Goal: Task Accomplishment & Management: Complete application form

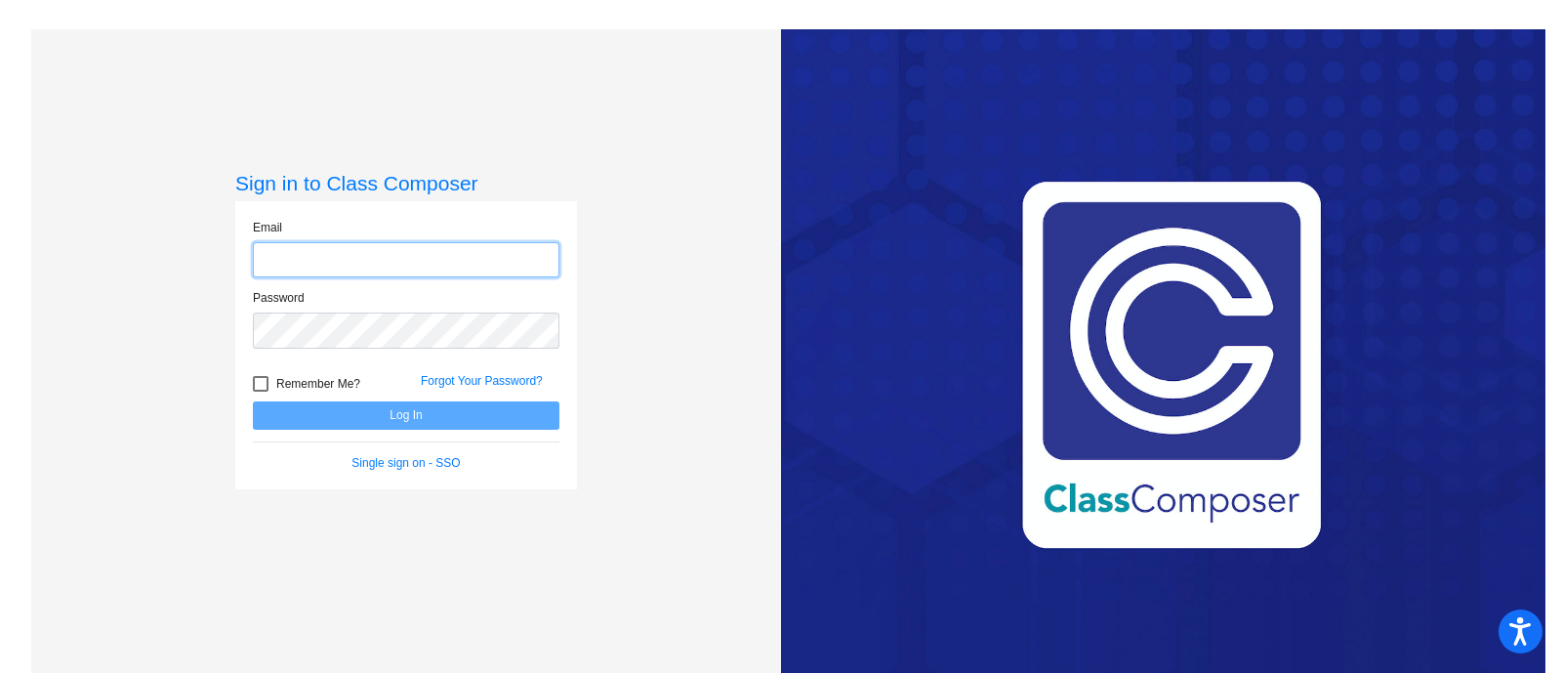
click at [285, 261] on input "email" at bounding box center [406, 260] width 307 height 36
type input "[EMAIL_ADDRESS][DOMAIN_NAME]"
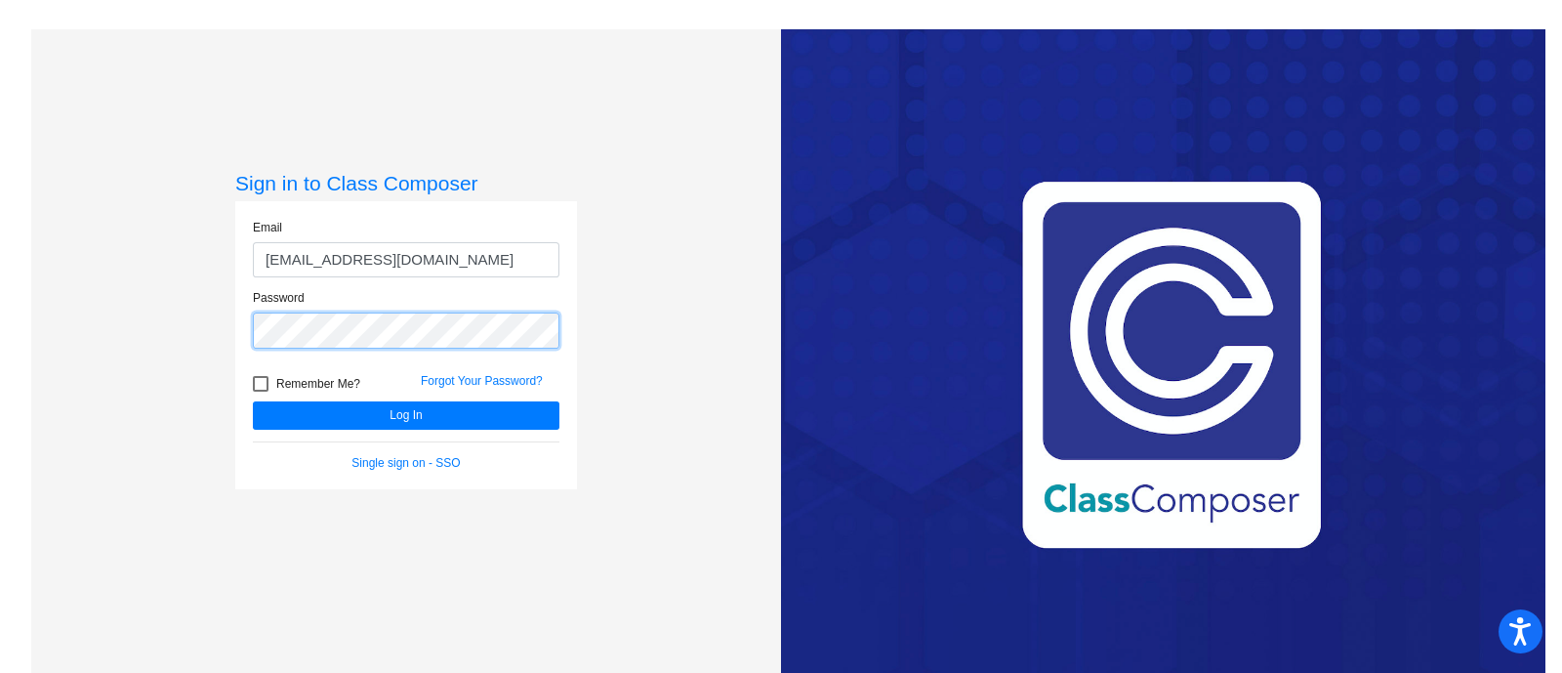
click at [253, 401] on button "Log In" at bounding box center [406, 415] width 307 height 28
click at [225, 323] on div "Sign in to Class Composer Email enoone@jeffco.k12.co.us Password Remember Me? F…" at bounding box center [406, 365] width 750 height 673
click at [253, 401] on button "Log In" at bounding box center [406, 415] width 307 height 28
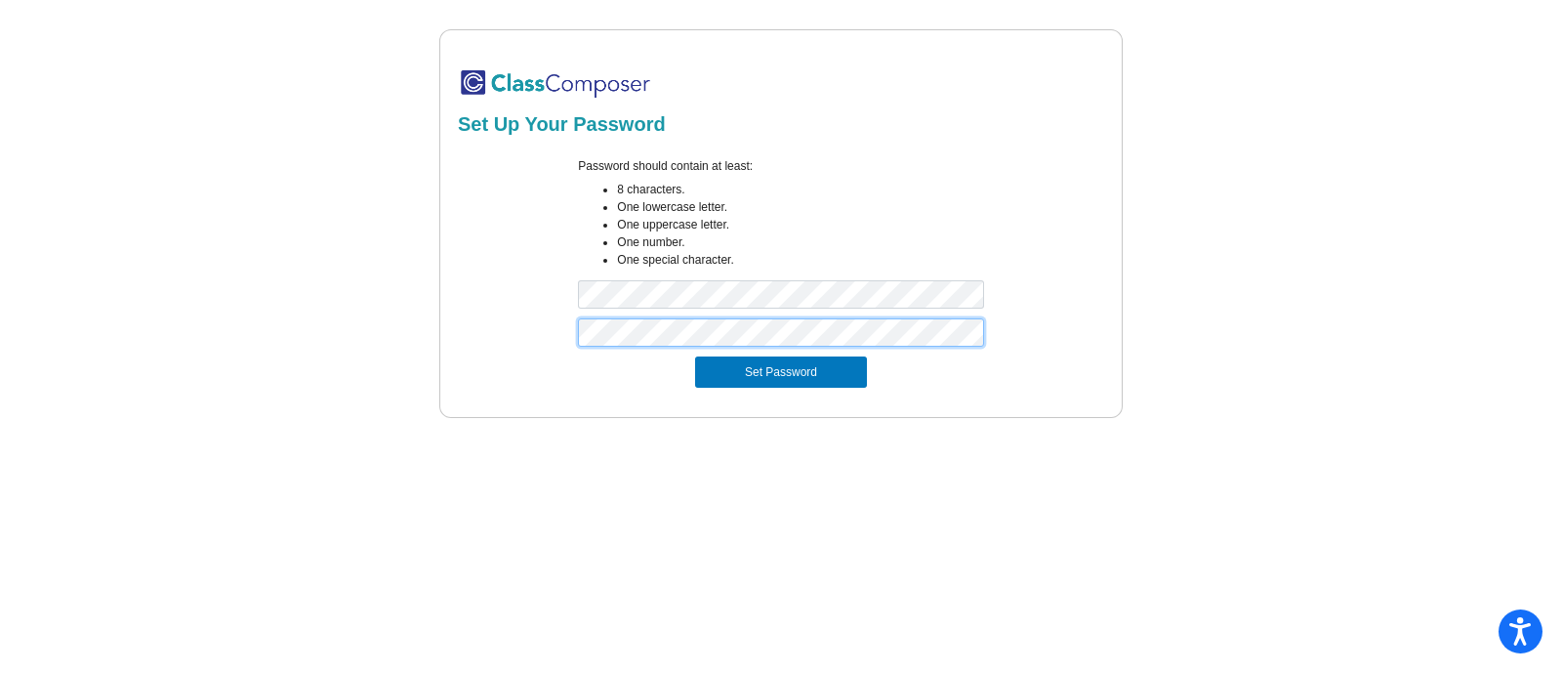
click at [695, 356] on button "Set Password" at bounding box center [781, 371] width 172 height 31
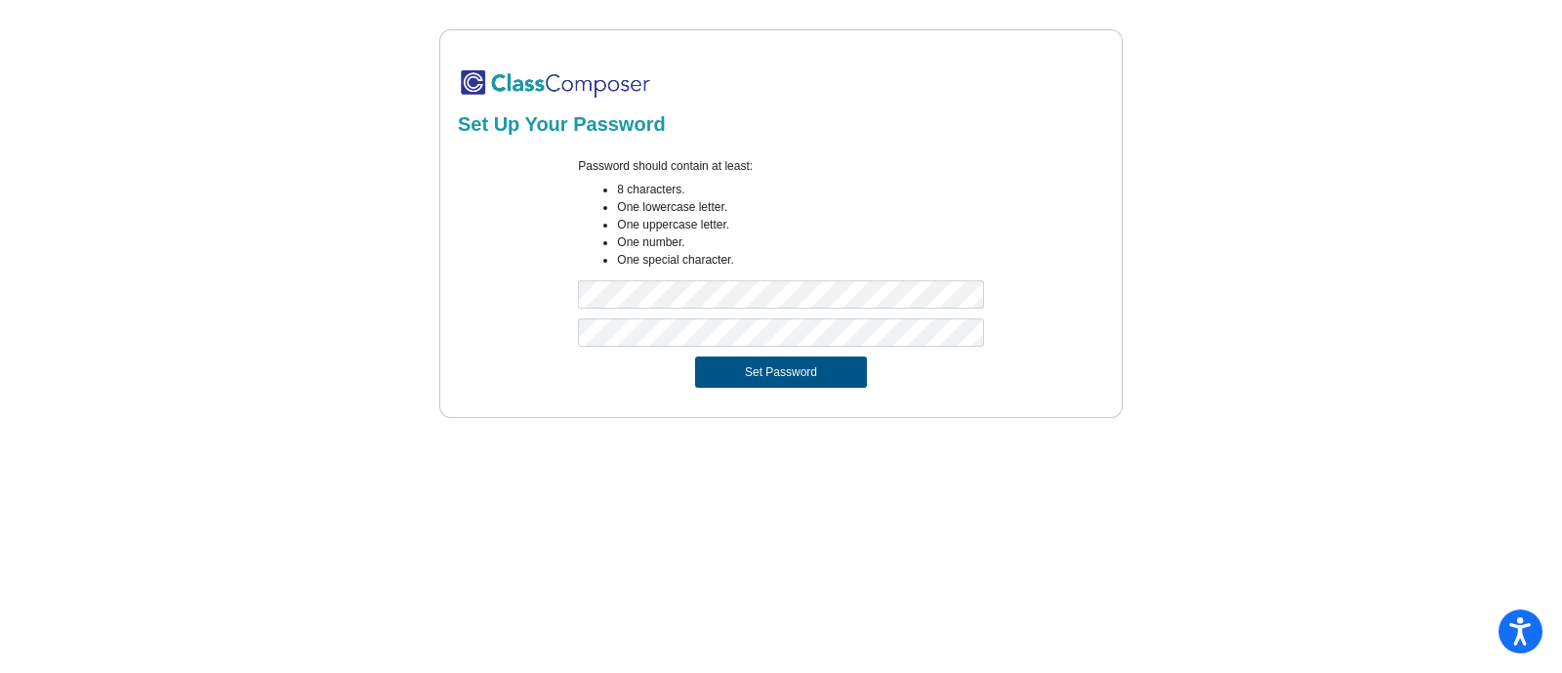
click at [798, 384] on button "Set Password" at bounding box center [781, 371] width 172 height 31
click at [766, 366] on button "Set Password" at bounding box center [781, 371] width 172 height 31
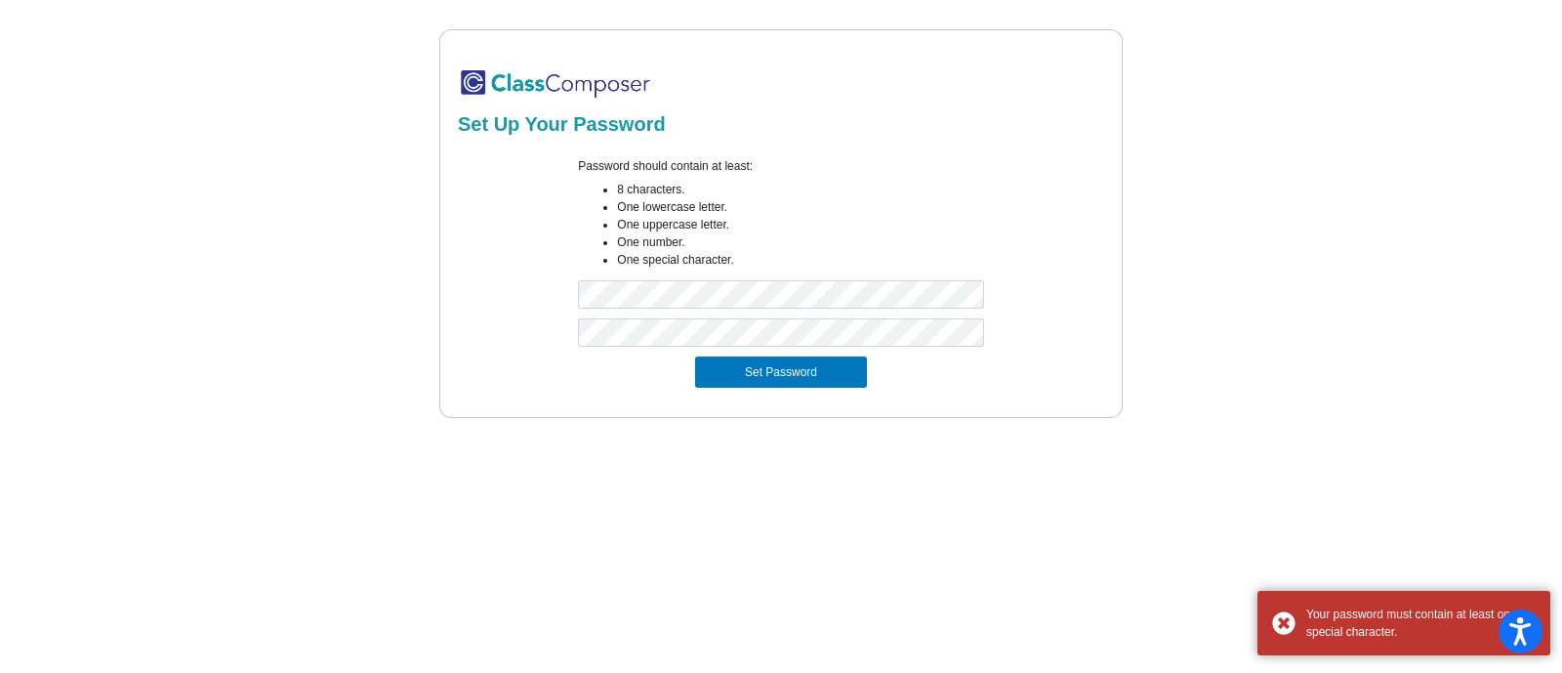
click at [1066, 422] on mat-sidenav-content "Set Up Your Password Password should contain at least: 8 characters. One lowerc…" at bounding box center [781, 336] width 1562 height 673
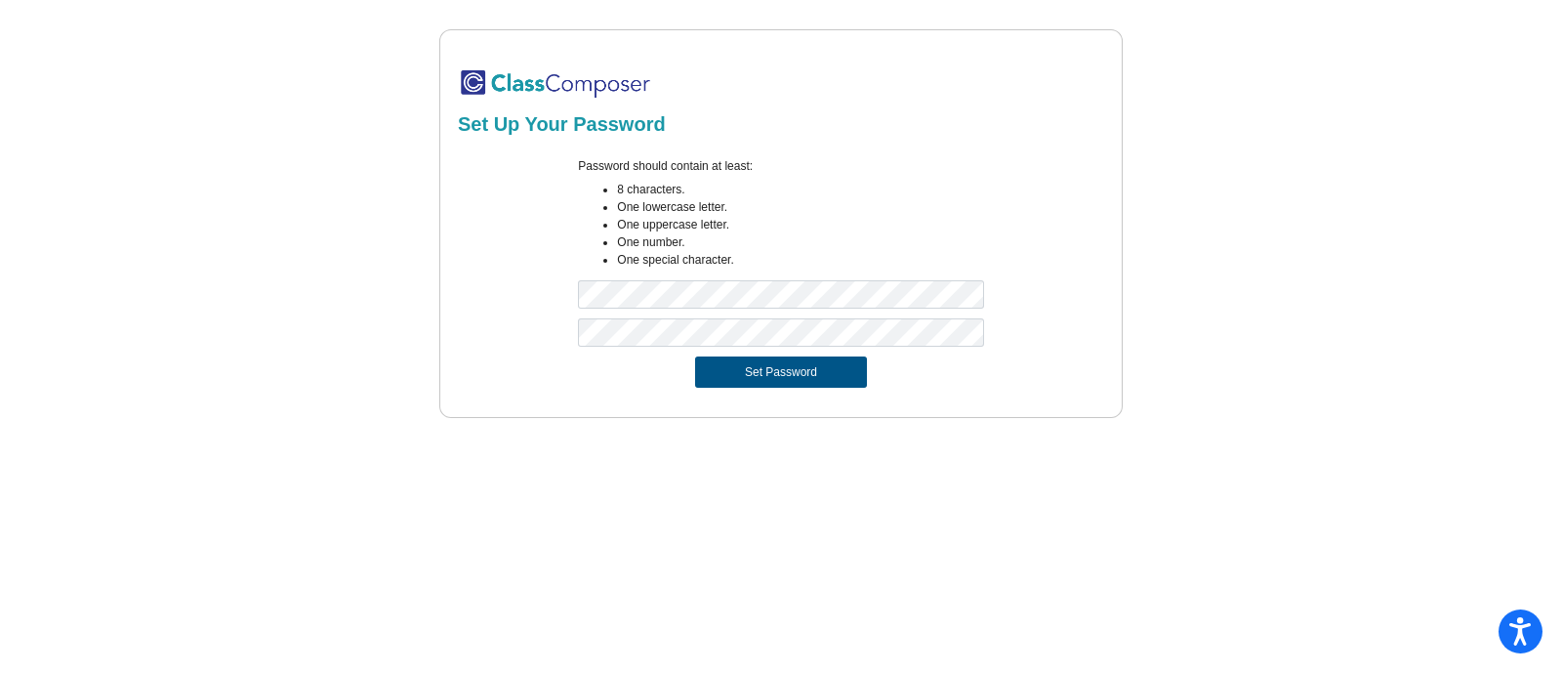
click at [771, 380] on button "Set Password" at bounding box center [781, 371] width 172 height 31
click at [809, 369] on button "Set Password" at bounding box center [781, 371] width 172 height 31
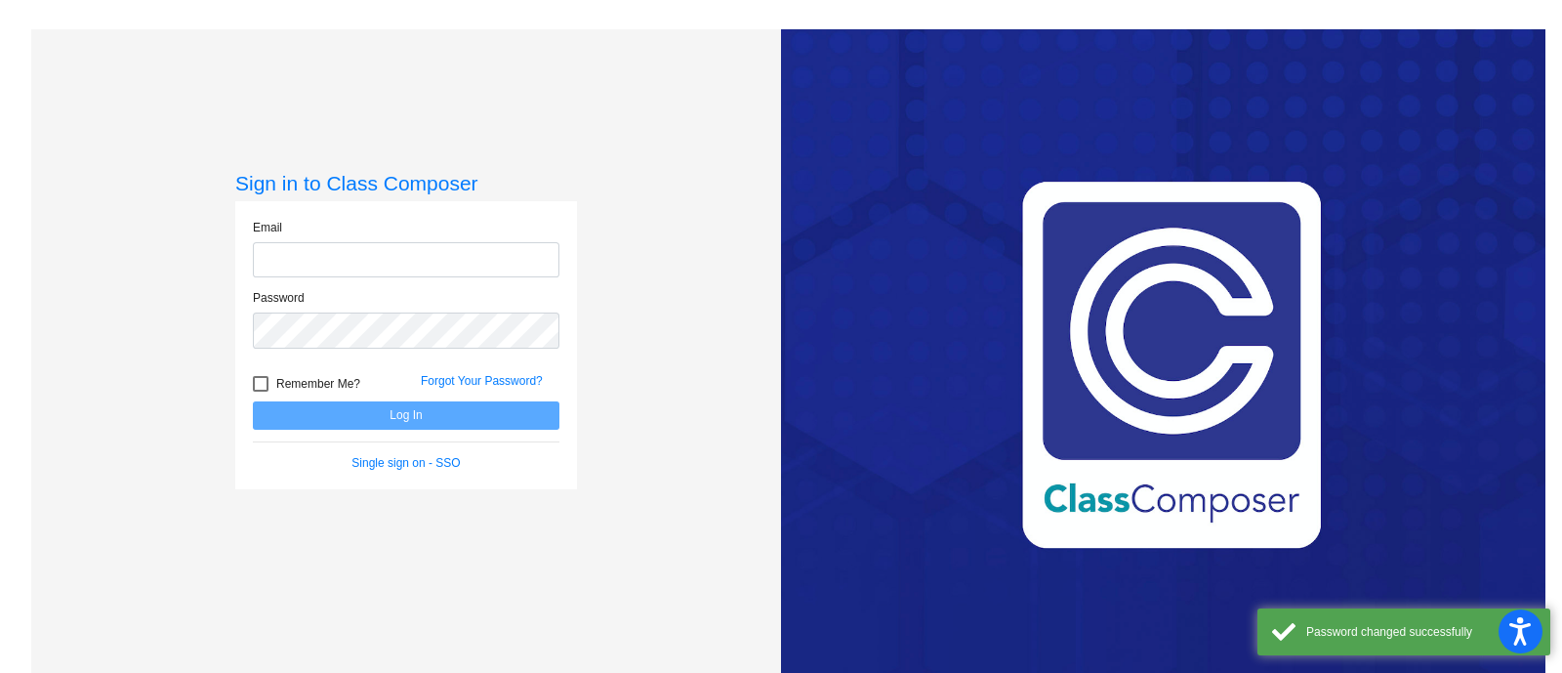
click at [360, 255] on input "email" at bounding box center [406, 260] width 307 height 36
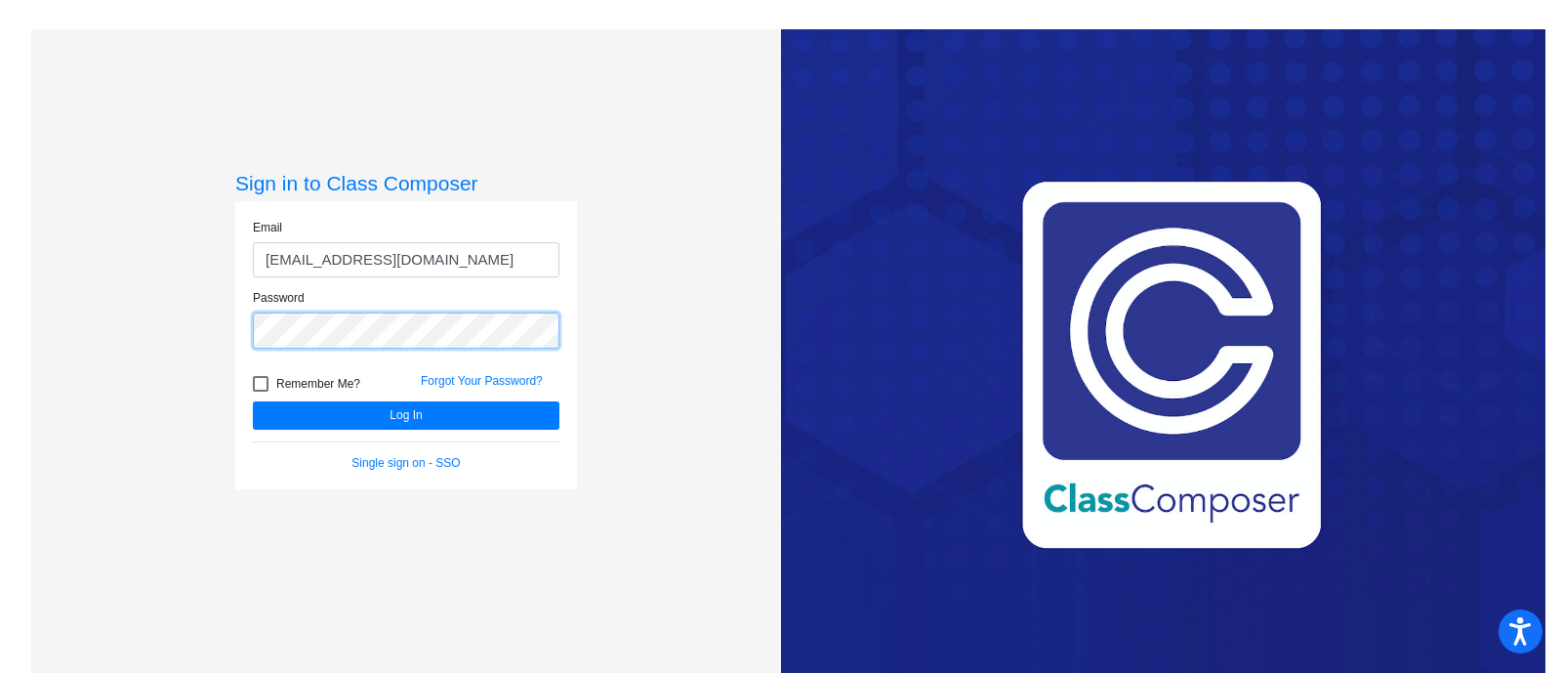
click at [253, 401] on button "Log In" at bounding box center [406, 415] width 307 height 28
drag, startPoint x: 473, startPoint y: 269, endPoint x: 239, endPoint y: 254, distance: 234.8
click at [239, 254] on div "Email [EMAIL_ADDRESS][DOMAIN_NAME]" at bounding box center [406, 254] width 336 height 71
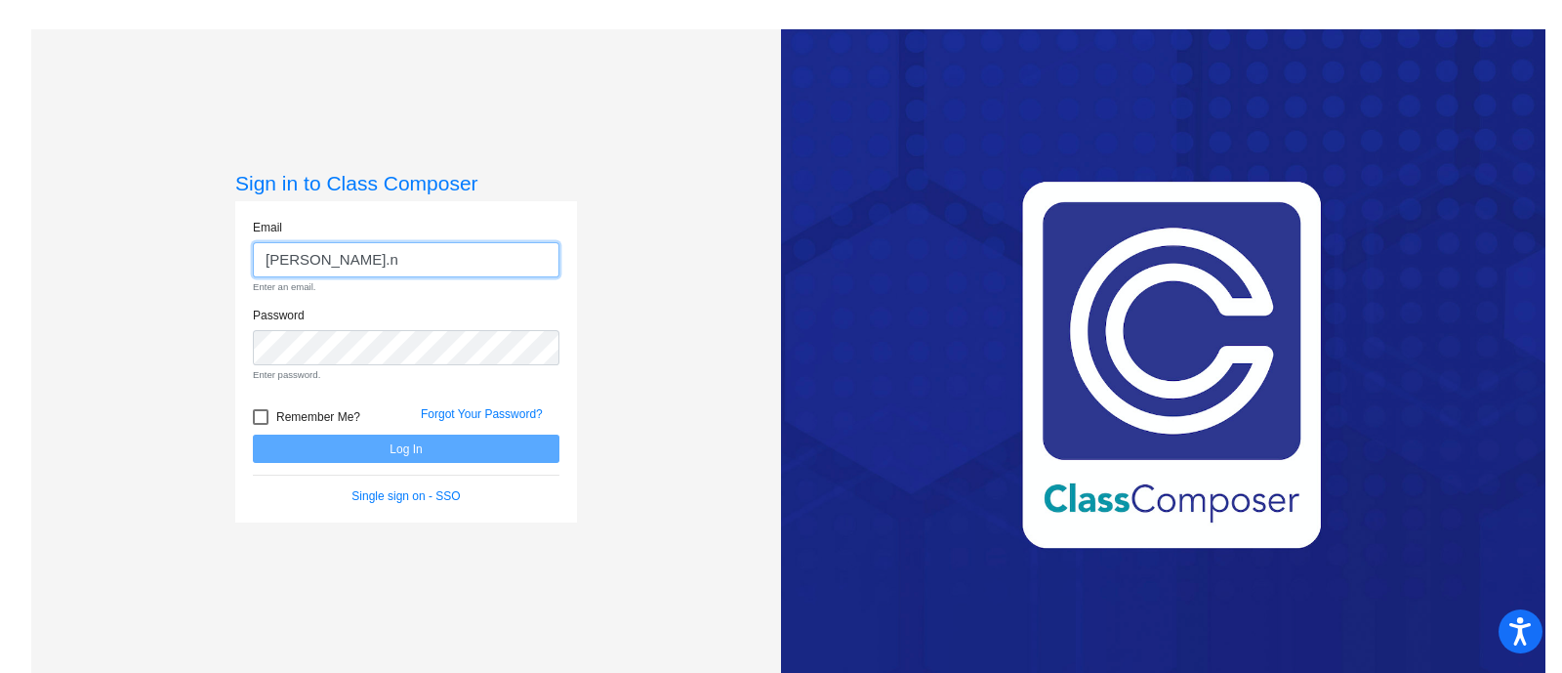
type input "[PERSON_NAME][EMAIL_ADDRESS][PERSON_NAME][DOMAIN_NAME]"
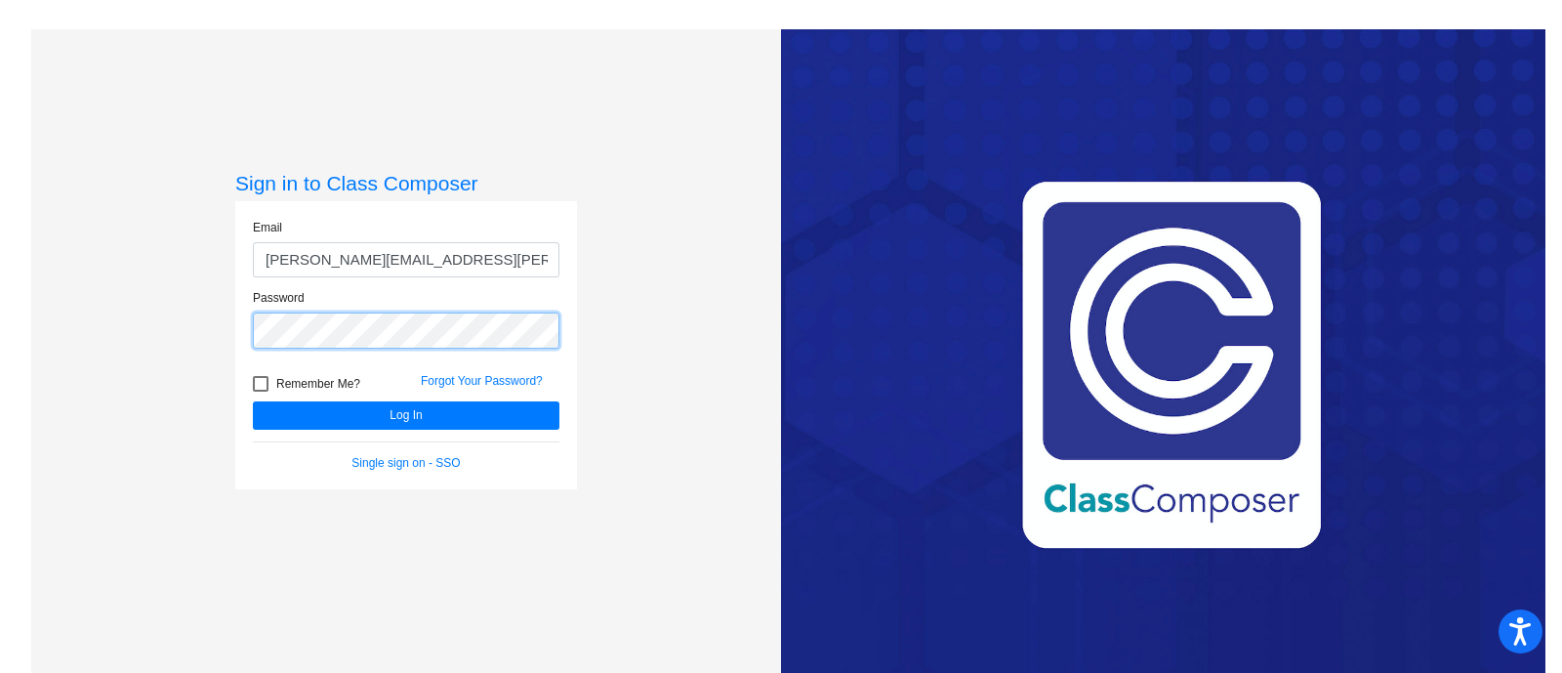
click at [223, 311] on div "Sign in to Class Composer Email [PERSON_NAME][EMAIL_ADDRESS][PERSON_NAME][DOMAI…" at bounding box center [406, 365] width 750 height 673
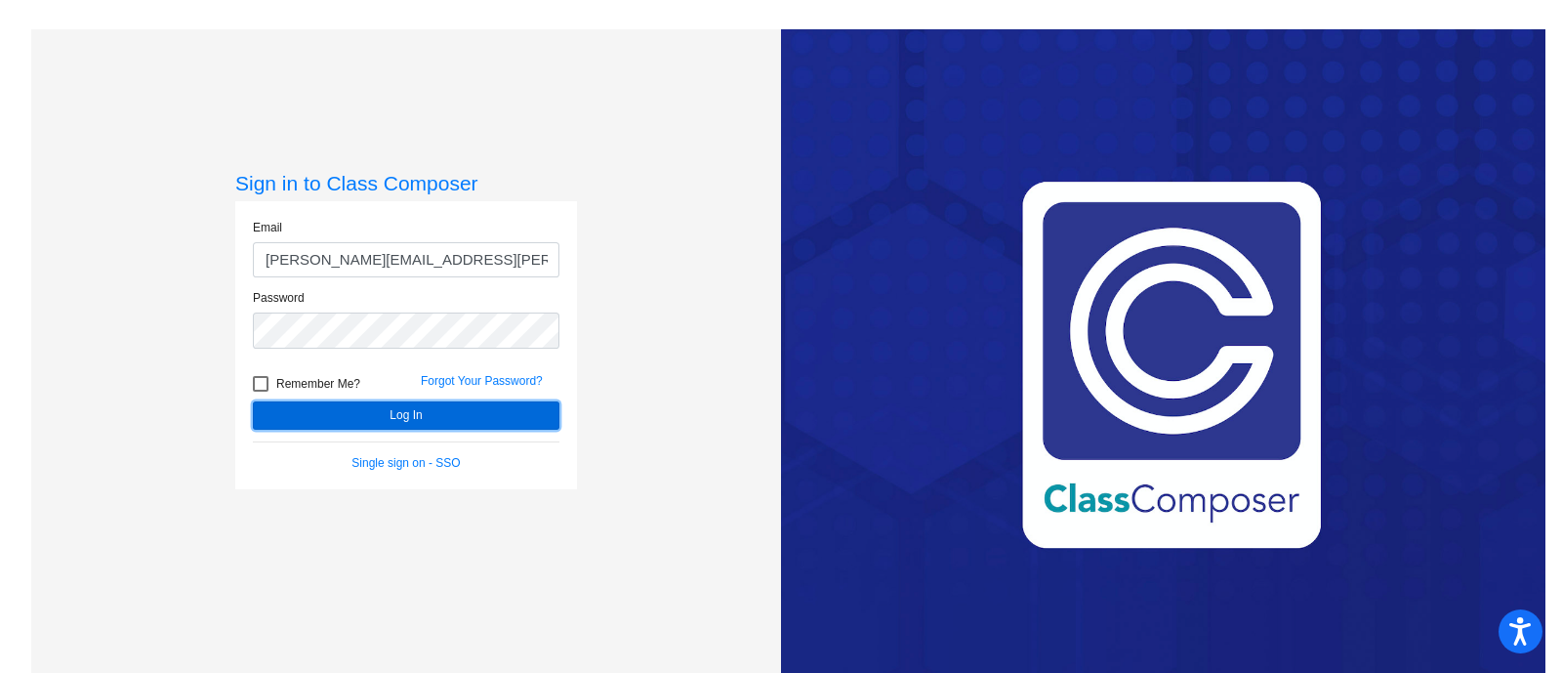
click at [386, 413] on button "Log In" at bounding box center [406, 415] width 307 height 28
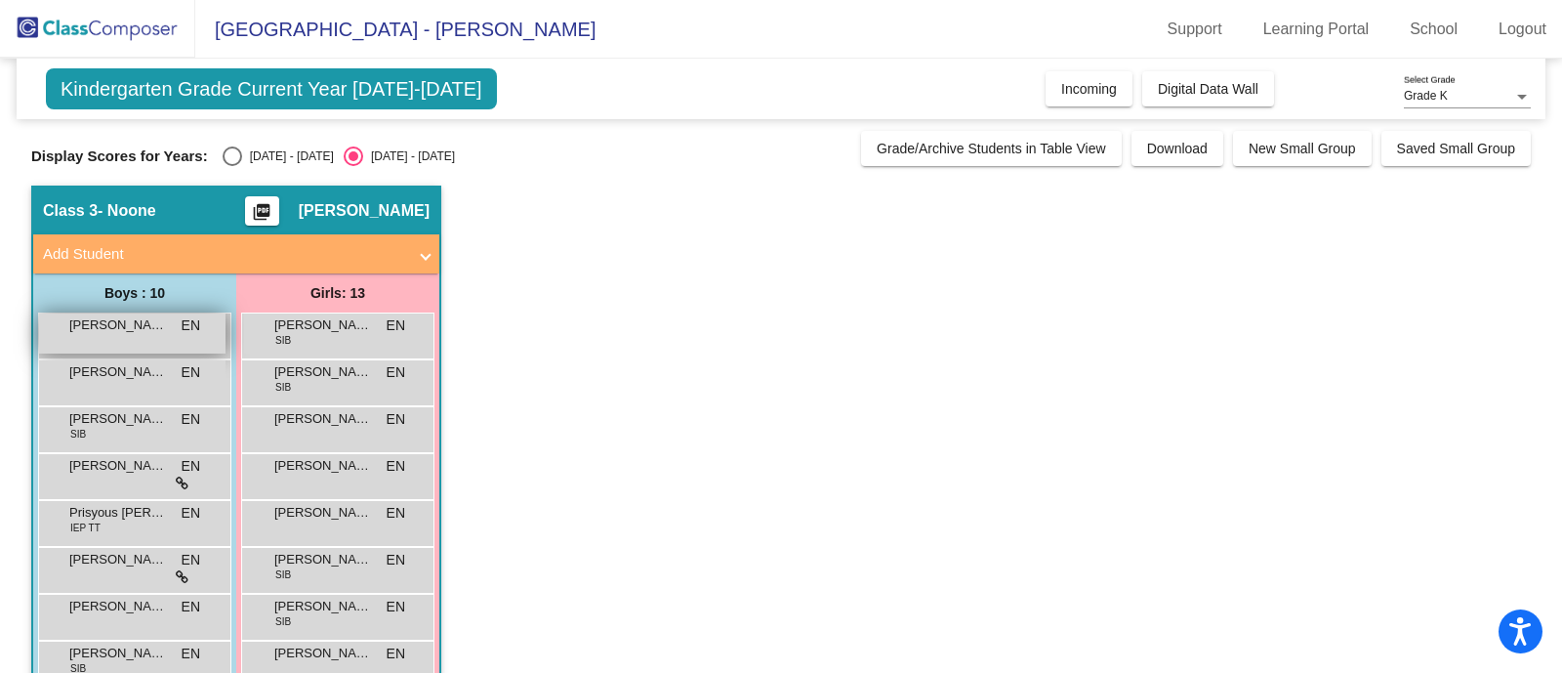
click at [188, 329] on span "EN" at bounding box center [191, 325] width 19 height 20
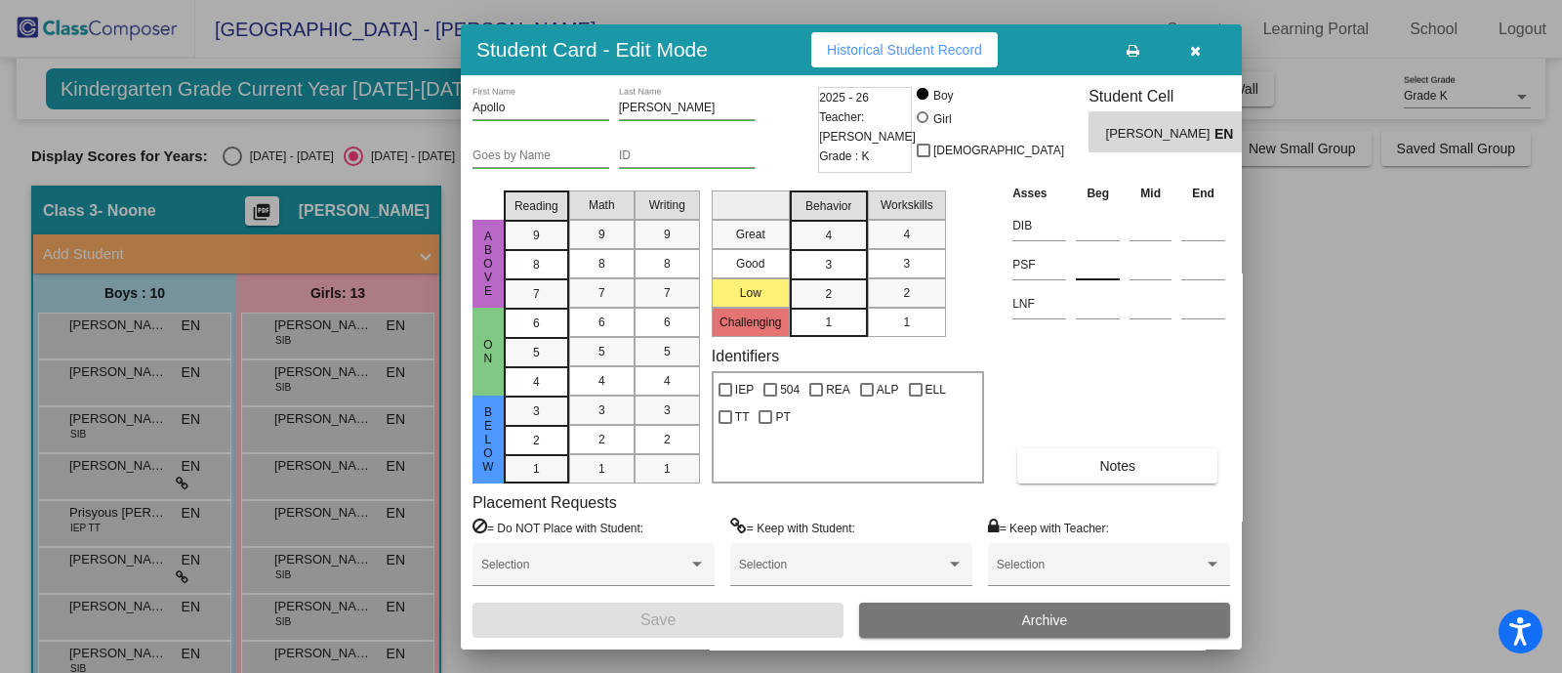
click at [1098, 274] on input at bounding box center [1098, 264] width 44 height 29
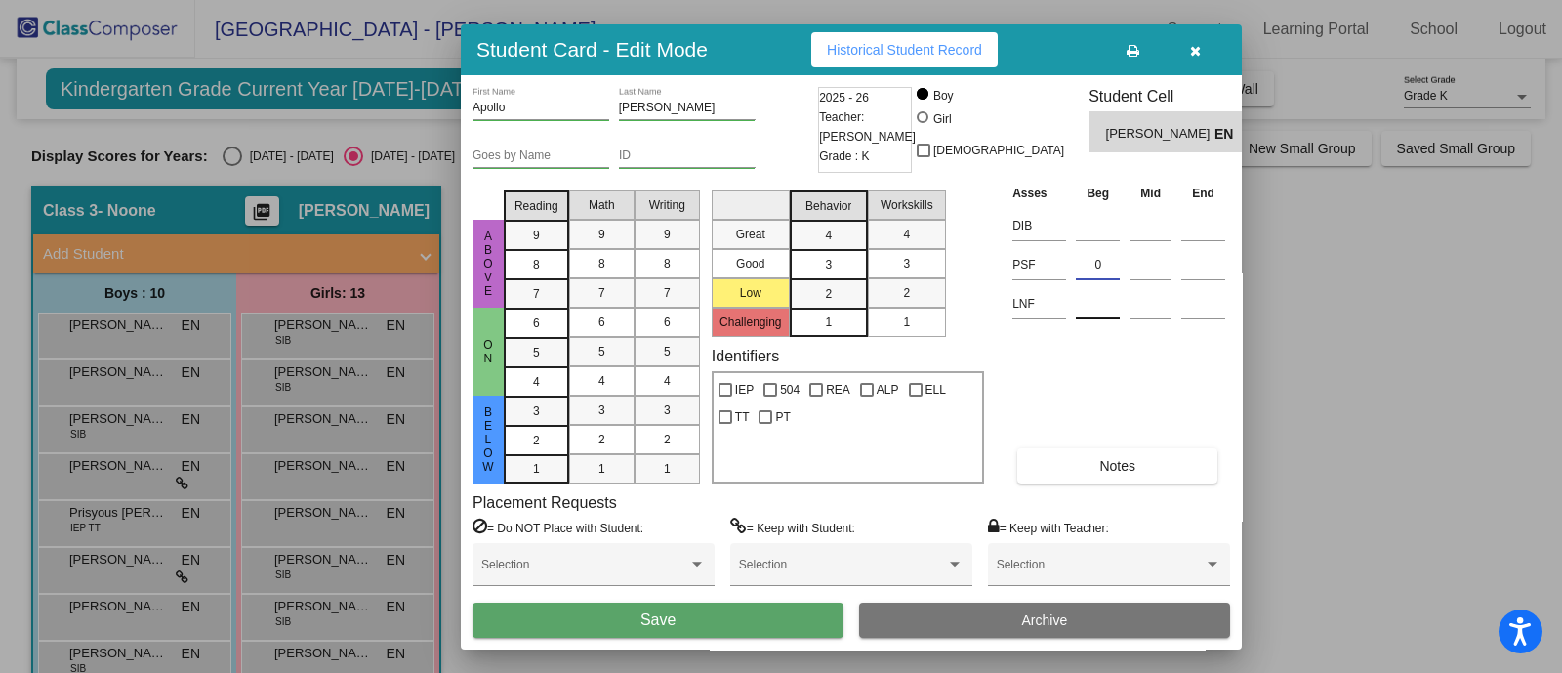
type input "0"
click at [1103, 297] on input at bounding box center [1098, 303] width 44 height 29
type input "3"
click at [766, 619] on button "Save" at bounding box center [657, 619] width 371 height 35
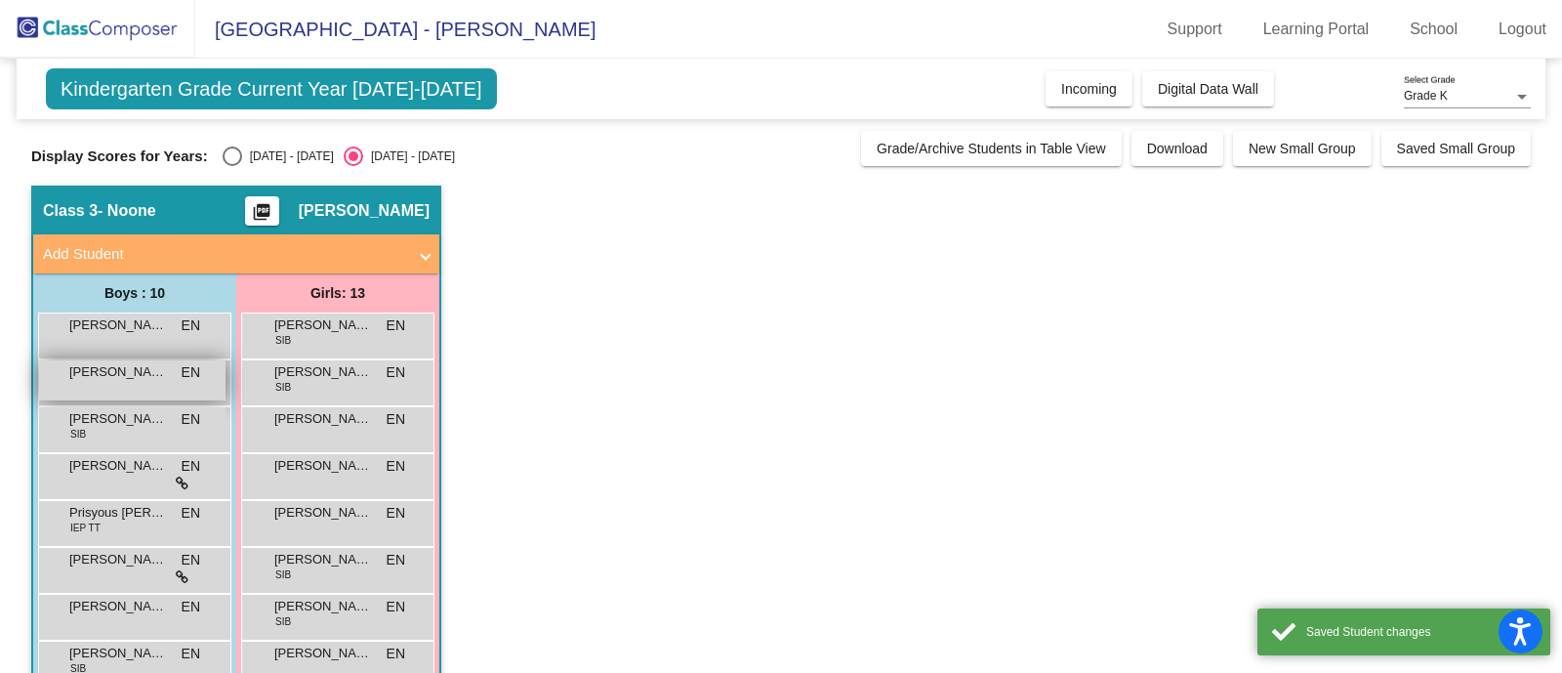
click at [91, 382] on div "[PERSON_NAME] EN lock do_not_disturb_alt" at bounding box center [132, 380] width 186 height 40
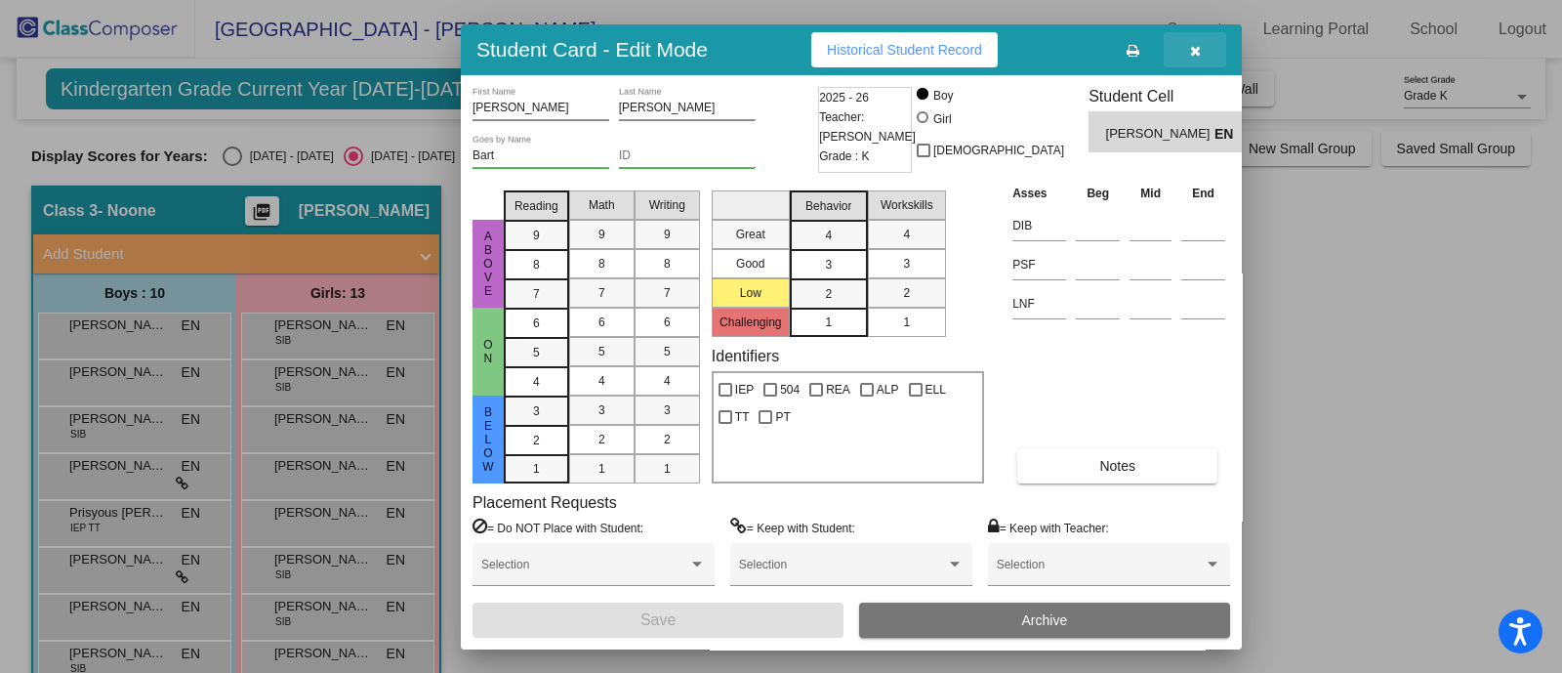
click at [1206, 60] on button "button" at bounding box center [1195, 49] width 62 height 35
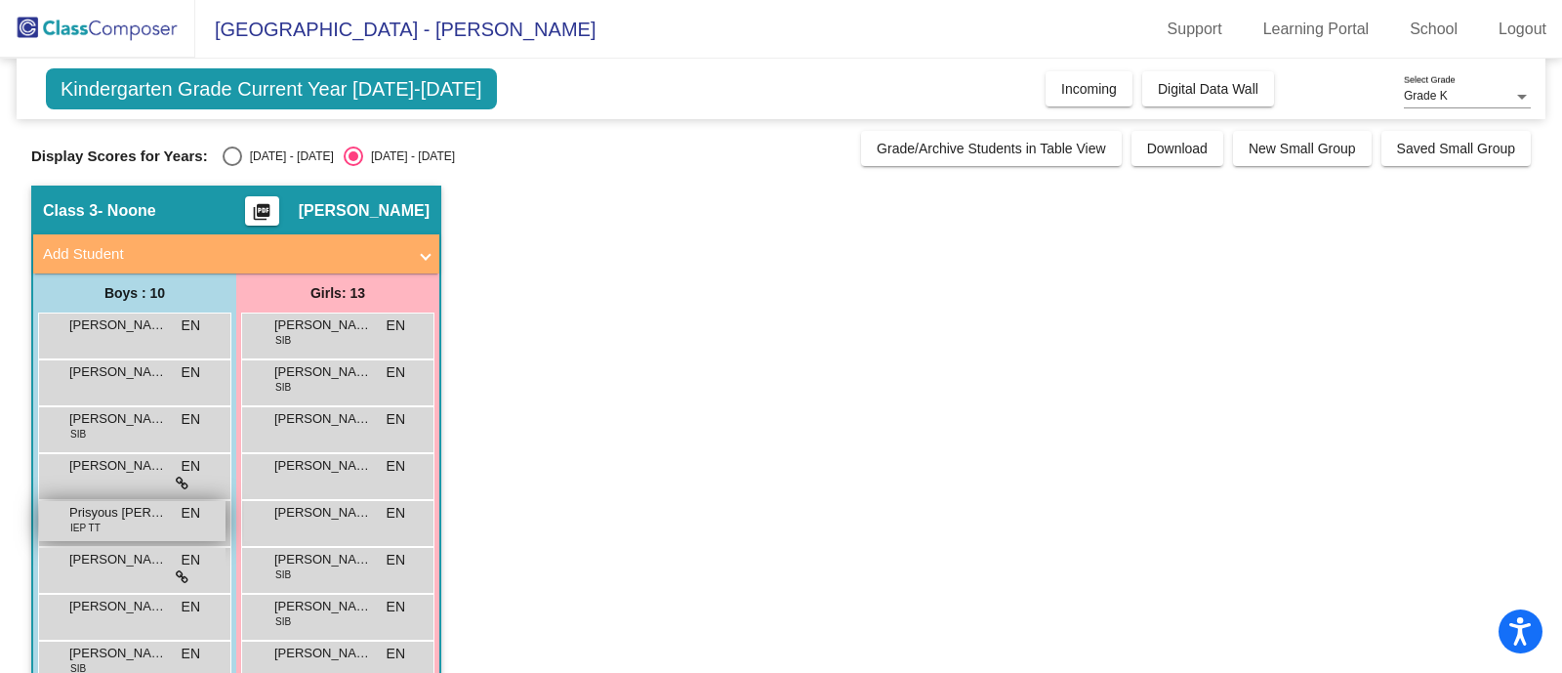
click at [167, 514] on div "Prisyous [PERSON_NAME] IEP TT EN lock do_not_disturb_alt" at bounding box center [132, 521] width 186 height 40
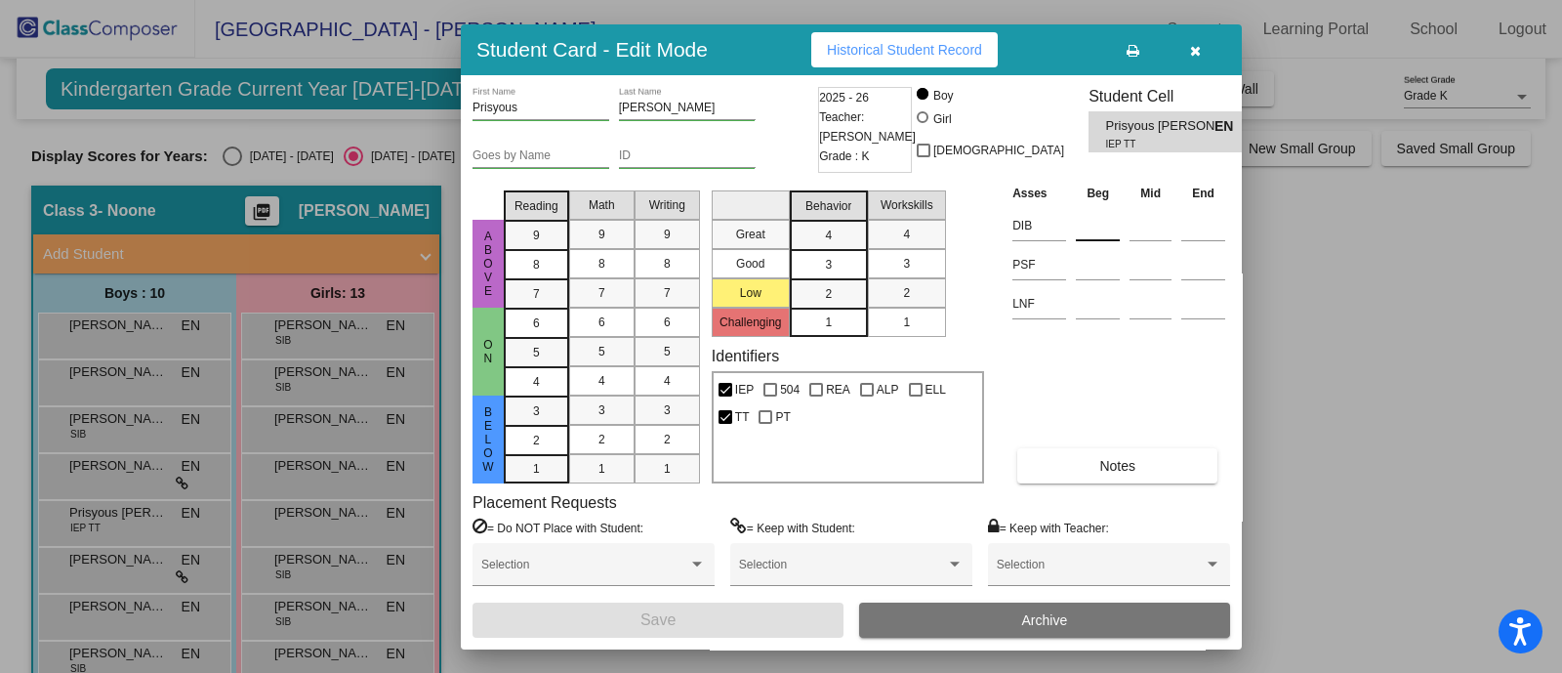
click at [1103, 213] on input at bounding box center [1098, 225] width 44 height 29
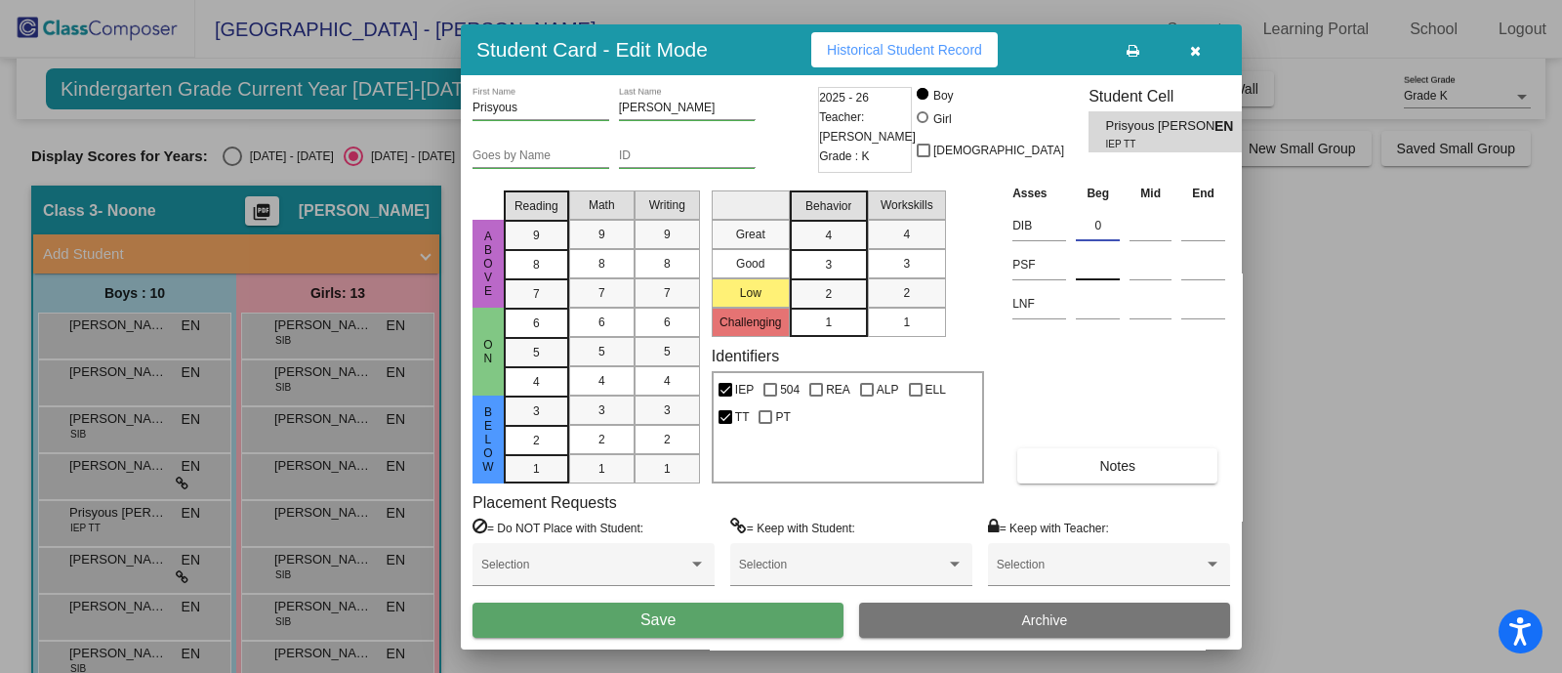
type input "0"
click at [1099, 222] on input "0" at bounding box center [1098, 225] width 44 height 29
click at [1097, 266] on input at bounding box center [1098, 264] width 44 height 29
type input "0"
click at [1094, 314] on input at bounding box center [1098, 303] width 44 height 29
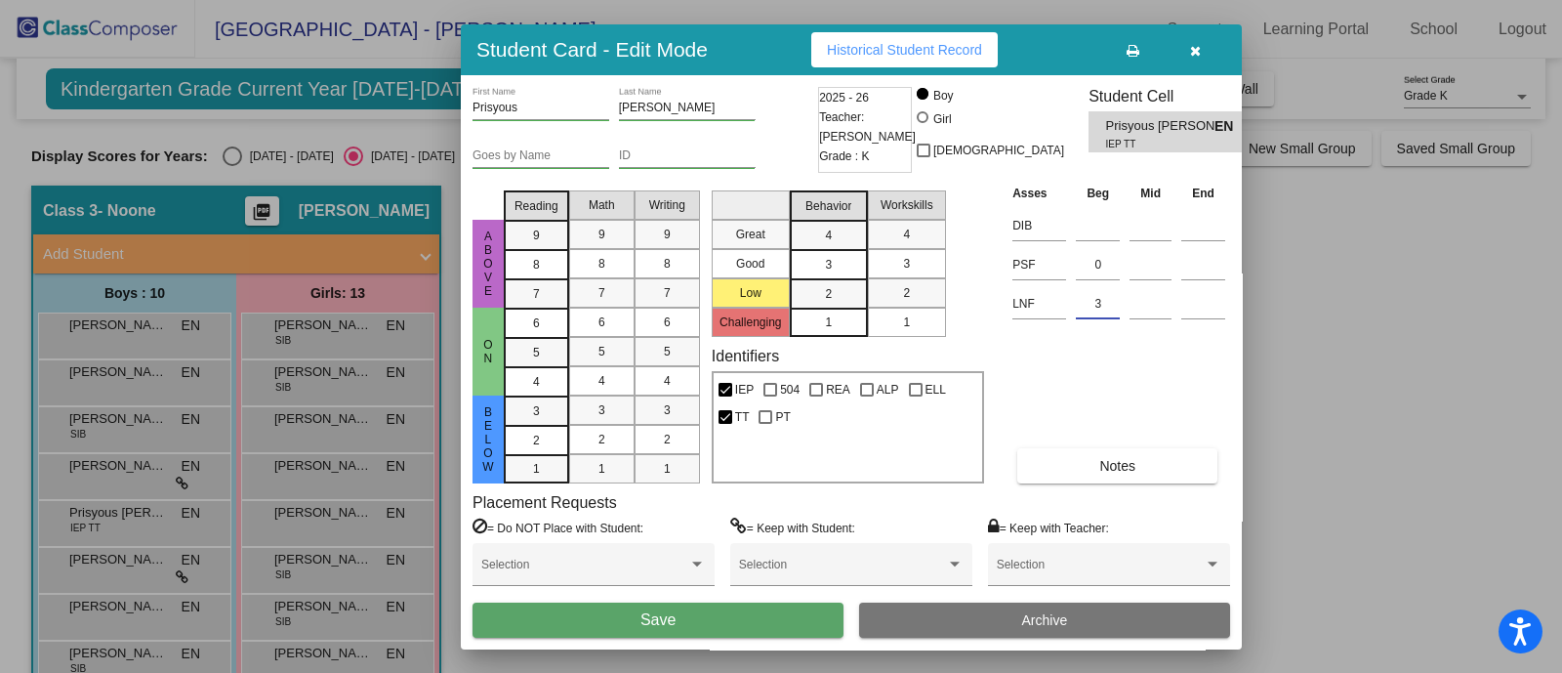
type input "3"
click at [1137, 383] on div "Asses Beg Mid End DIB PSF 0 LNF 3 Notes" at bounding box center [1118, 333] width 223 height 301
click at [670, 628] on button "Save" at bounding box center [657, 619] width 371 height 35
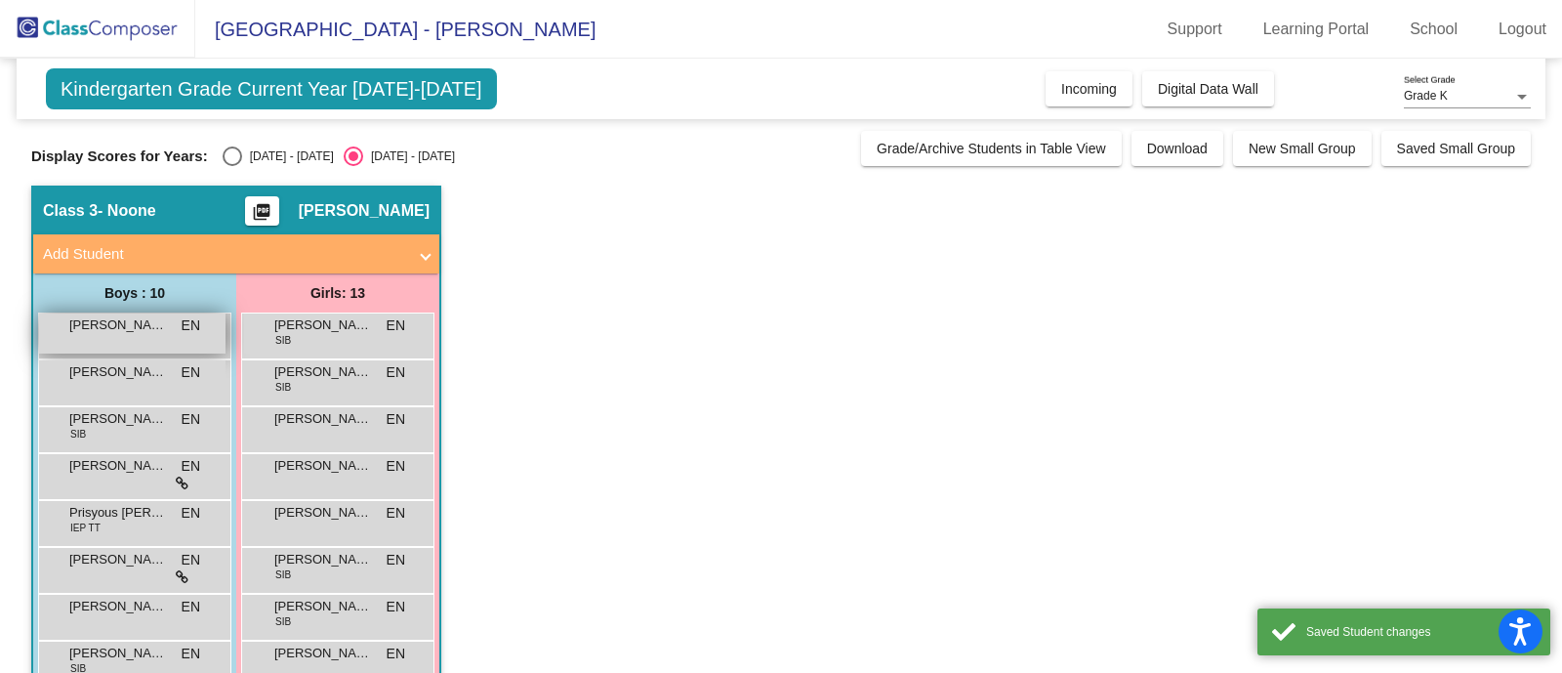
click at [201, 337] on div "[PERSON_NAME] EN lock do_not_disturb_alt" at bounding box center [132, 333] width 186 height 40
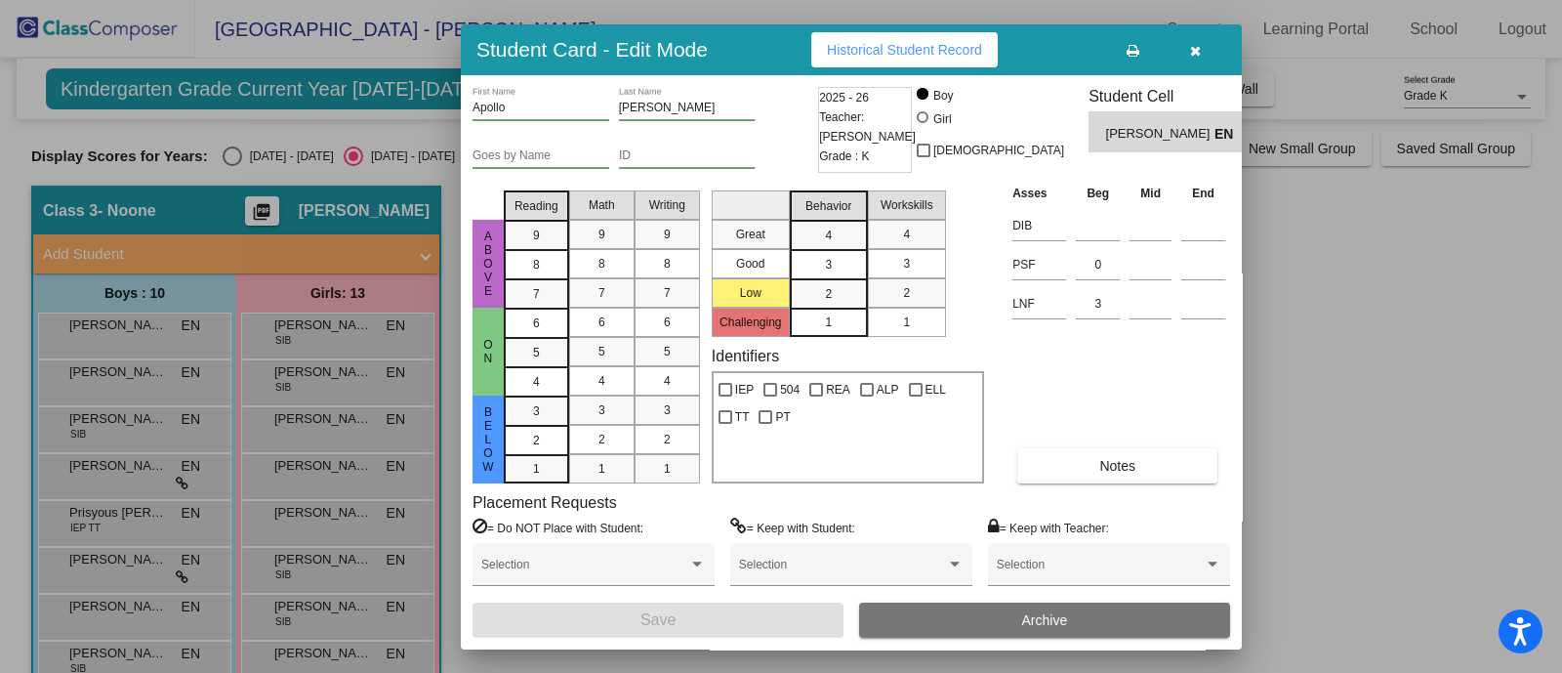
click at [1196, 40] on button "button" at bounding box center [1195, 49] width 62 height 35
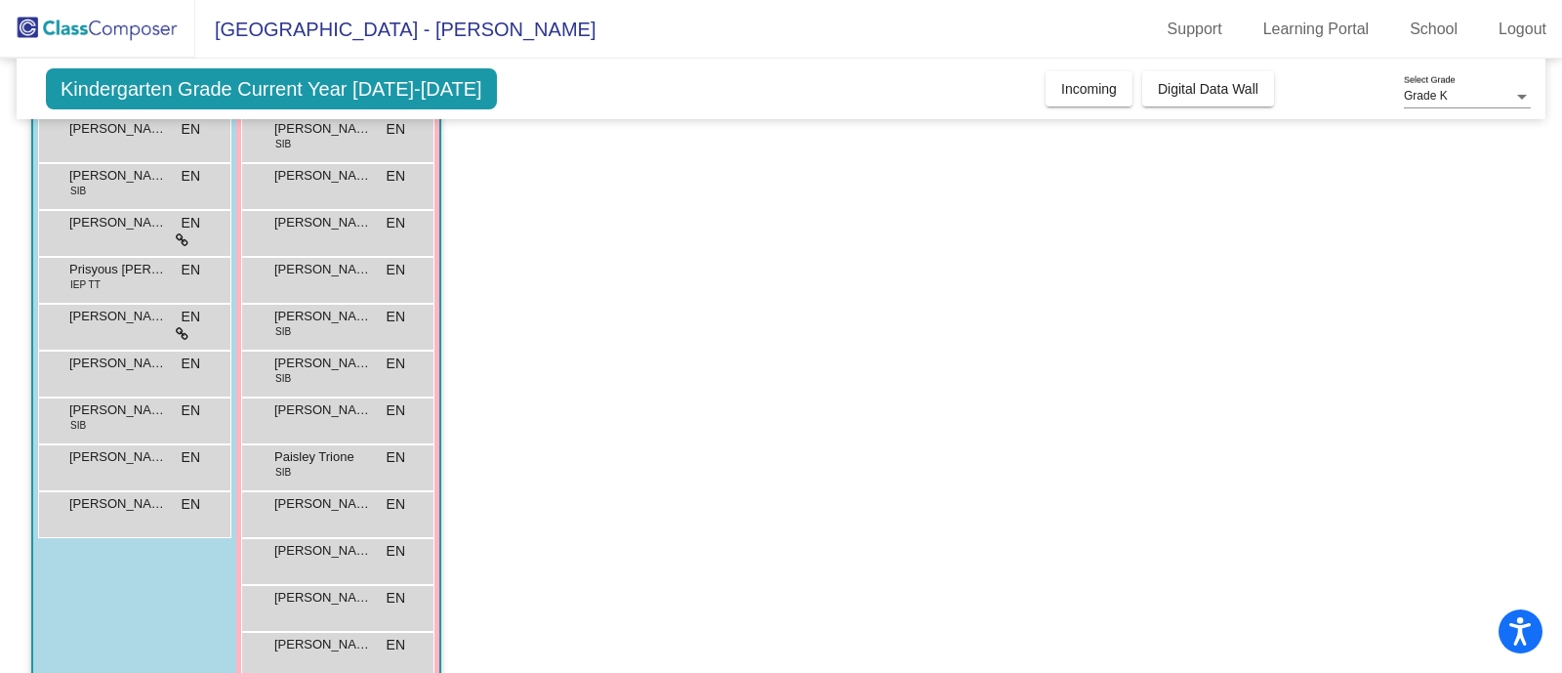
scroll to position [278, 0]
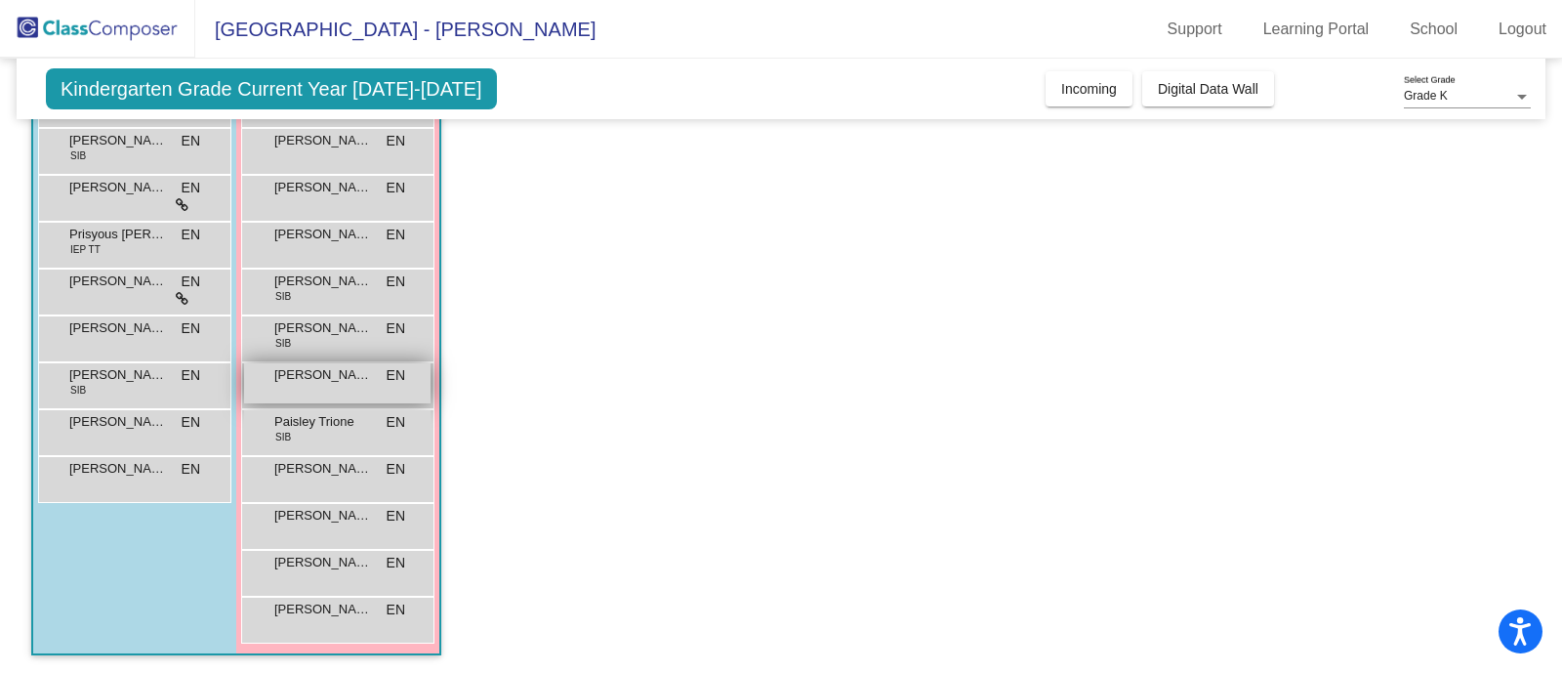
click at [344, 374] on span "[PERSON_NAME]" at bounding box center [323, 375] width 98 height 20
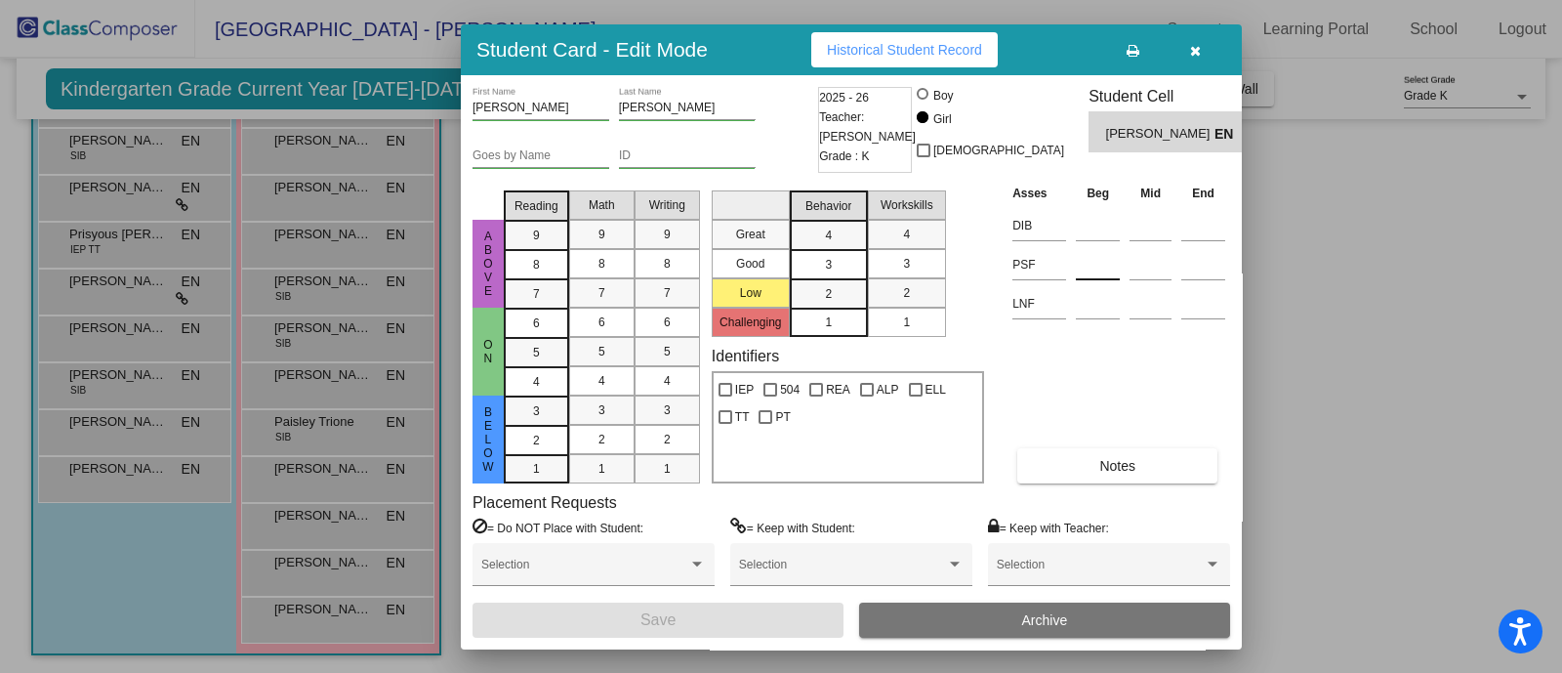
click at [1103, 266] on input at bounding box center [1098, 264] width 44 height 29
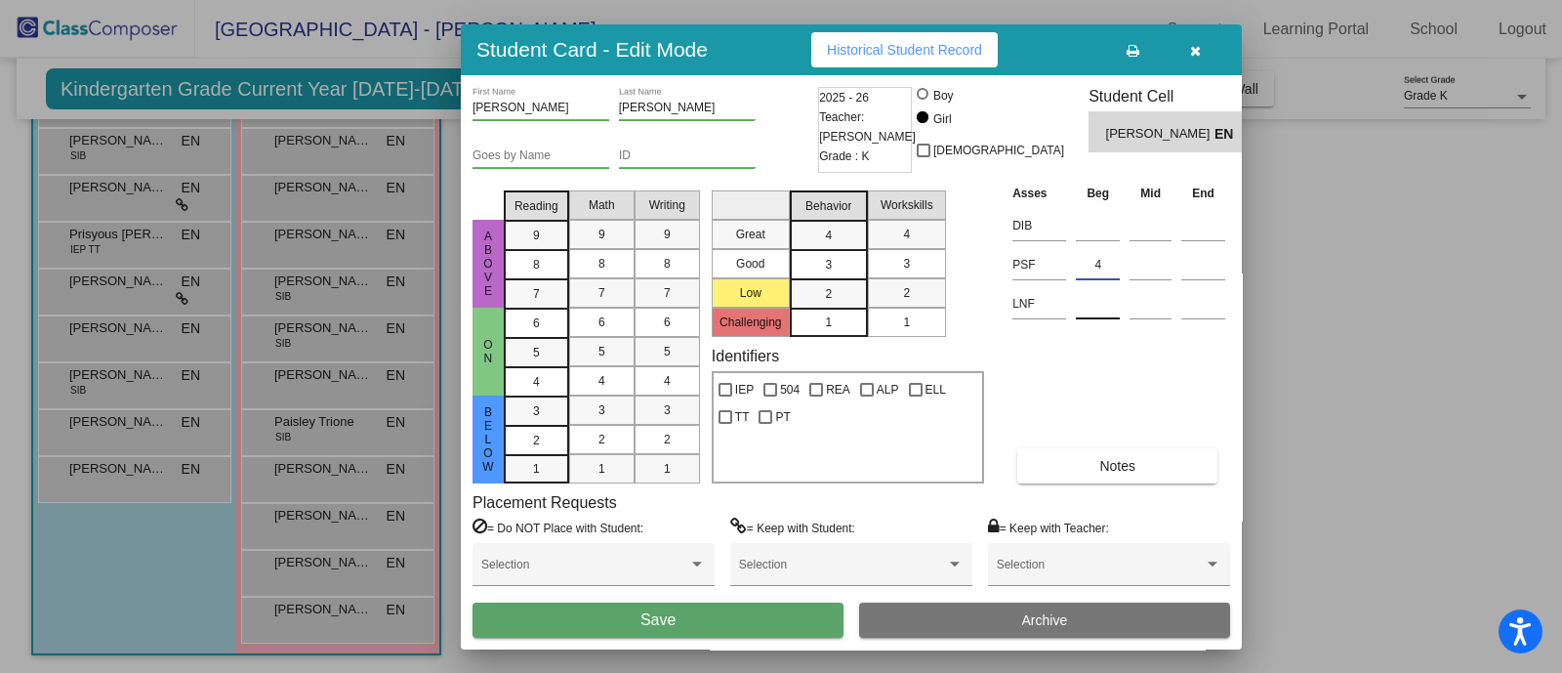
type input "4"
click at [1094, 307] on input at bounding box center [1098, 303] width 44 height 29
type input "3"
click at [734, 627] on button "Save" at bounding box center [657, 619] width 371 height 35
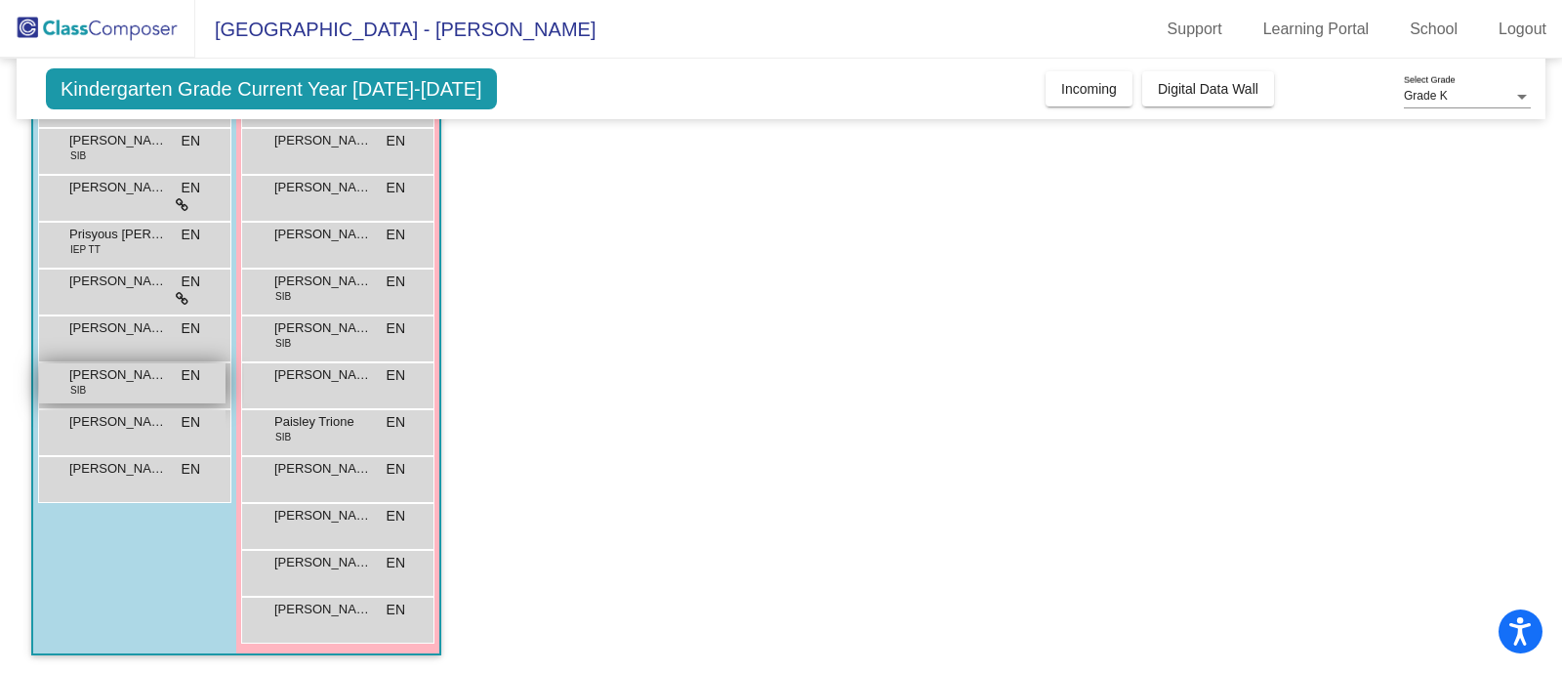
click at [138, 376] on span "[PERSON_NAME] [PERSON_NAME]" at bounding box center [118, 375] width 98 height 20
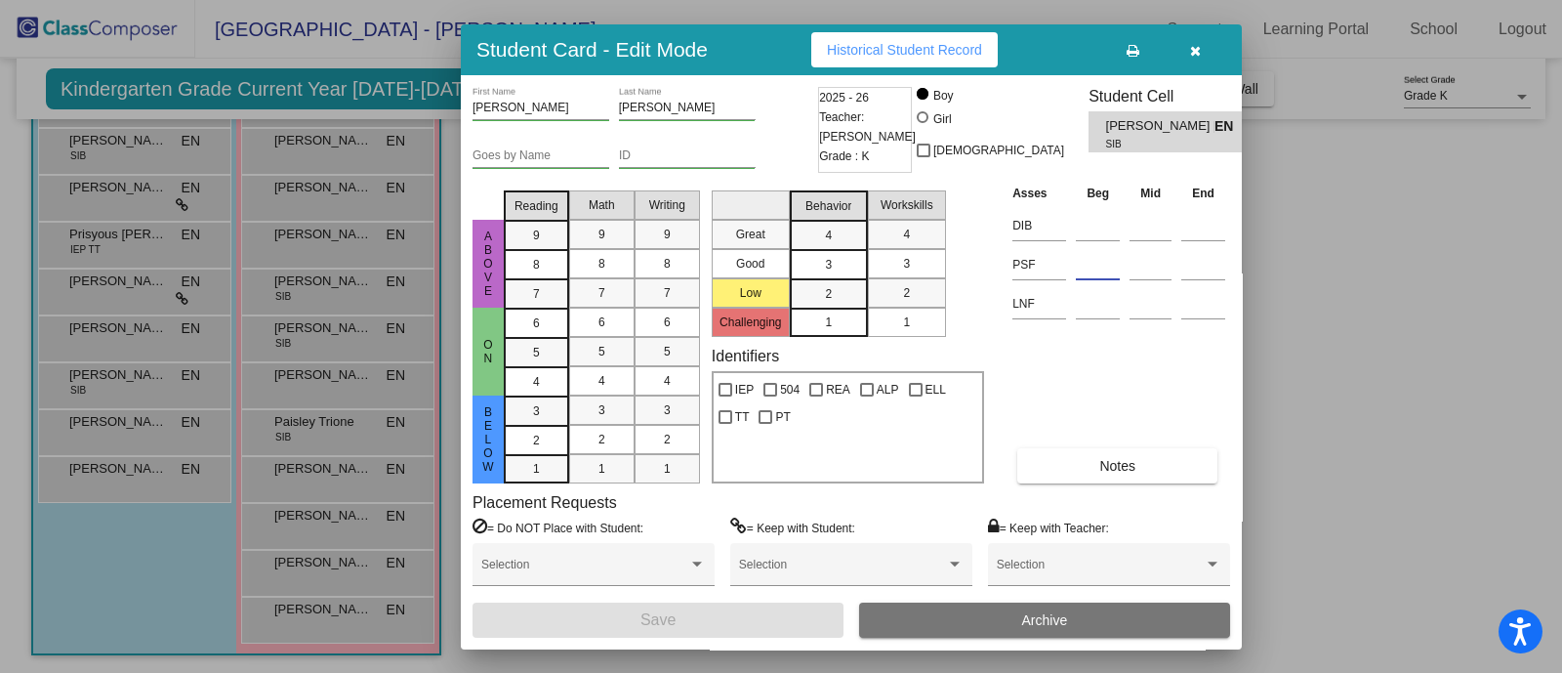
click at [1098, 268] on input at bounding box center [1098, 264] width 44 height 29
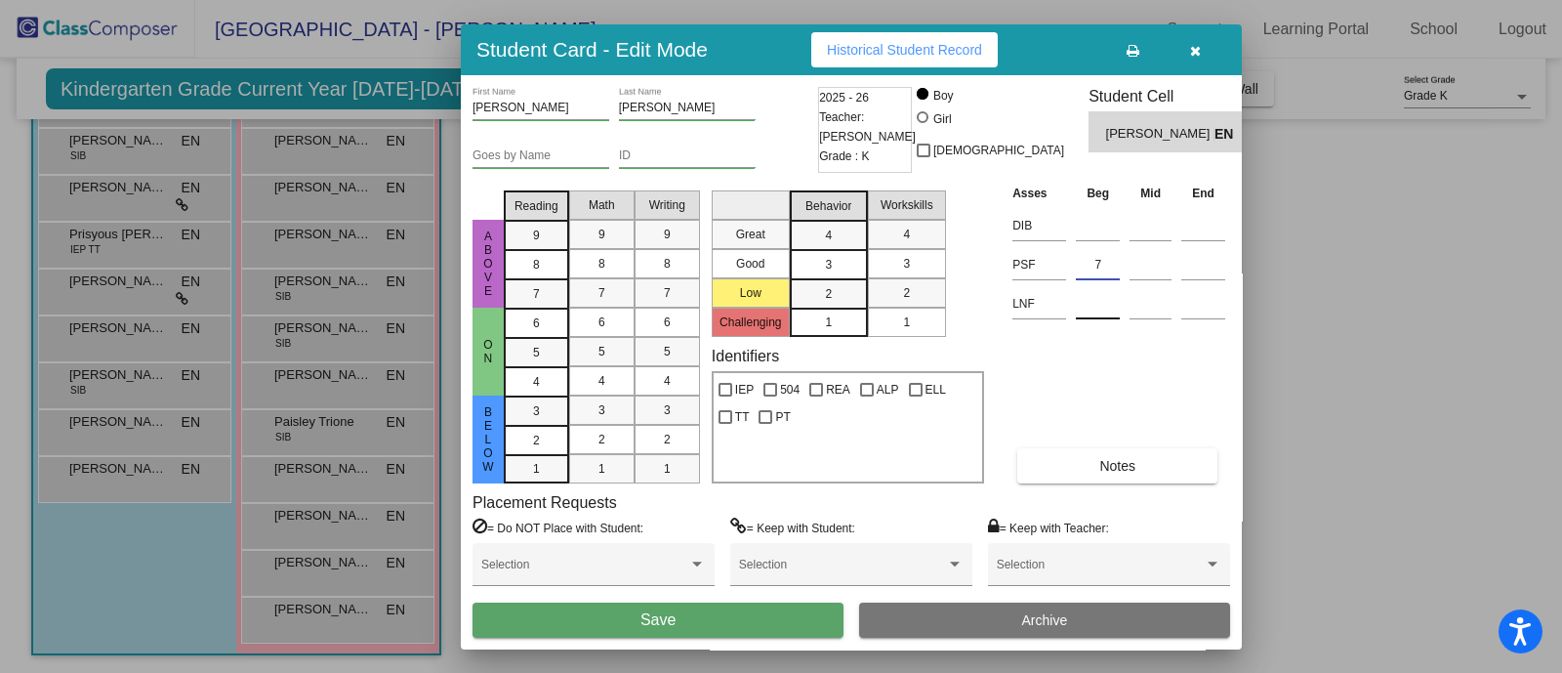
type input "7"
click at [1081, 310] on input at bounding box center [1098, 303] width 44 height 29
type input "4"
click at [621, 618] on button "Save" at bounding box center [657, 619] width 371 height 35
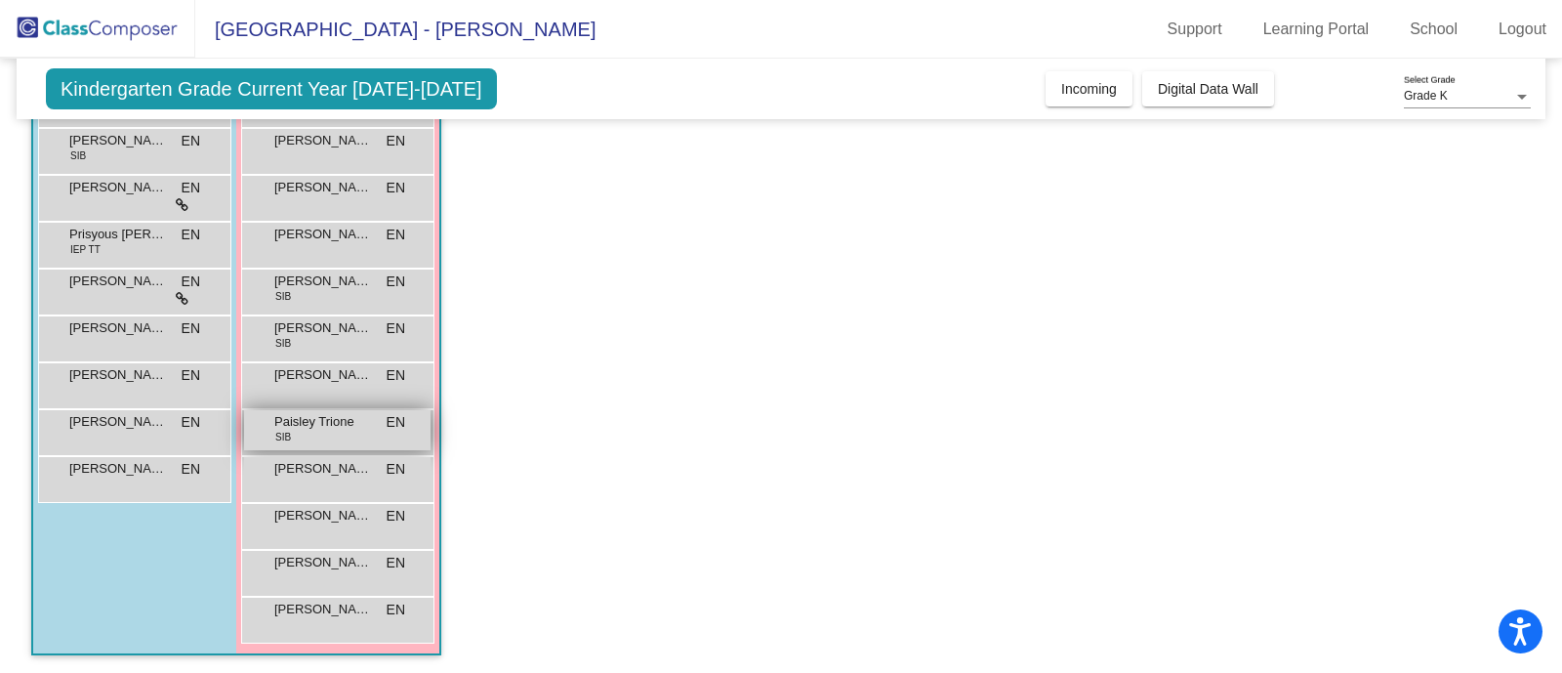
click at [371, 444] on div "Paisley Trione SIB EN lock do_not_disturb_alt" at bounding box center [337, 430] width 186 height 40
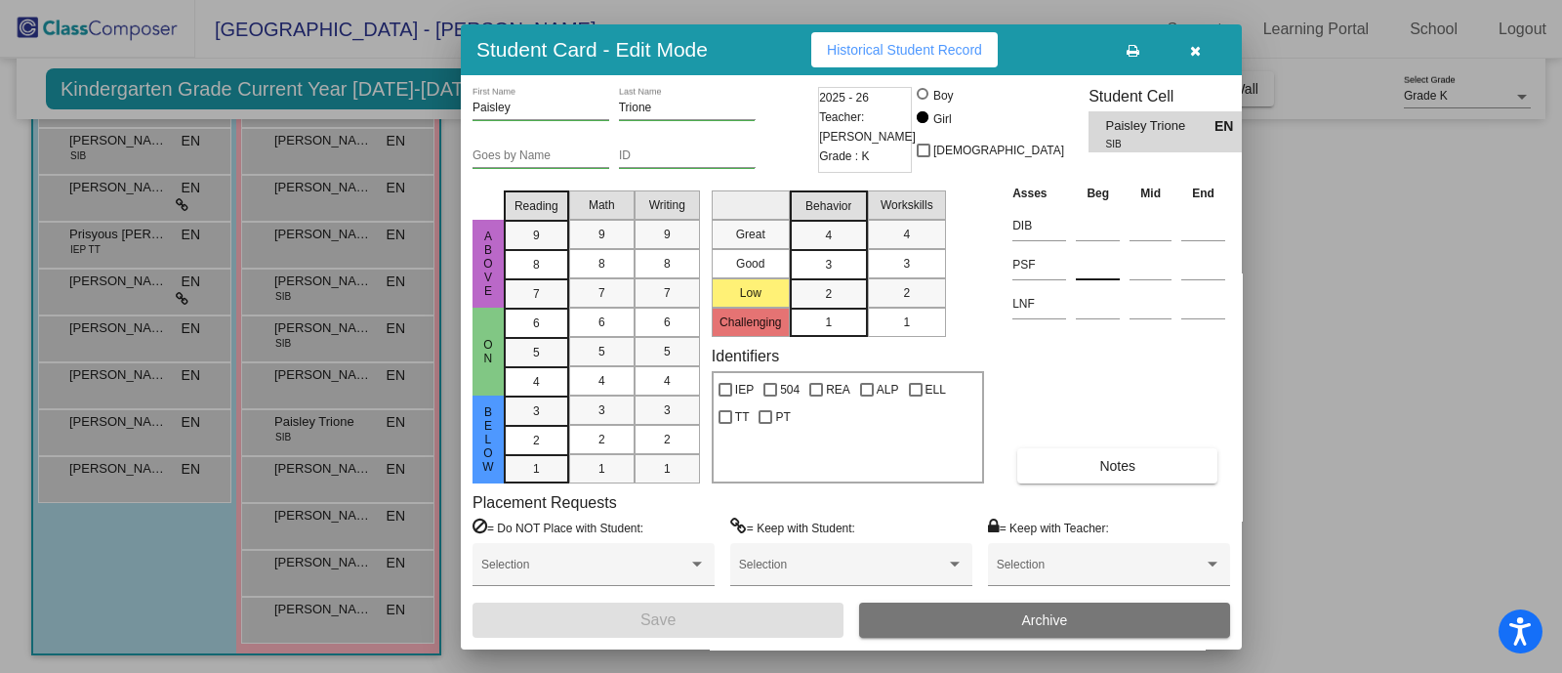
click at [1108, 266] on input at bounding box center [1098, 264] width 44 height 29
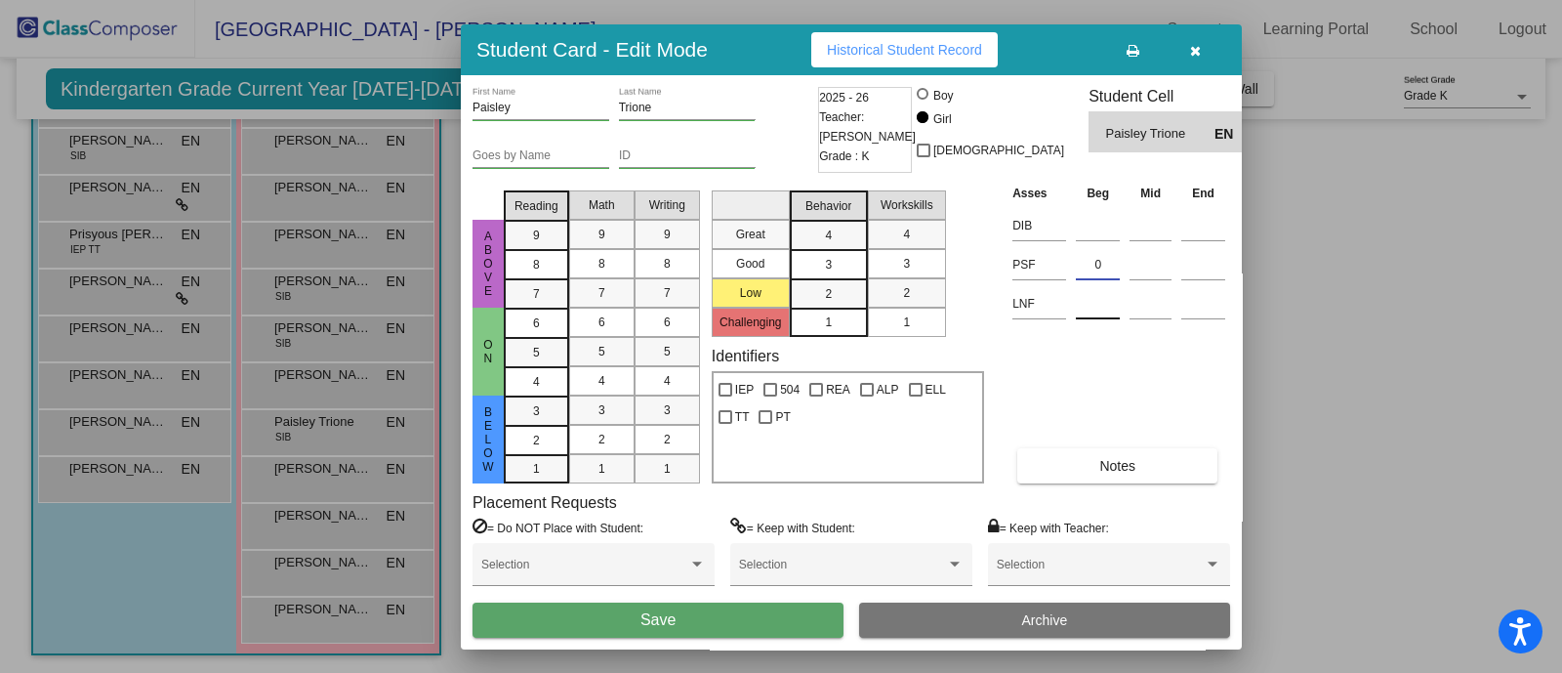
type input "0"
click at [1103, 303] on input at bounding box center [1098, 303] width 44 height 29
type input "9"
click at [716, 622] on button "Save" at bounding box center [657, 619] width 371 height 35
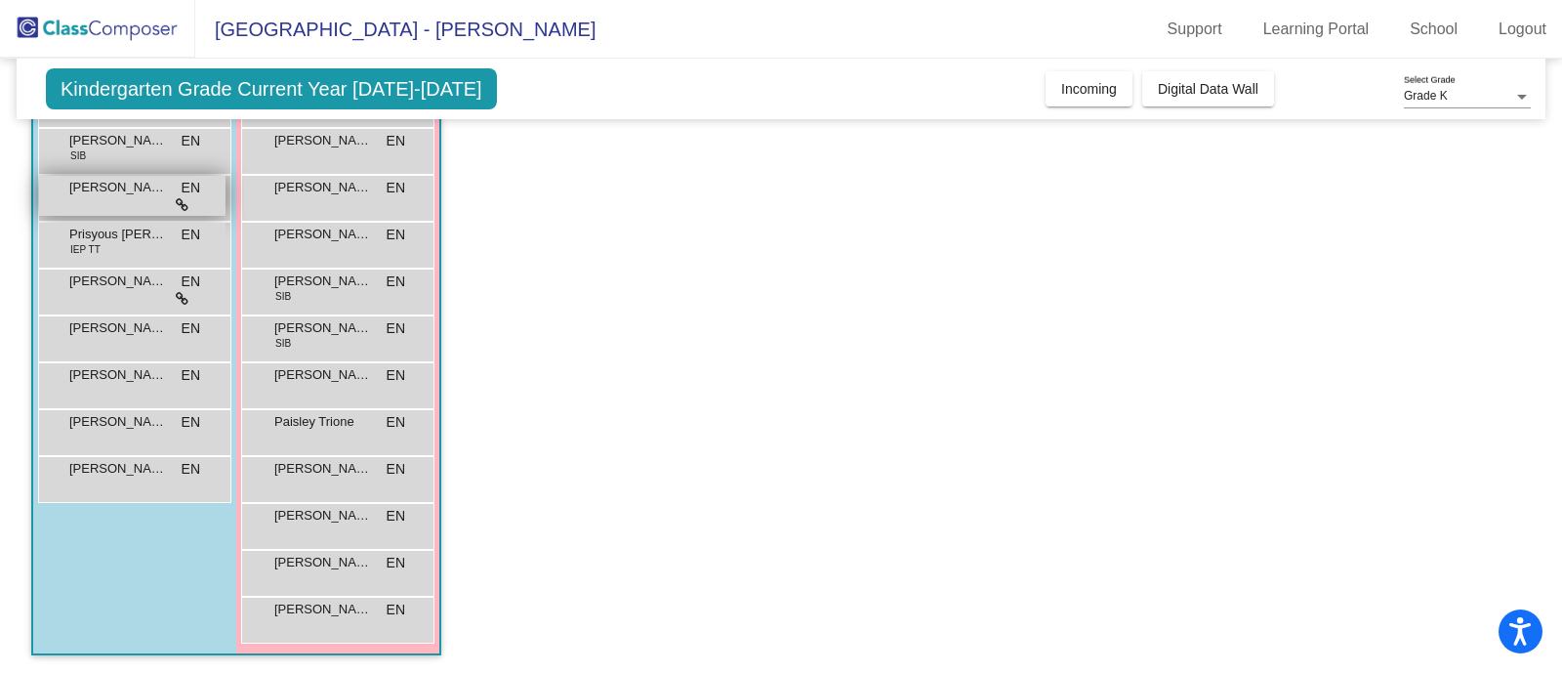
click at [116, 195] on div "[PERSON_NAME] EN lock do_not_disturb_alt" at bounding box center [132, 196] width 186 height 40
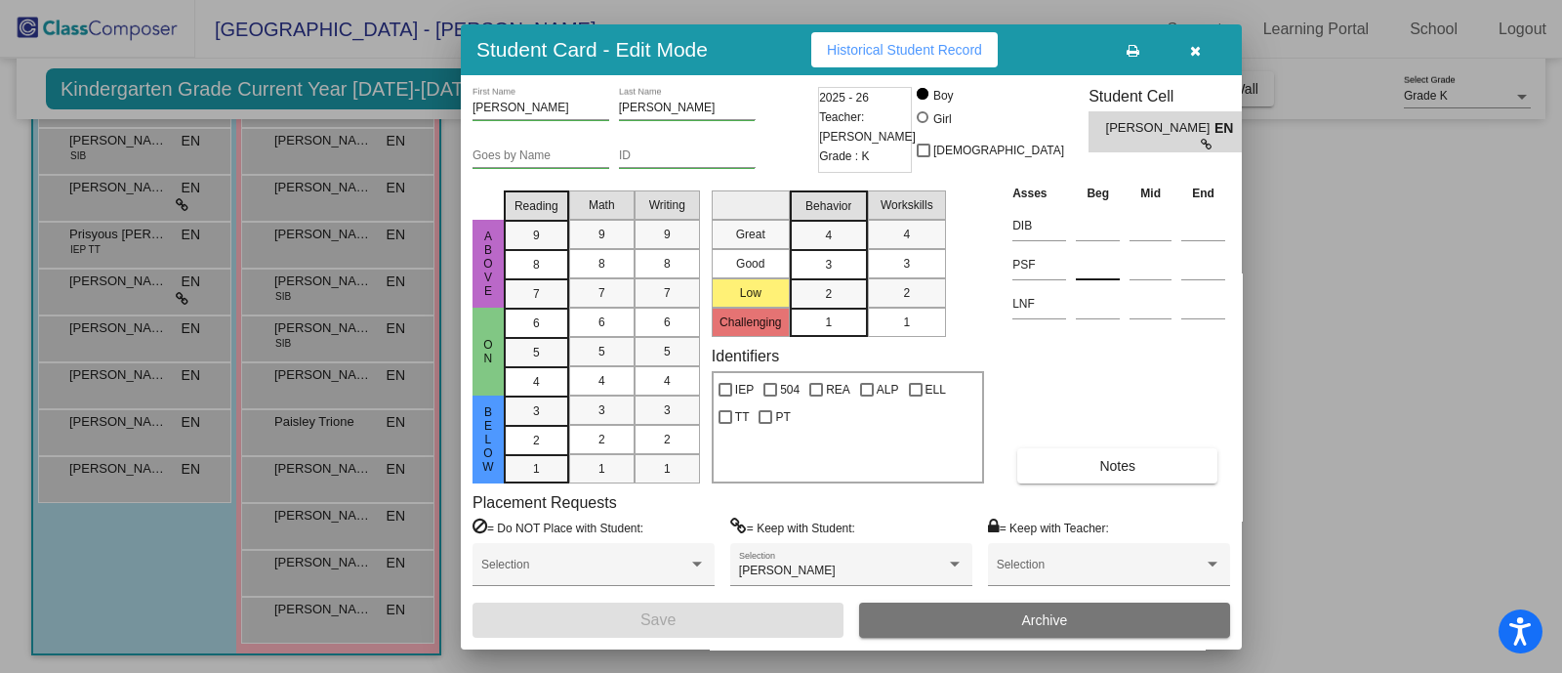
click at [1086, 273] on input at bounding box center [1098, 264] width 44 height 29
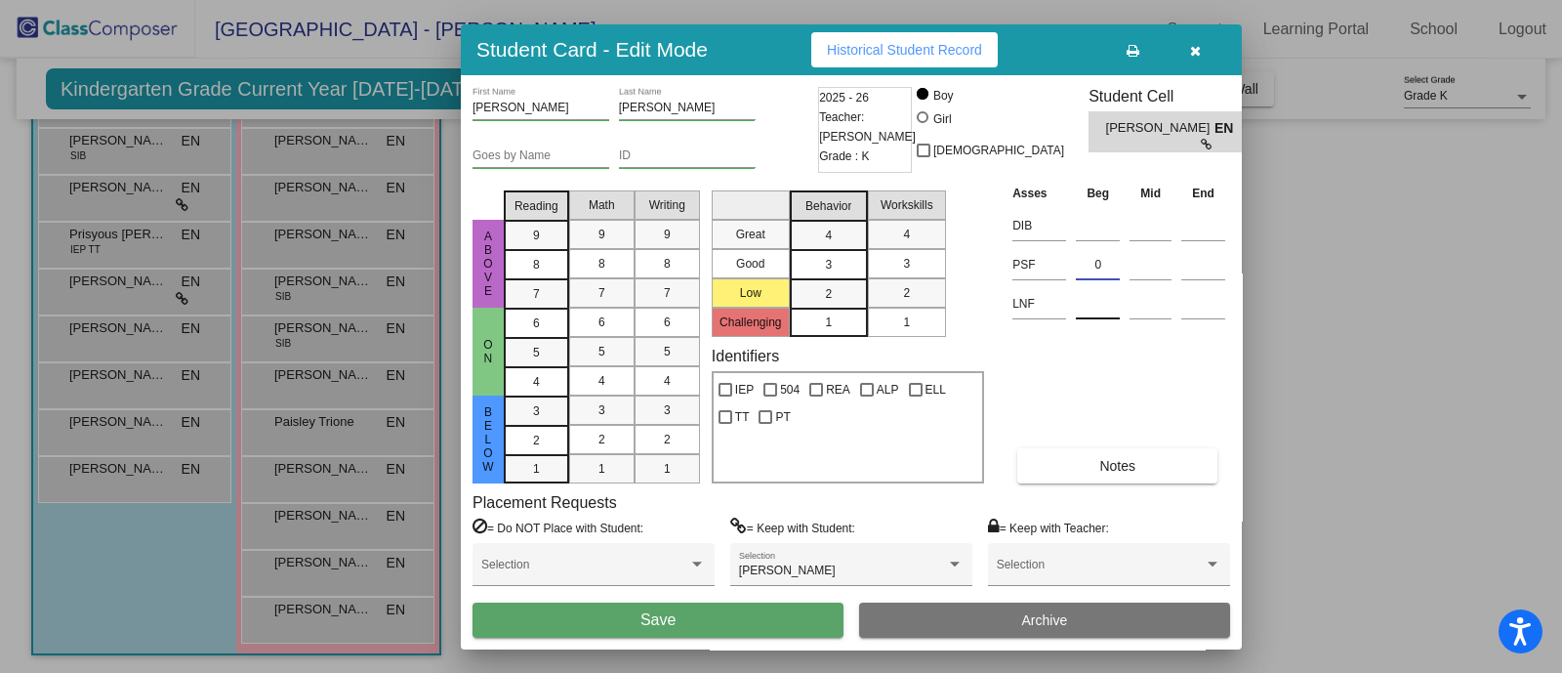
type input "0"
click at [1108, 304] on input at bounding box center [1098, 303] width 44 height 29
type input "11"
click at [659, 609] on button "Save" at bounding box center [657, 619] width 371 height 35
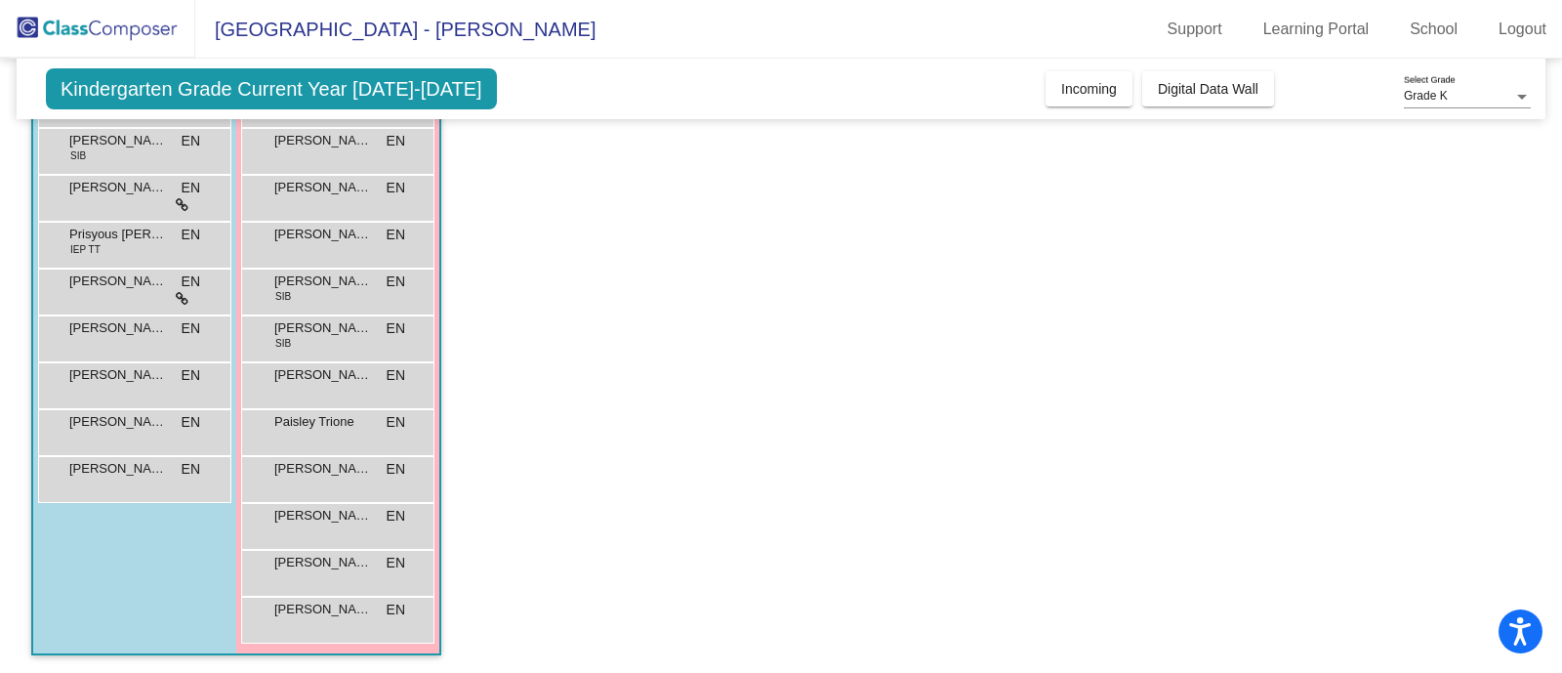
scroll to position [34, 0]
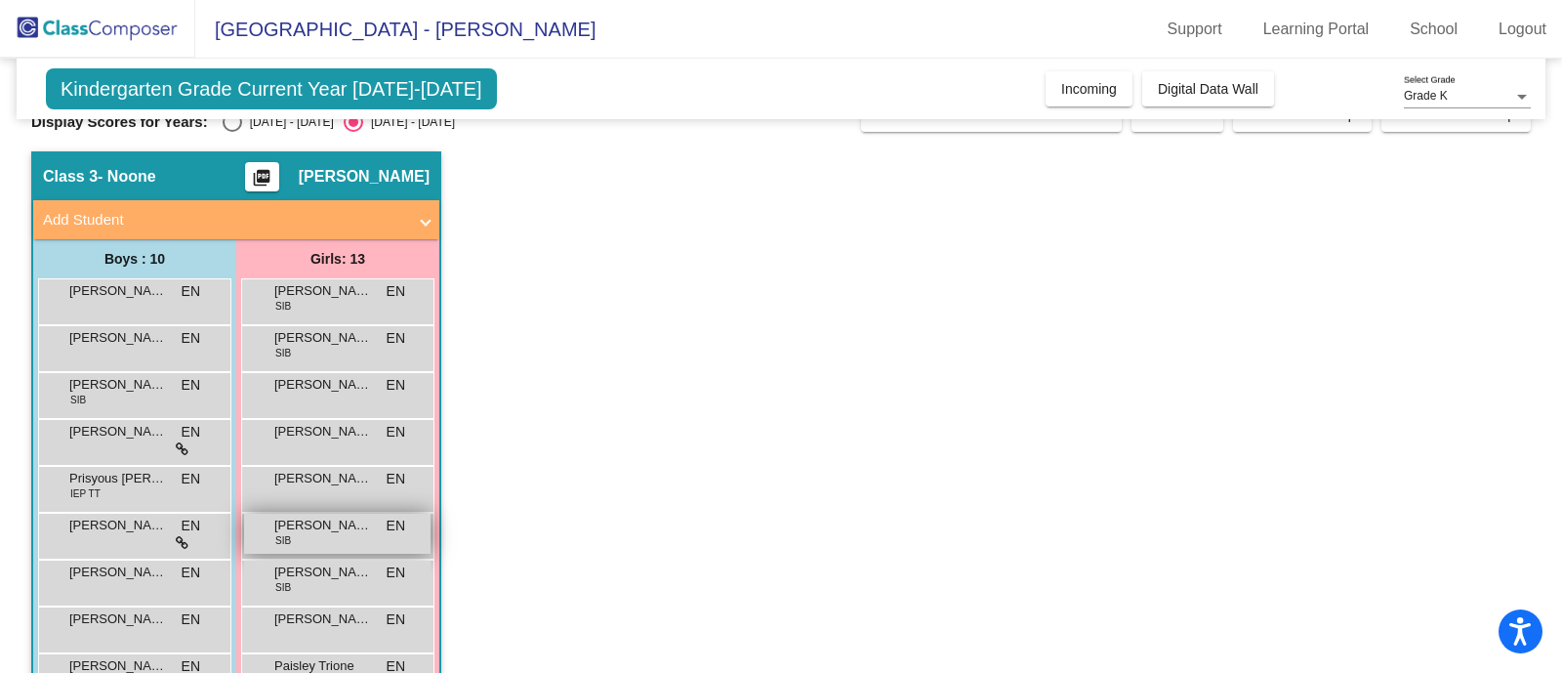
click at [335, 544] on div "Lyliyanna [PERSON_NAME] SIB EN lock do_not_disturb_alt" at bounding box center [337, 533] width 186 height 40
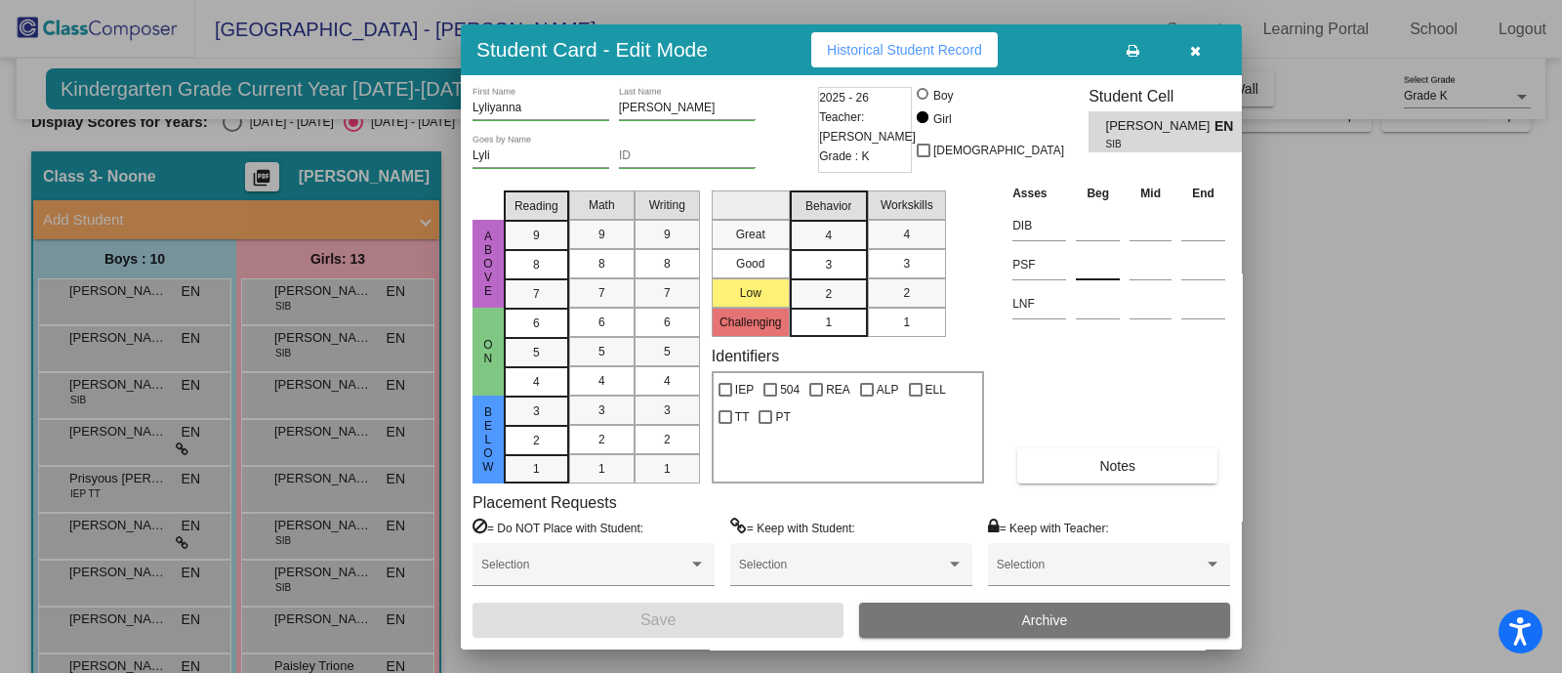
click at [1093, 272] on input at bounding box center [1098, 264] width 44 height 29
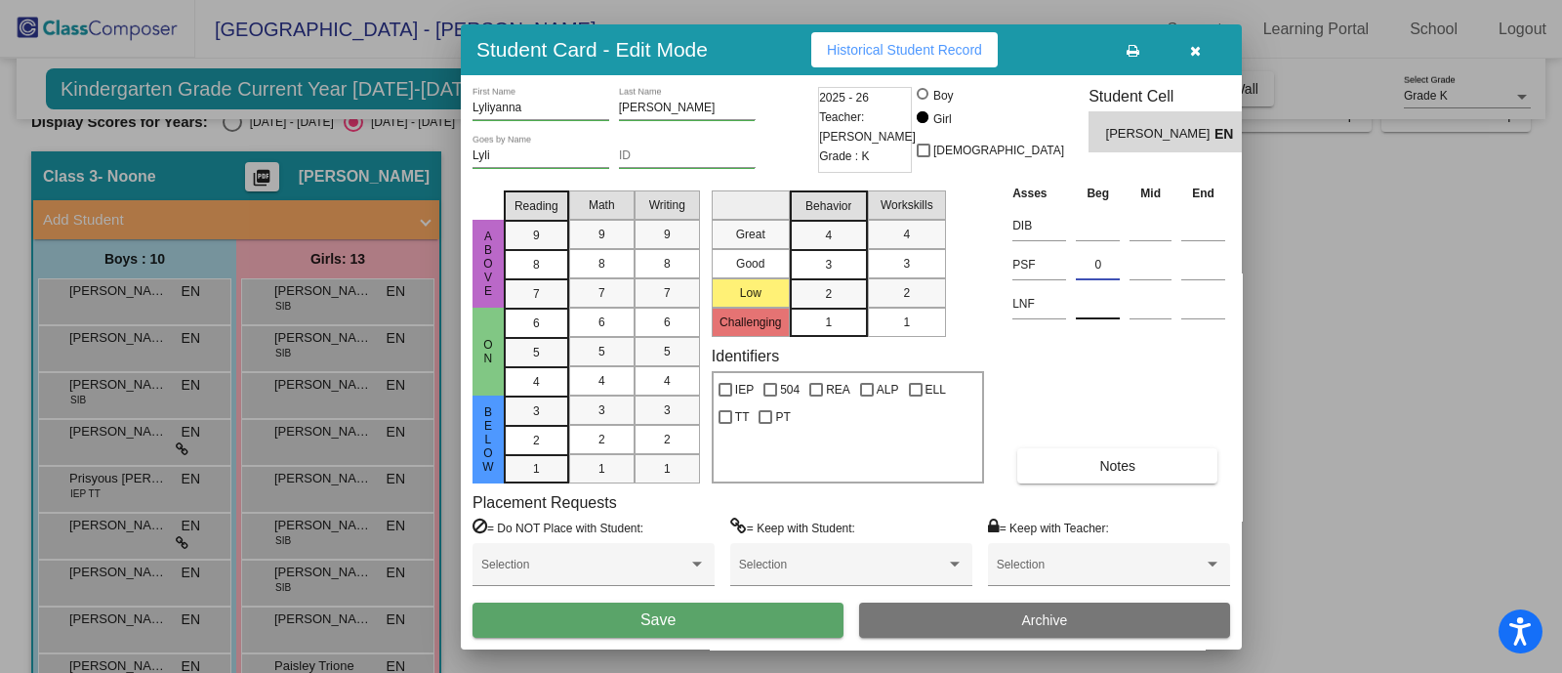
type input "0"
click at [1102, 307] on input at bounding box center [1098, 303] width 44 height 29
type input "13"
click at [717, 622] on button "Save" at bounding box center [657, 619] width 371 height 35
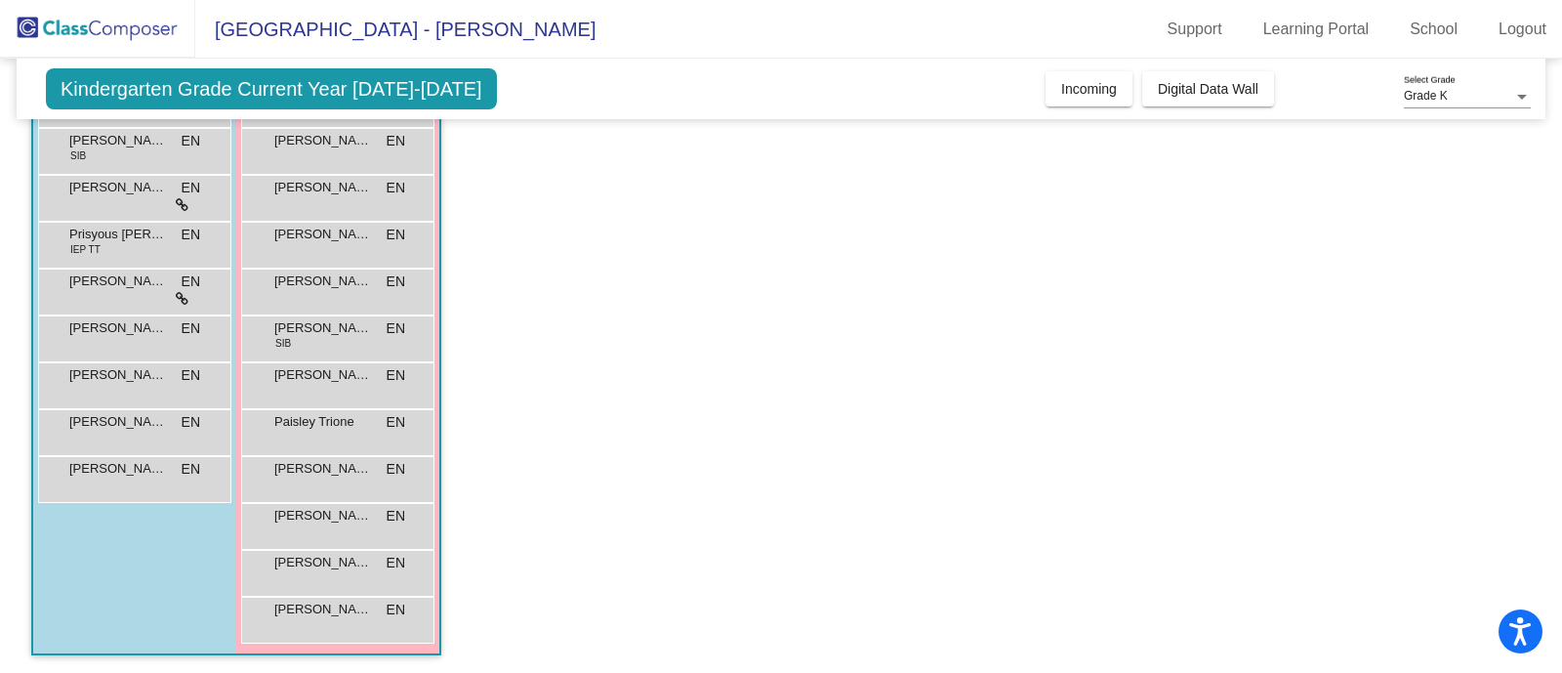
scroll to position [156, 0]
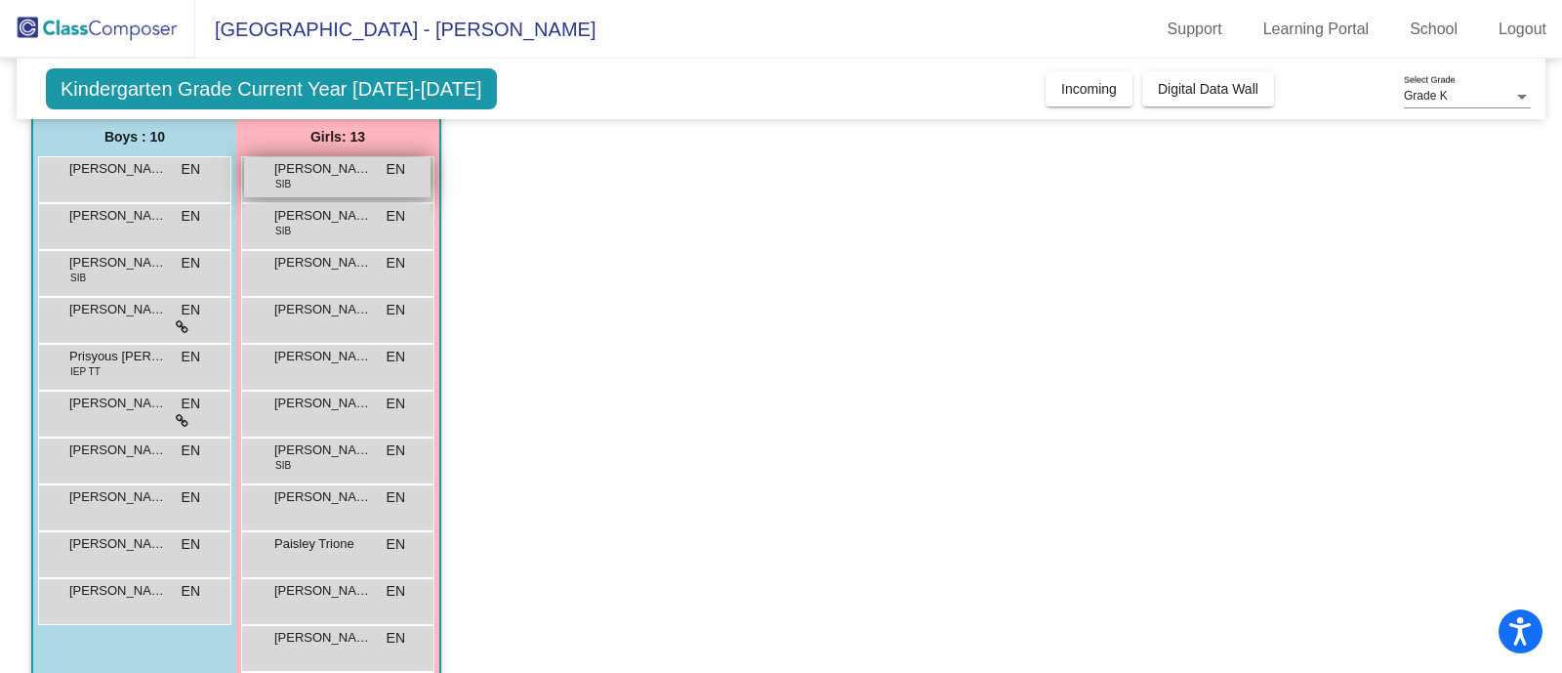
click at [307, 166] on span "[PERSON_NAME]" at bounding box center [323, 169] width 98 height 20
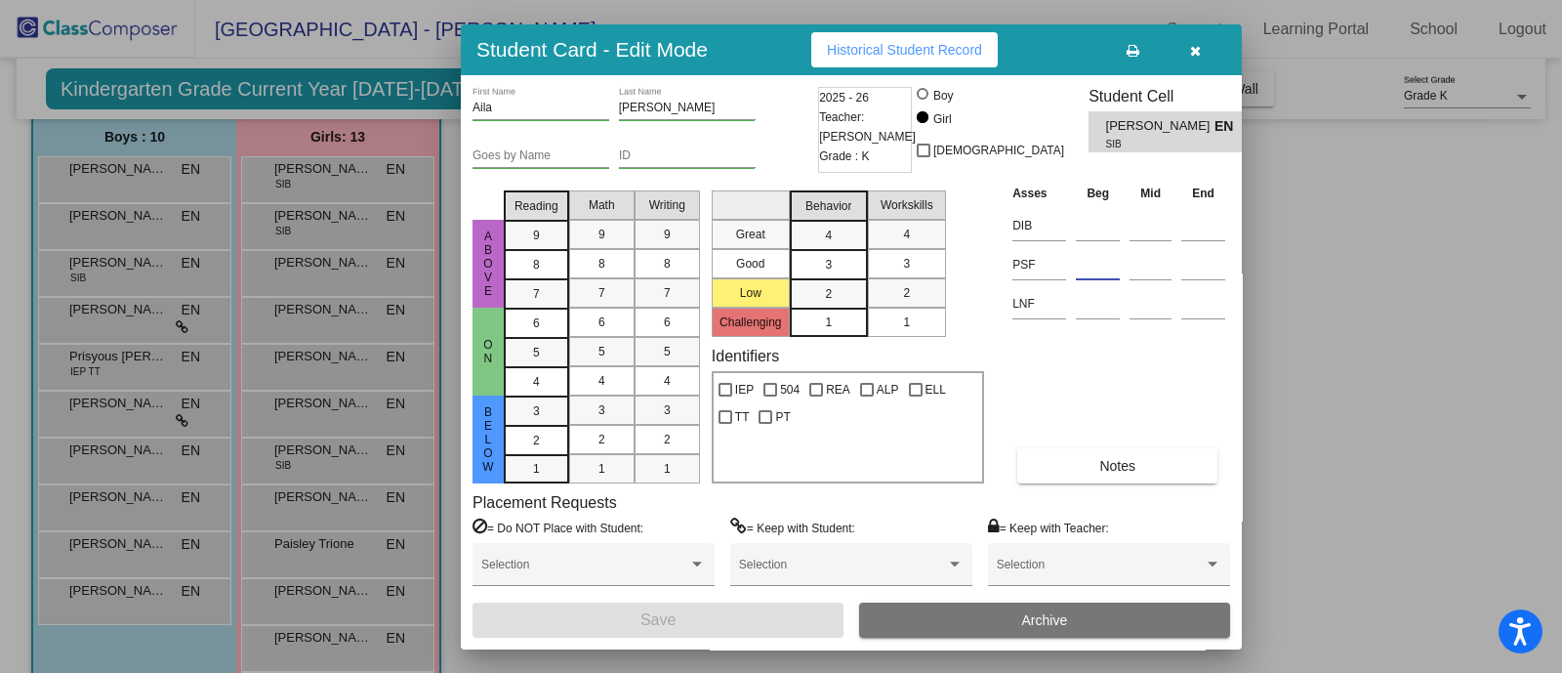
click at [1089, 266] on input at bounding box center [1098, 264] width 44 height 29
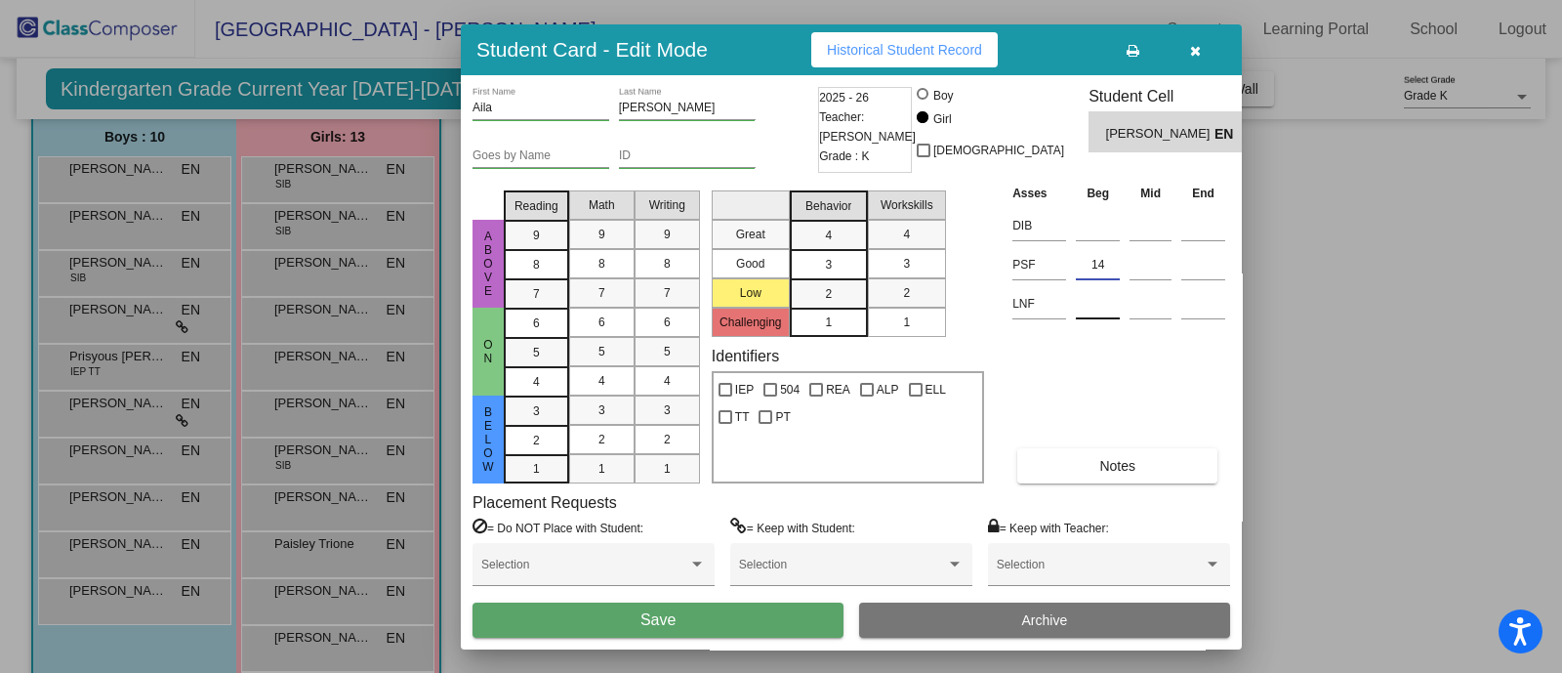
type input "14"
click at [1100, 314] on input at bounding box center [1098, 303] width 44 height 29
type input "12"
click at [644, 618] on span "Save" at bounding box center [657, 619] width 35 height 17
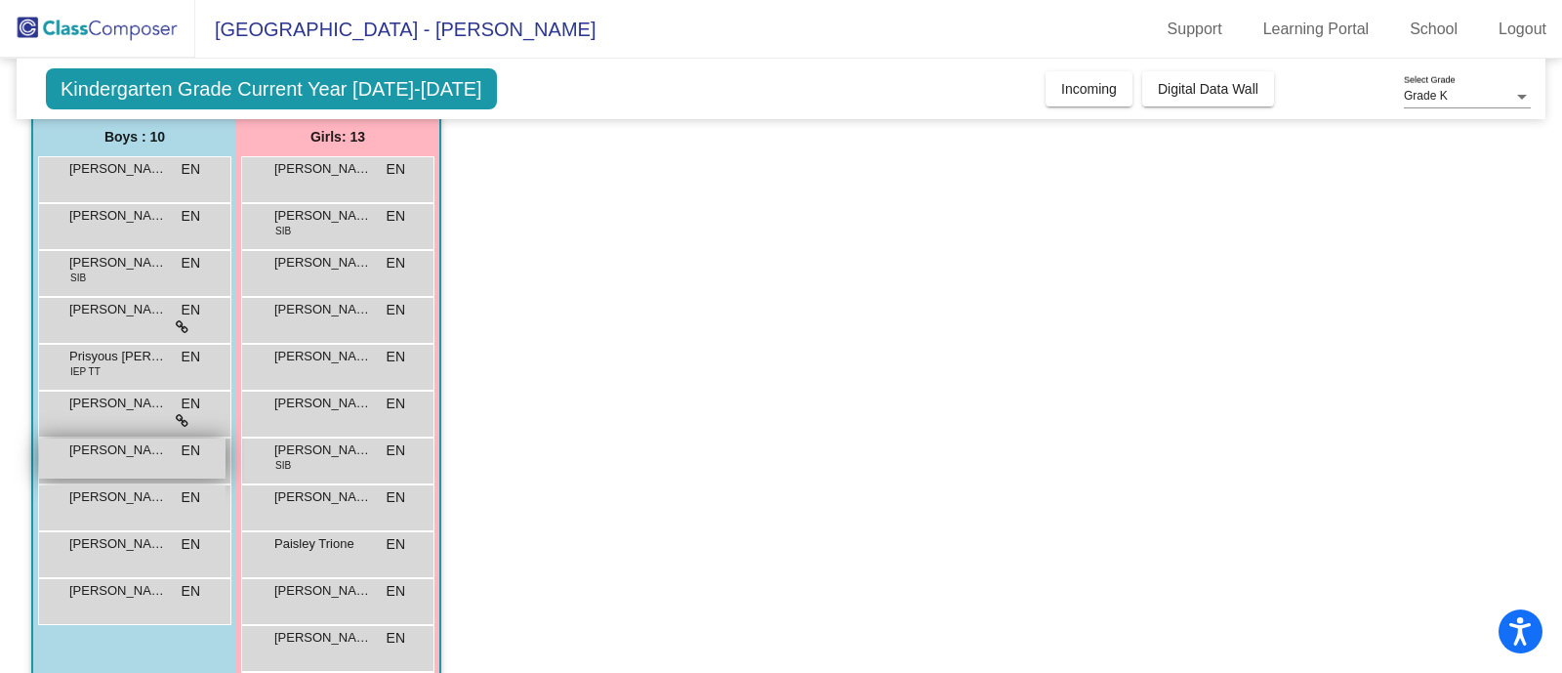
click at [135, 465] on div "[PERSON_NAME] EN lock do_not_disturb_alt" at bounding box center [132, 458] width 186 height 40
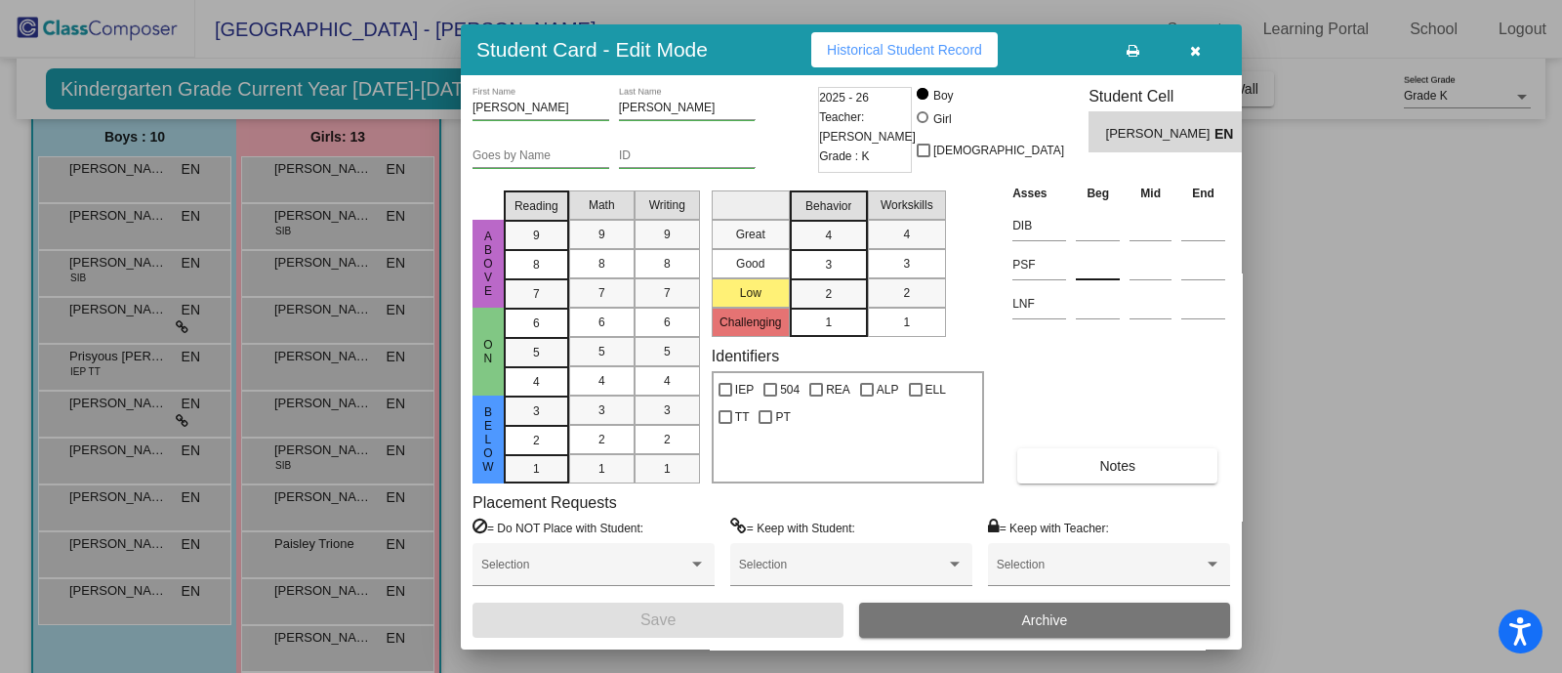
click at [1088, 261] on input at bounding box center [1098, 264] width 44 height 29
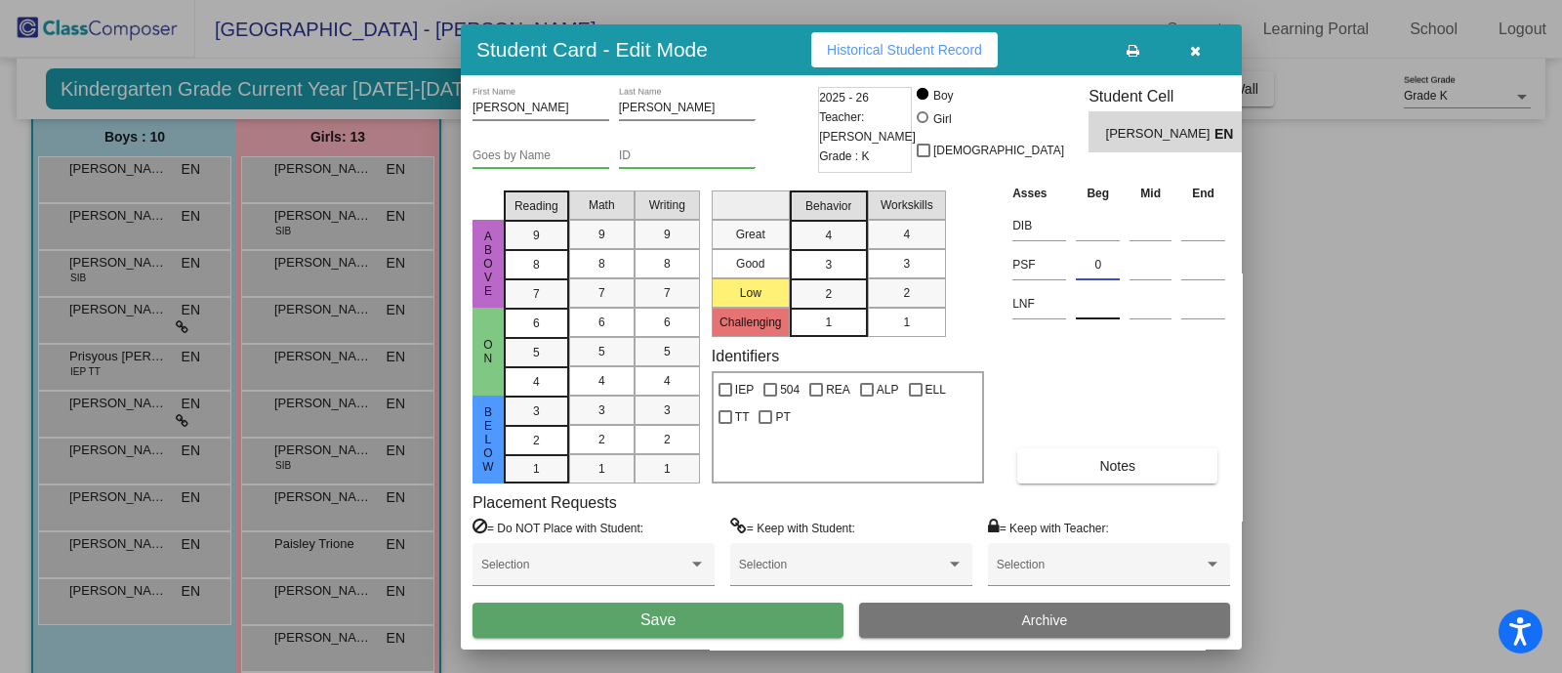
type input "0"
click at [1101, 314] on input at bounding box center [1098, 303] width 44 height 29
type input "14"
click at [752, 629] on button "Save" at bounding box center [657, 619] width 371 height 35
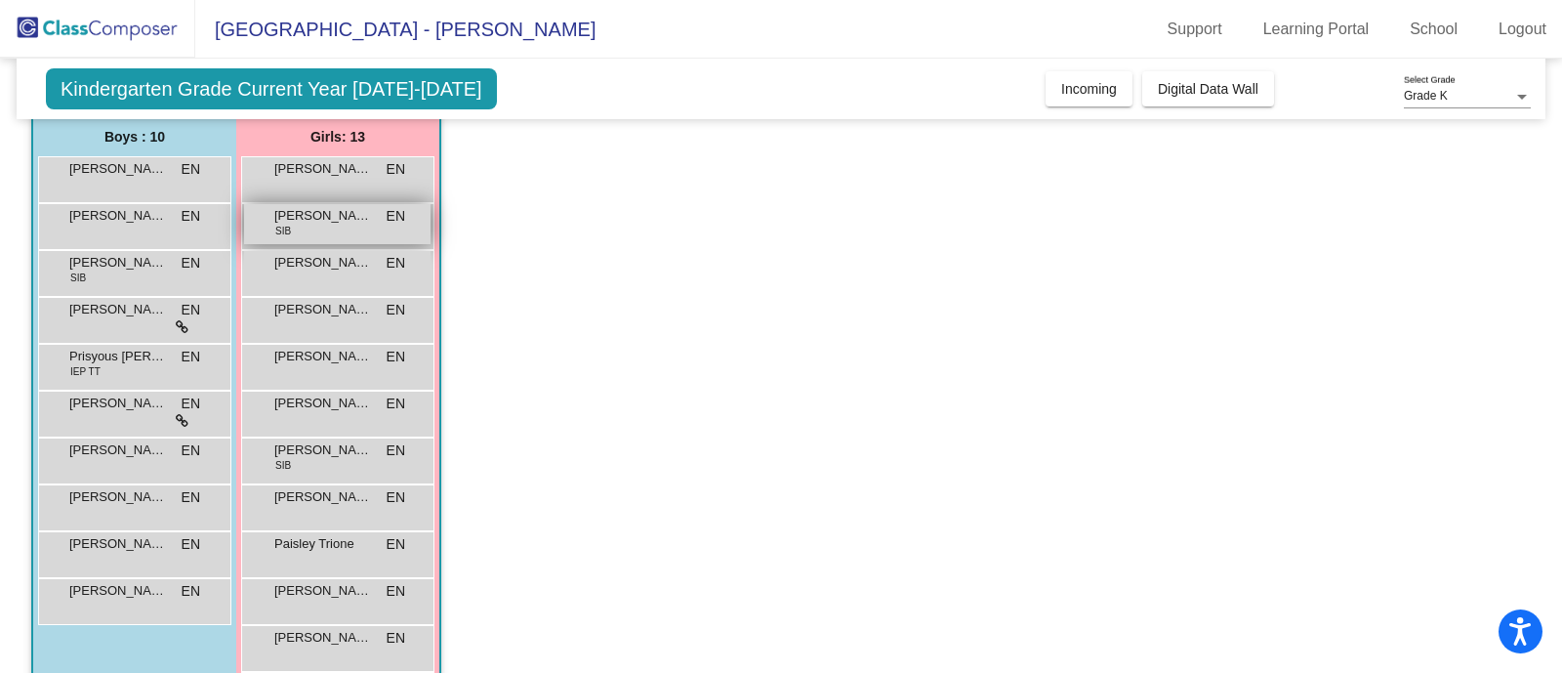
click at [272, 222] on div "[PERSON_NAME] SIB EN lock do_not_disturb_alt" at bounding box center [337, 224] width 186 height 40
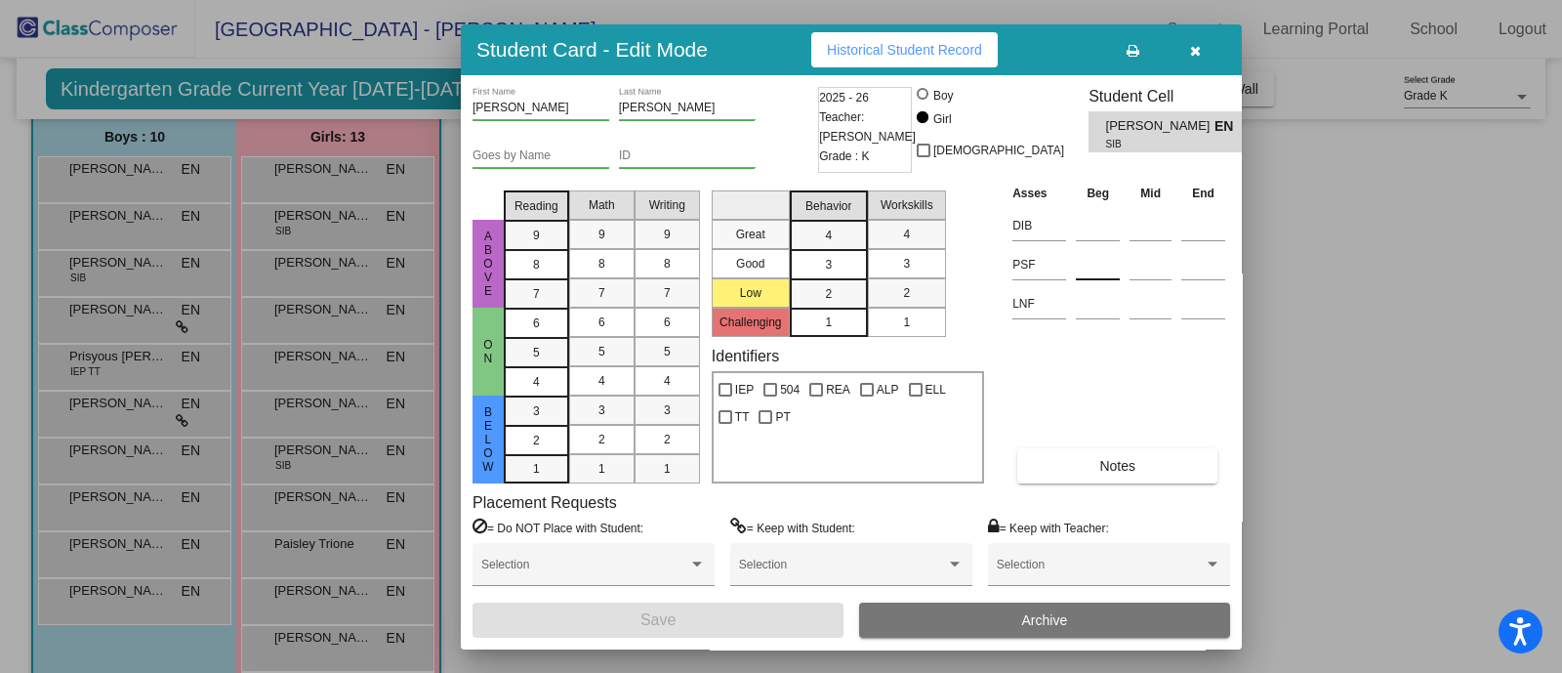
click at [1103, 271] on input at bounding box center [1098, 264] width 44 height 29
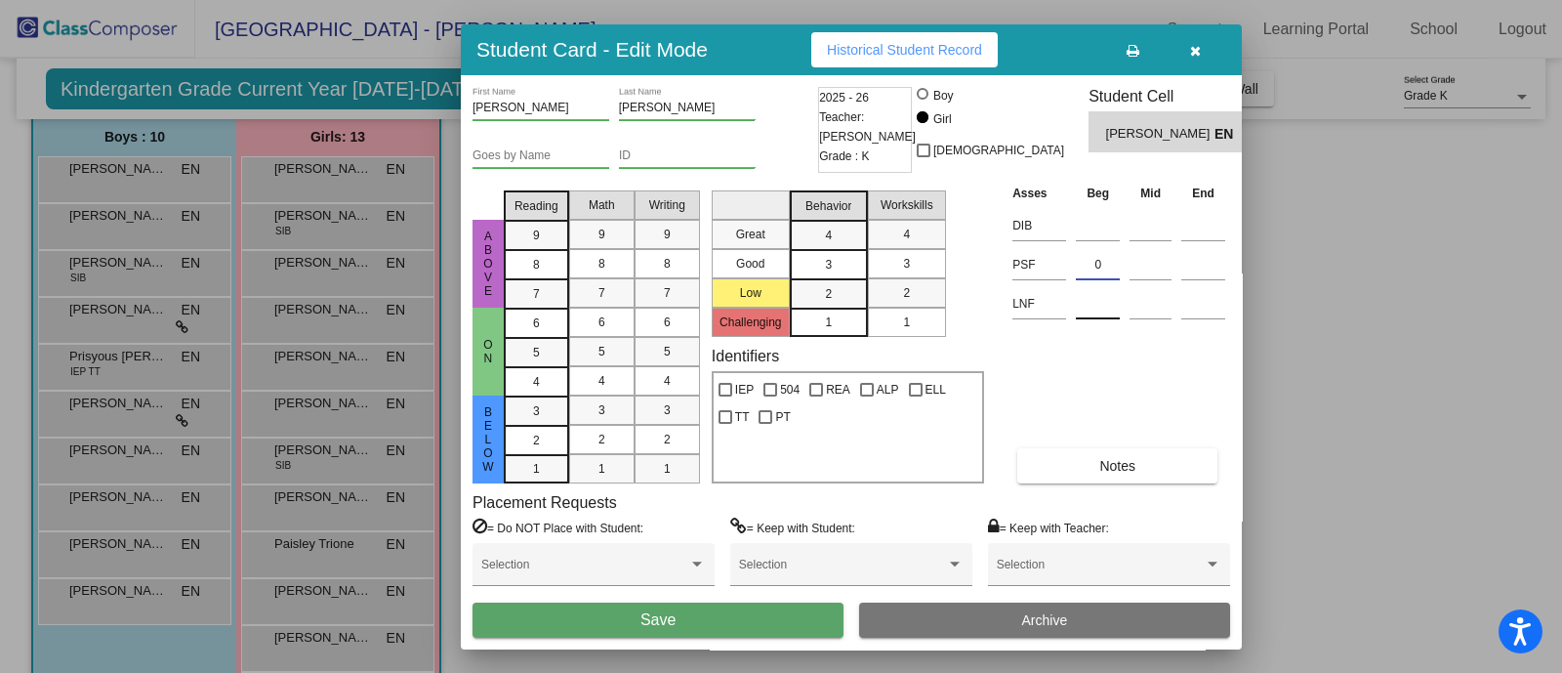
type input "0"
click at [1101, 300] on input at bounding box center [1098, 303] width 44 height 29
type input "19"
click at [651, 620] on span "Save" at bounding box center [657, 619] width 35 height 17
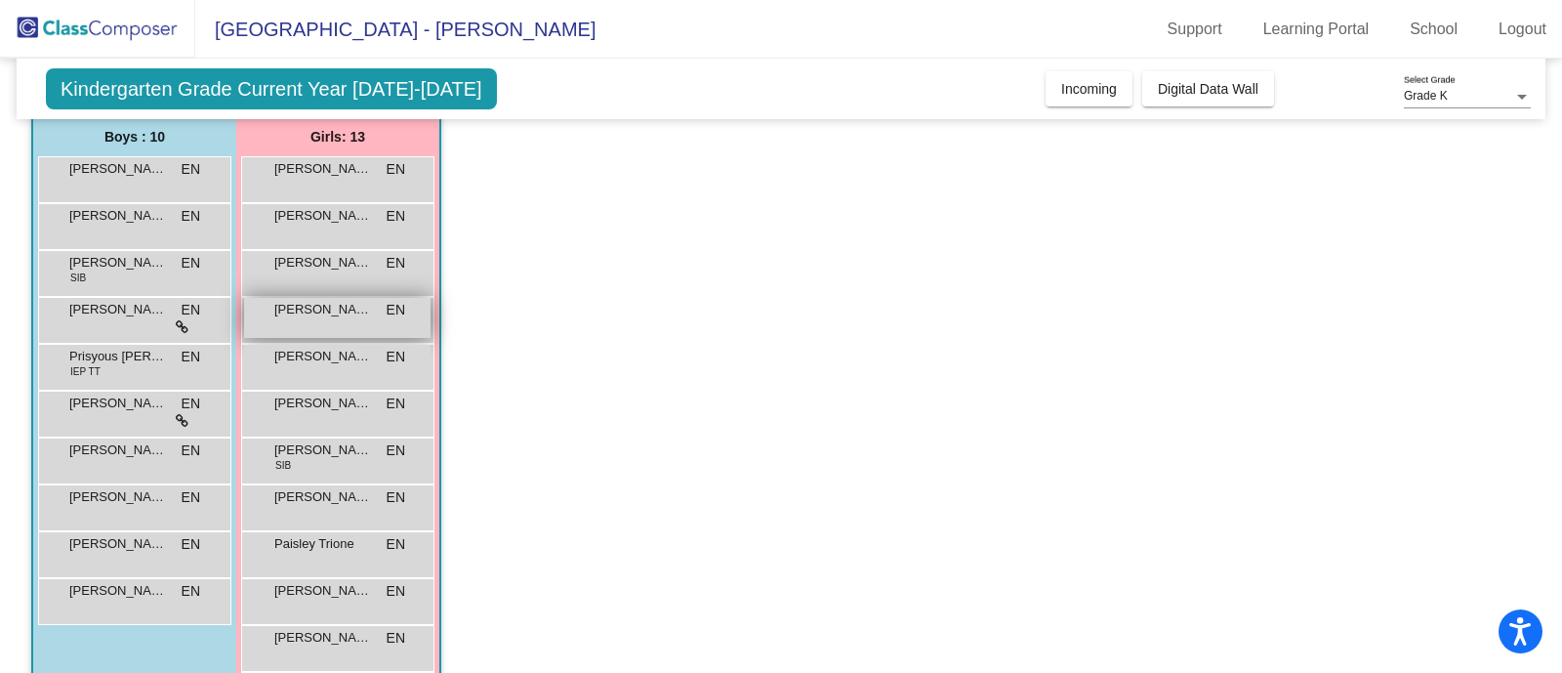
click at [294, 323] on div "[PERSON_NAME] EN lock do_not_disturb_alt" at bounding box center [337, 318] width 186 height 40
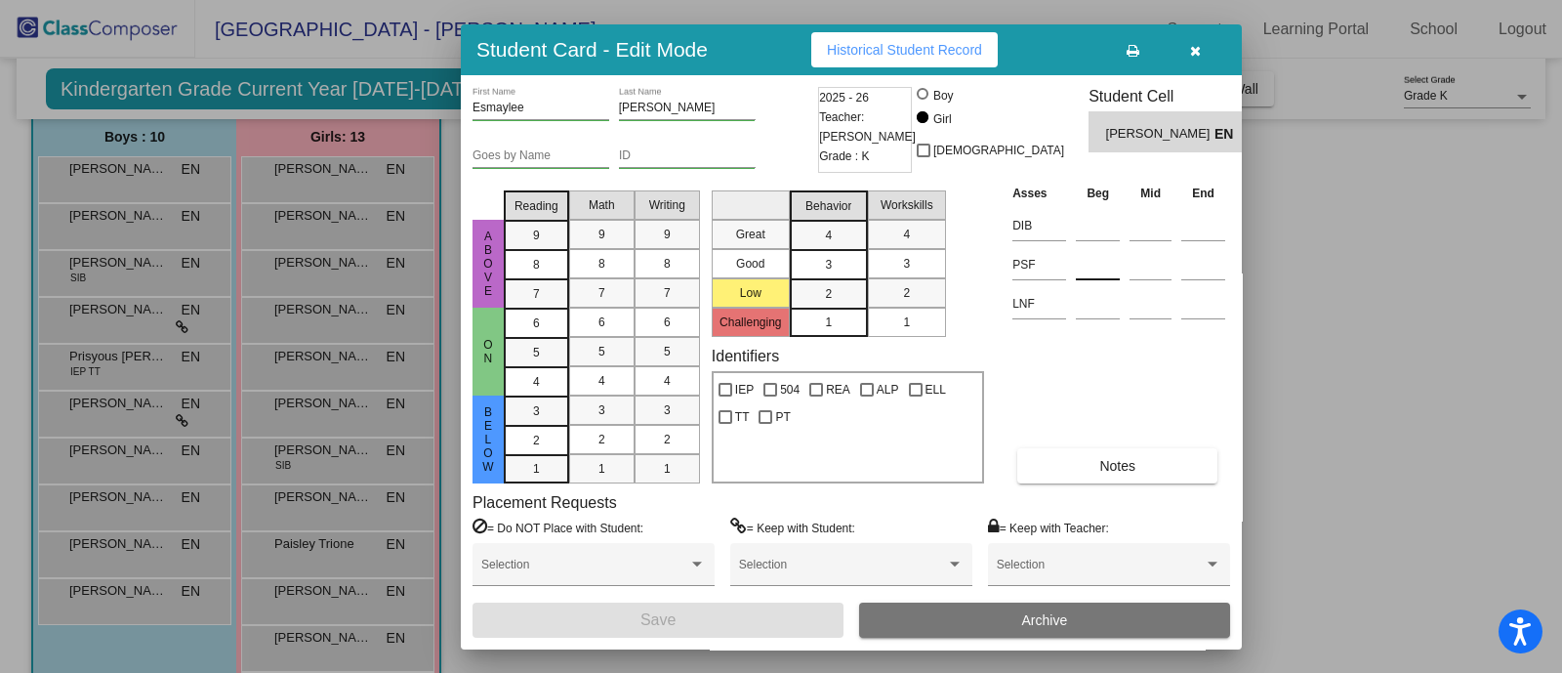
click at [1088, 271] on input at bounding box center [1098, 264] width 44 height 29
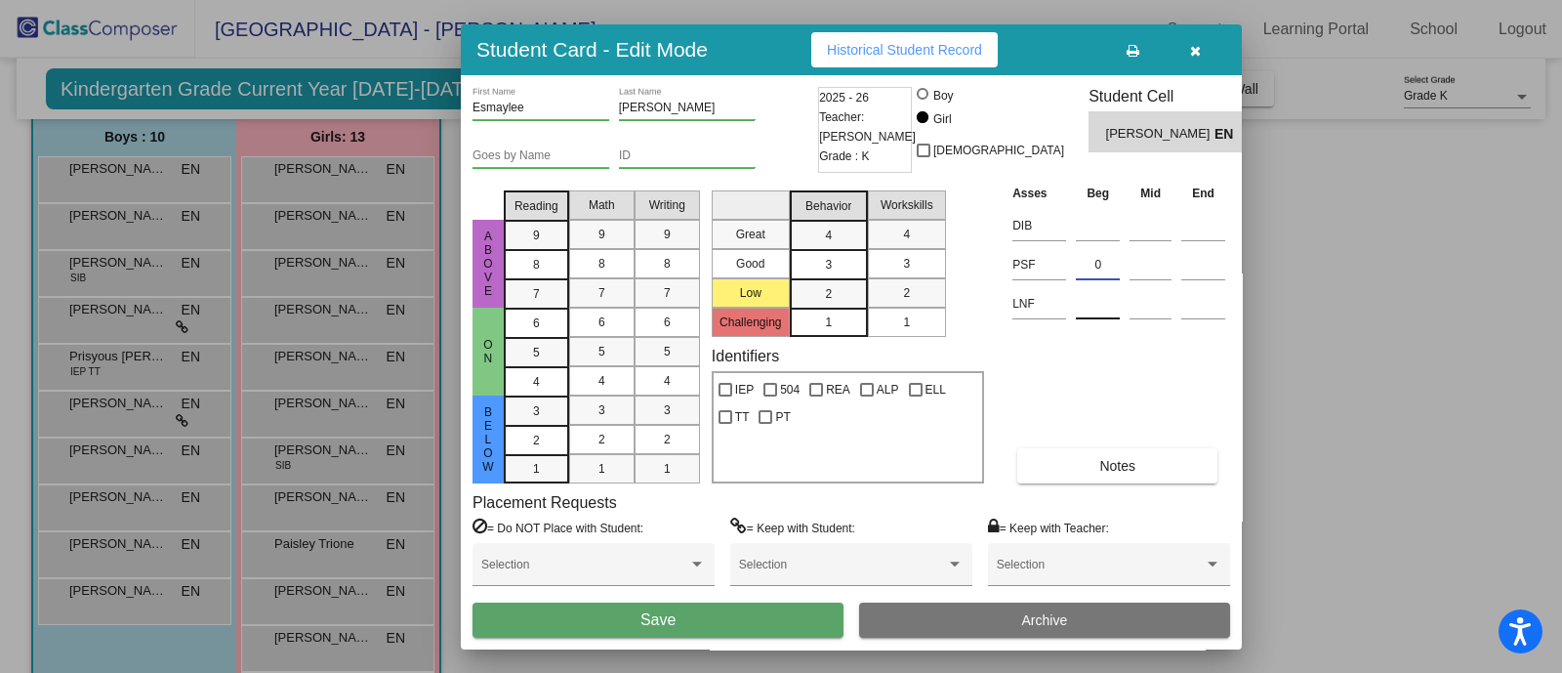
type input "0"
click at [1114, 301] on input at bounding box center [1098, 303] width 44 height 29
type input "19"
click at [717, 607] on button "Save" at bounding box center [657, 619] width 371 height 35
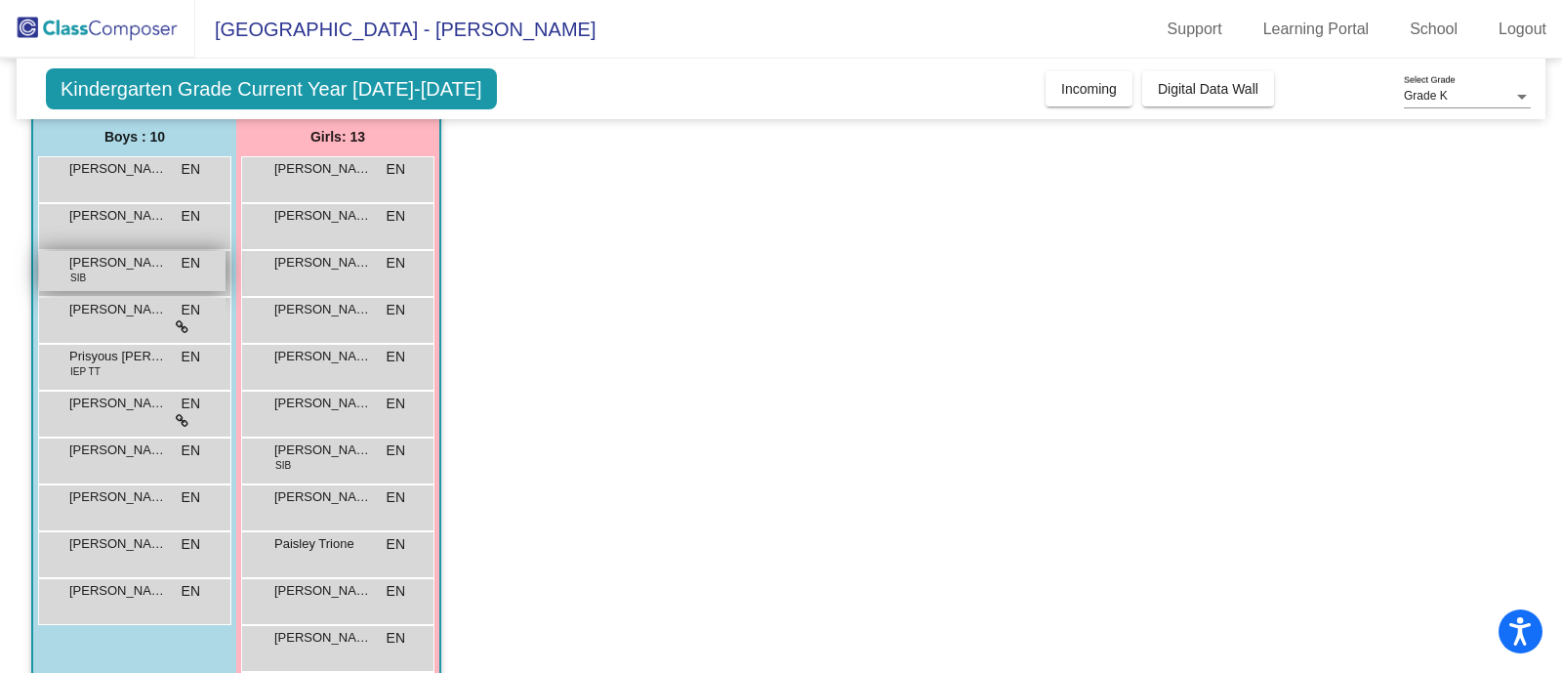
click at [77, 265] on span "[PERSON_NAME]" at bounding box center [118, 263] width 98 height 20
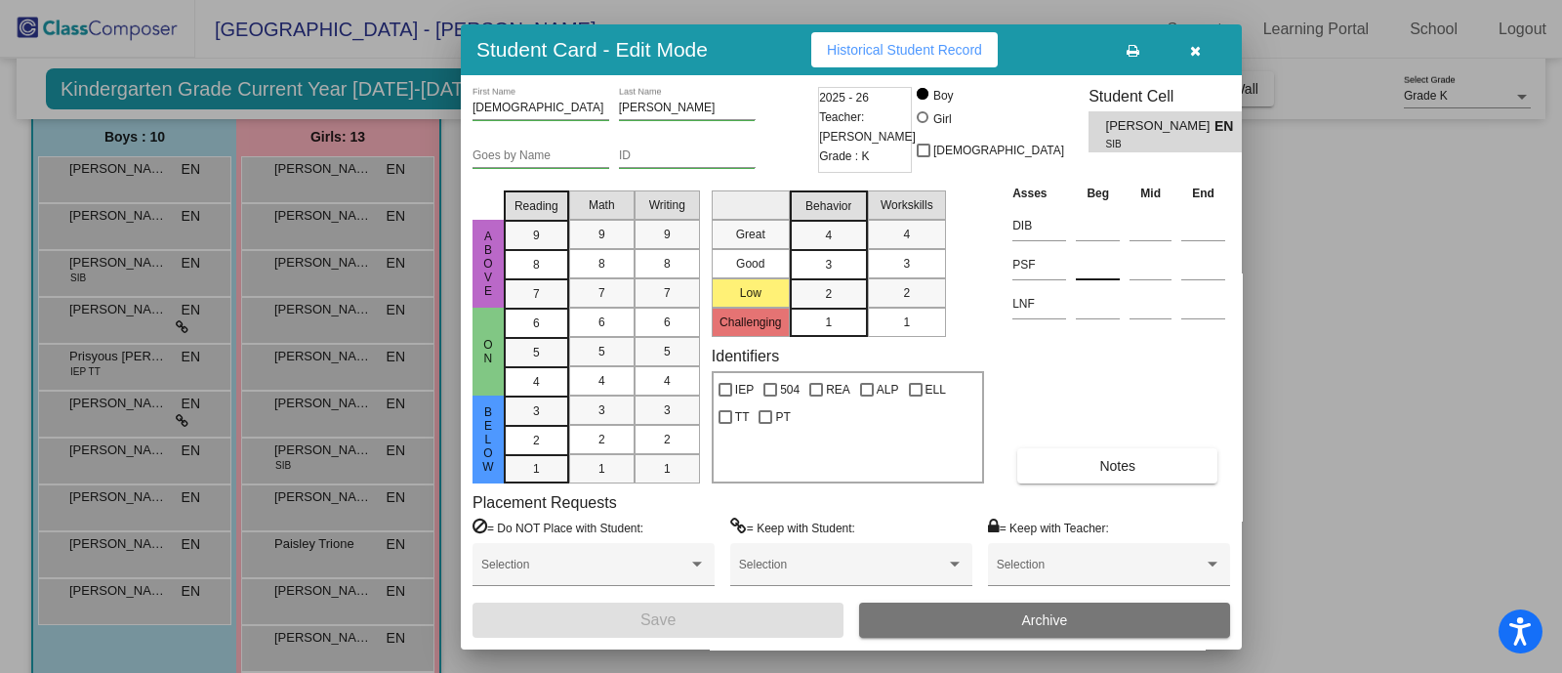
click at [1098, 270] on input at bounding box center [1098, 264] width 44 height 29
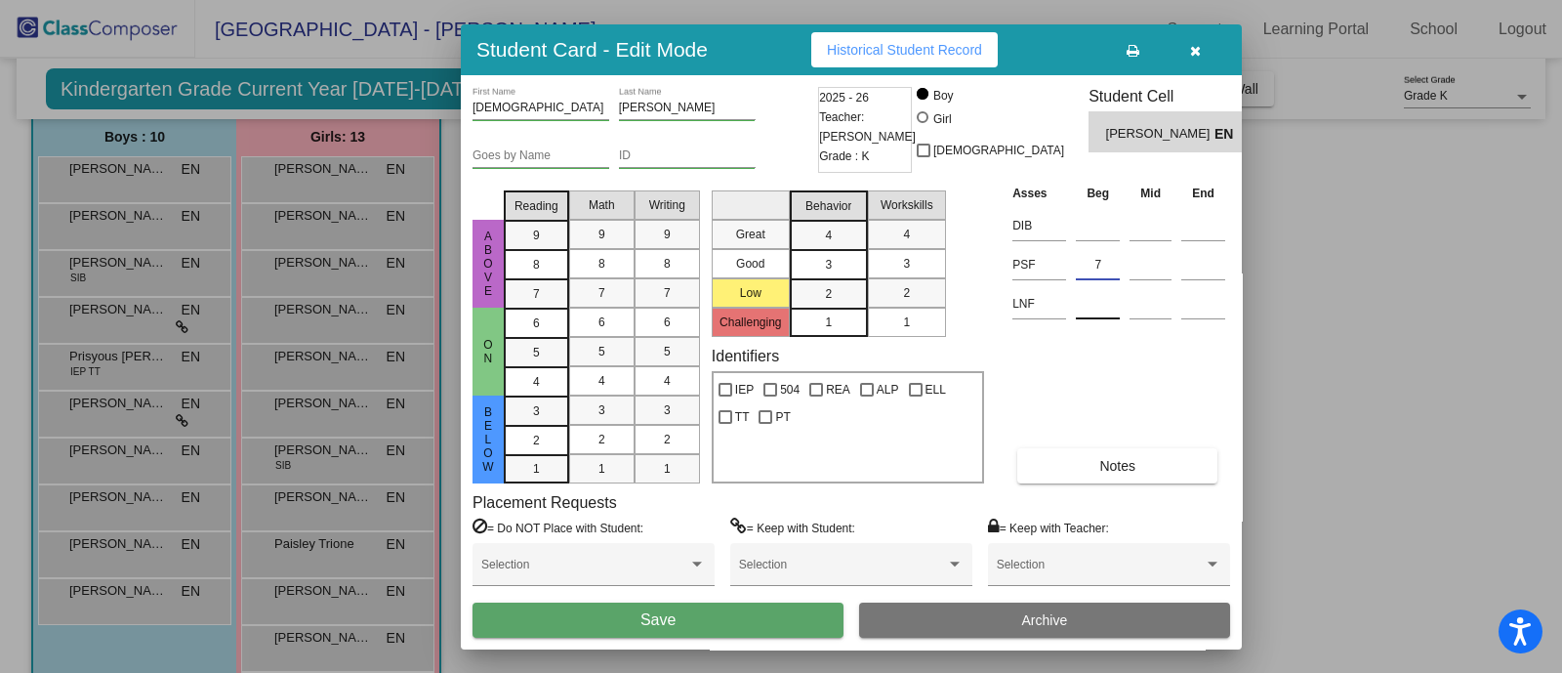
type input "7"
click at [1095, 315] on input at bounding box center [1098, 303] width 44 height 29
type input "17"
click at [726, 617] on button "Save" at bounding box center [657, 619] width 371 height 35
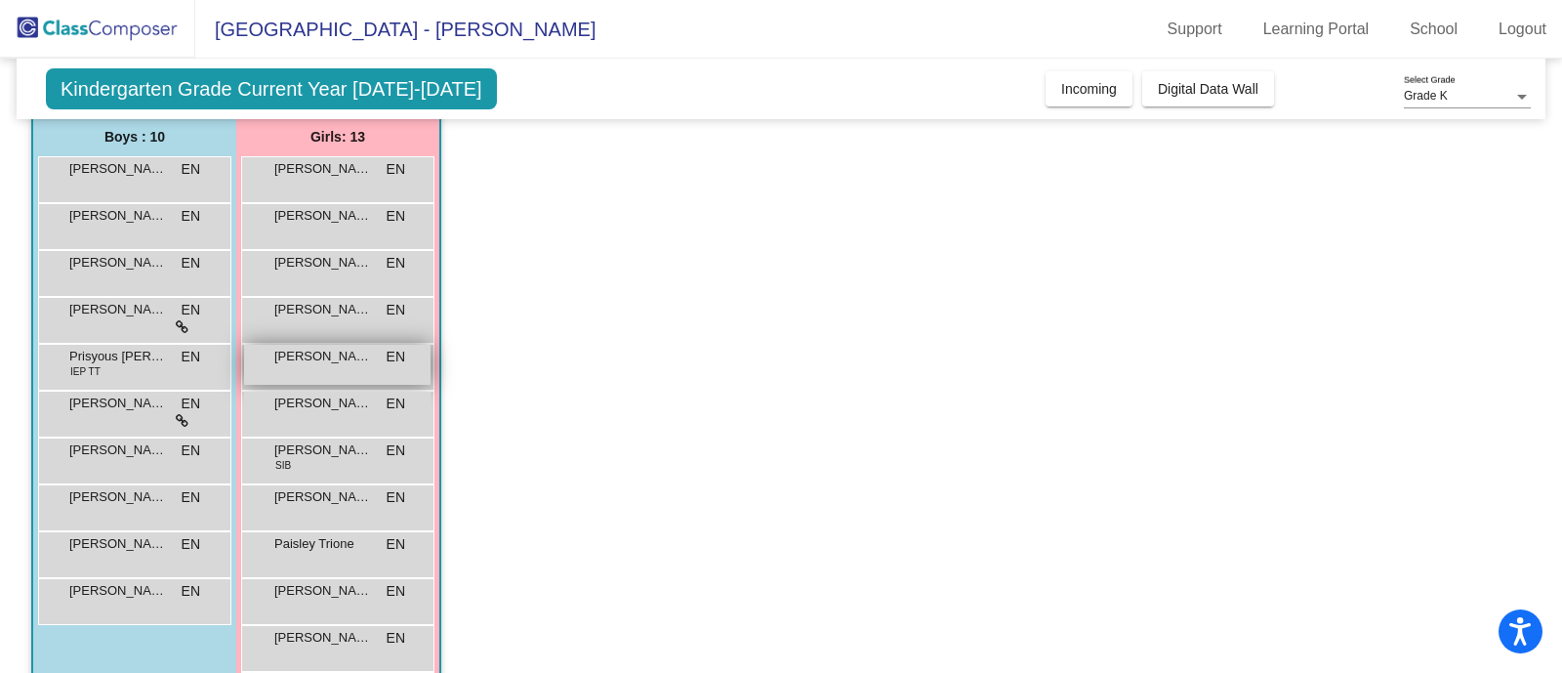
click at [336, 367] on div "[PERSON_NAME] EN lock do_not_disturb_alt" at bounding box center [337, 365] width 186 height 40
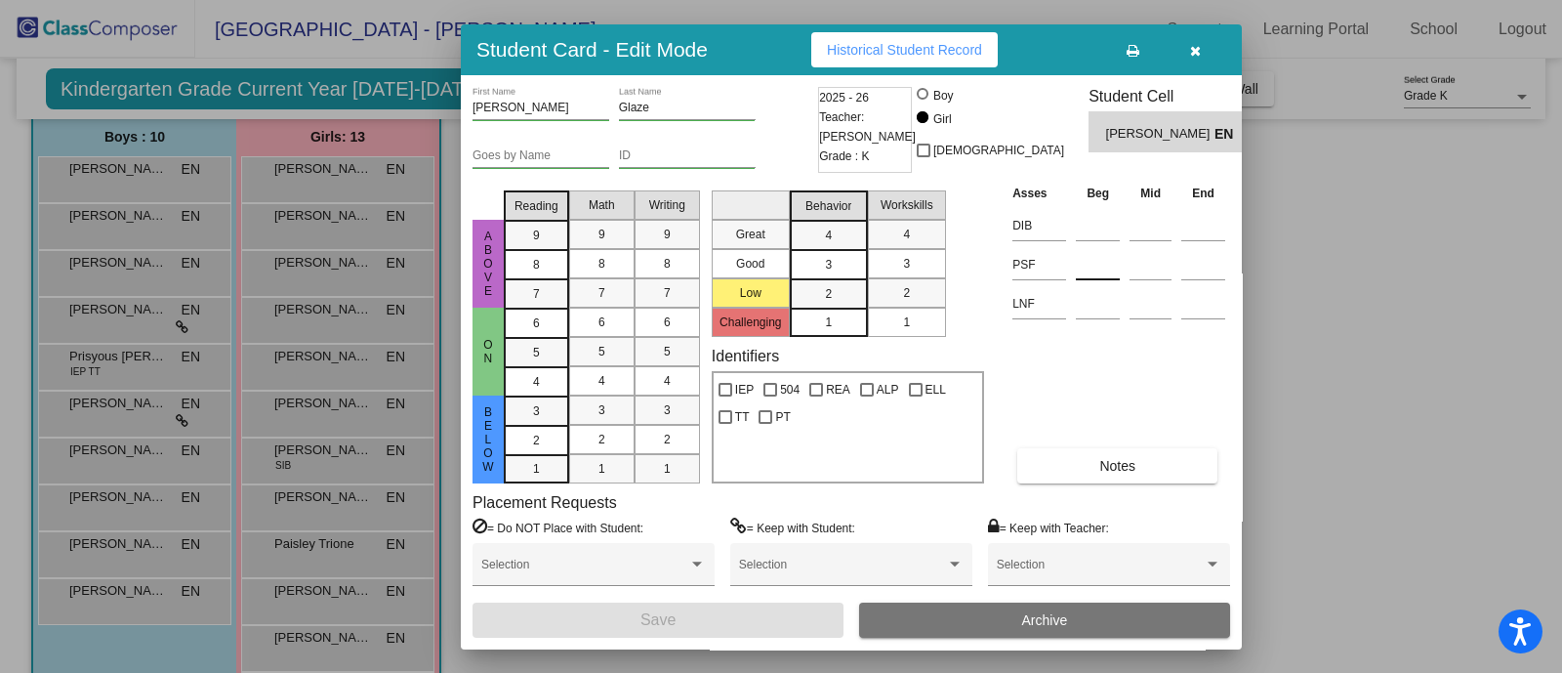
click at [1109, 266] on input at bounding box center [1098, 264] width 44 height 29
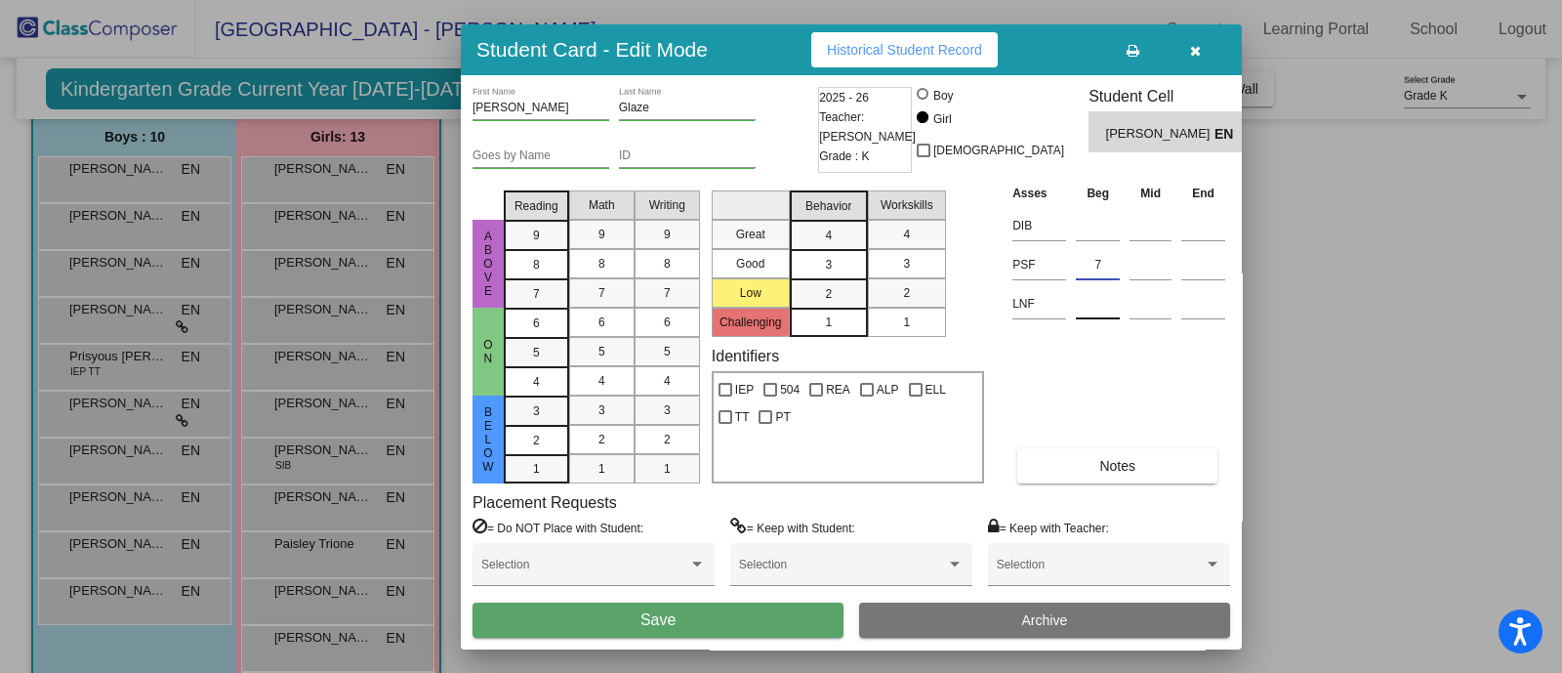
type input "7"
click at [1110, 308] on input at bounding box center [1098, 303] width 44 height 29
type input "19"
click at [762, 612] on button "Save" at bounding box center [657, 619] width 371 height 35
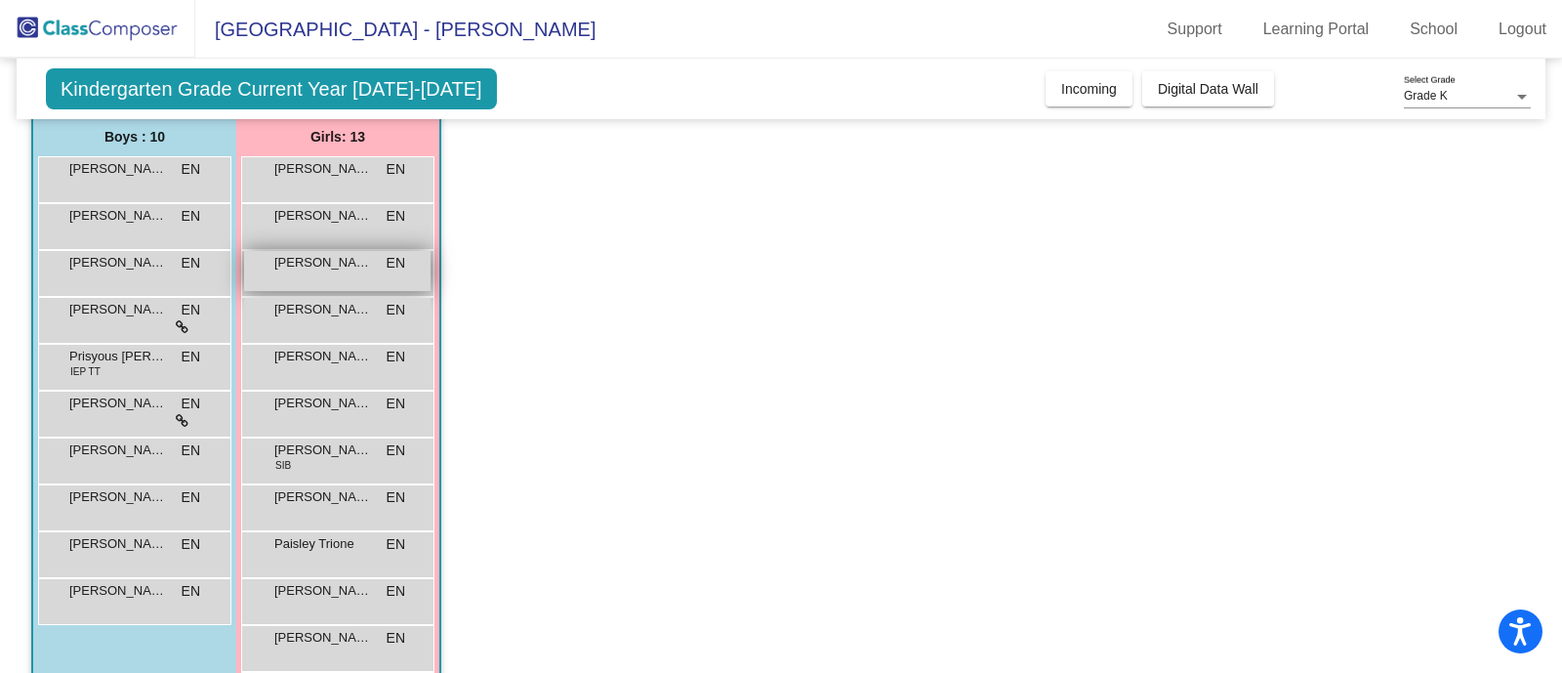
click at [371, 276] on div "[PERSON_NAME] EN lock do_not_disturb_alt" at bounding box center [337, 271] width 186 height 40
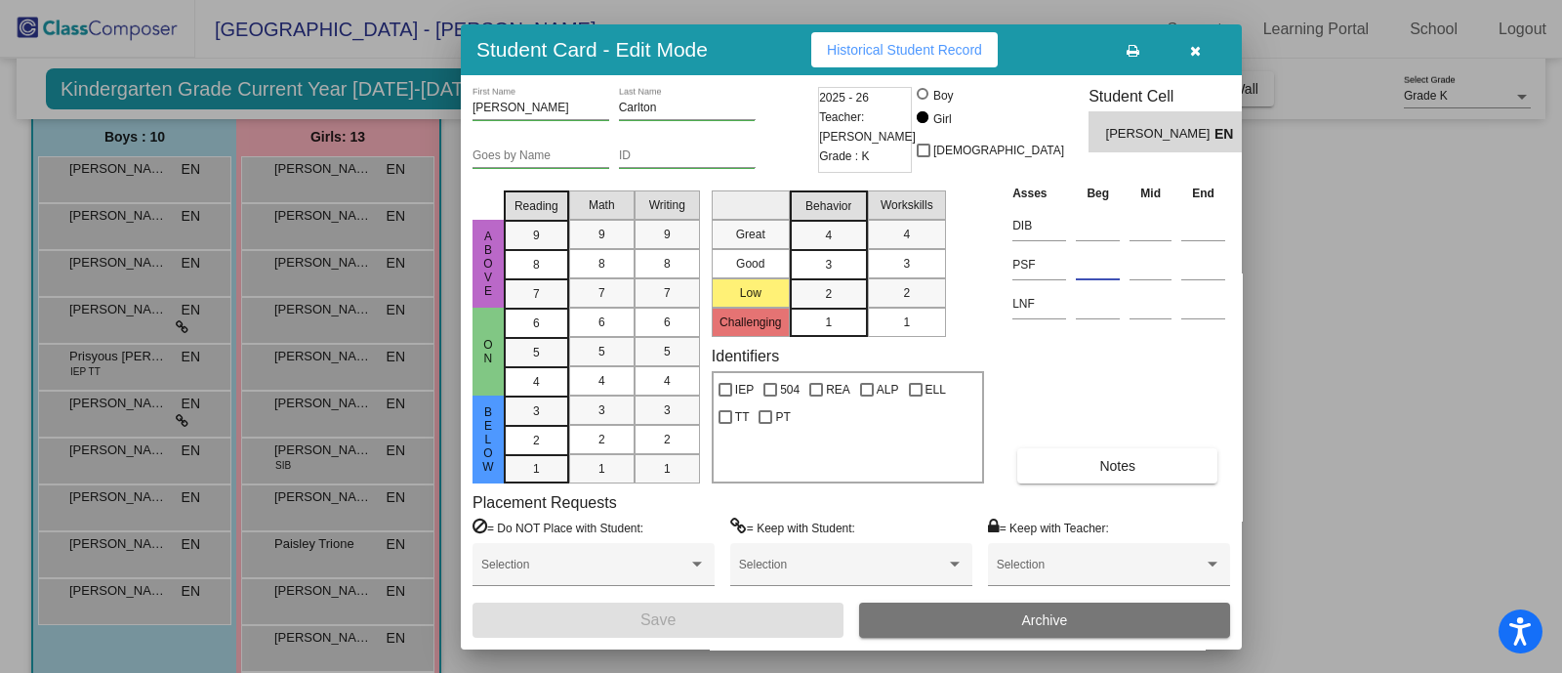
click at [1095, 271] on input at bounding box center [1098, 264] width 44 height 29
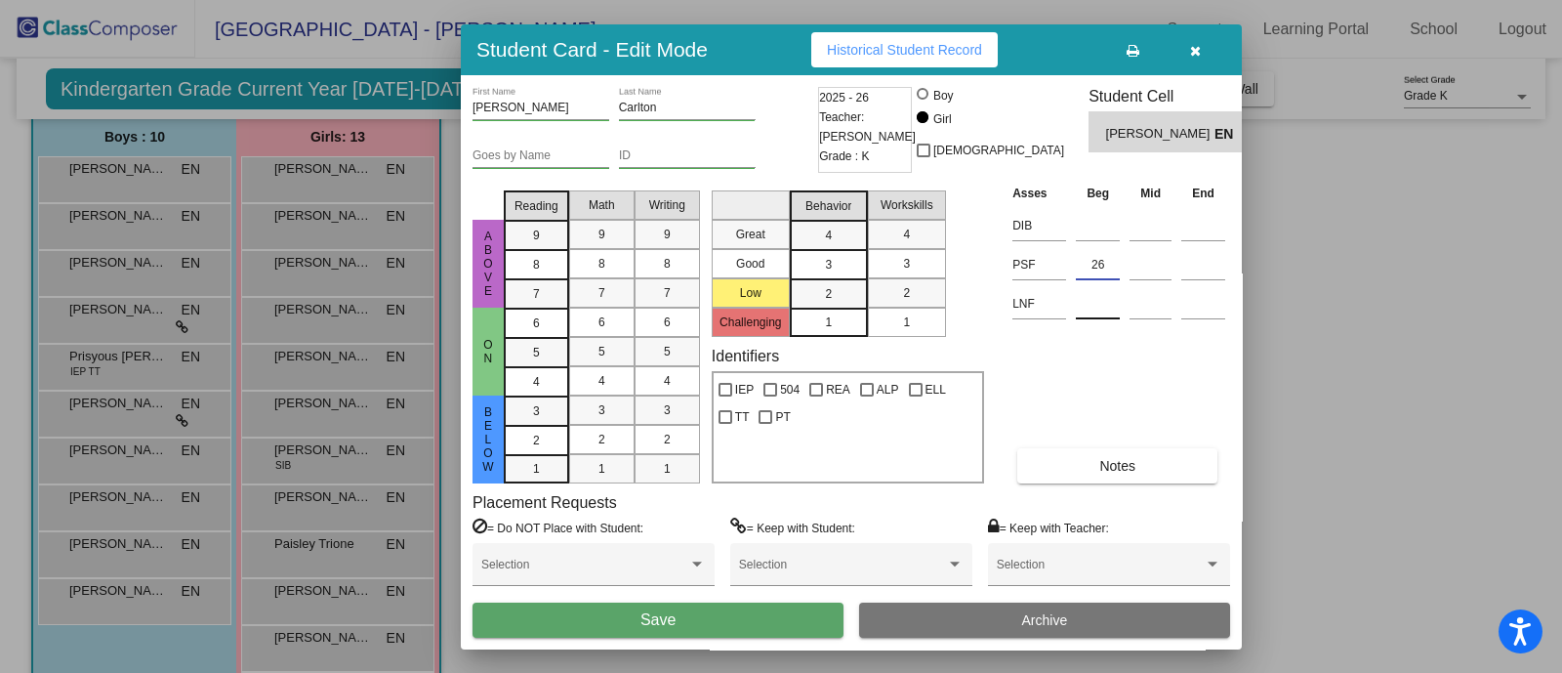
type input "26"
click at [1108, 306] on input at bounding box center [1098, 303] width 44 height 29
type input "16"
click at [703, 616] on button "Save" at bounding box center [657, 619] width 371 height 35
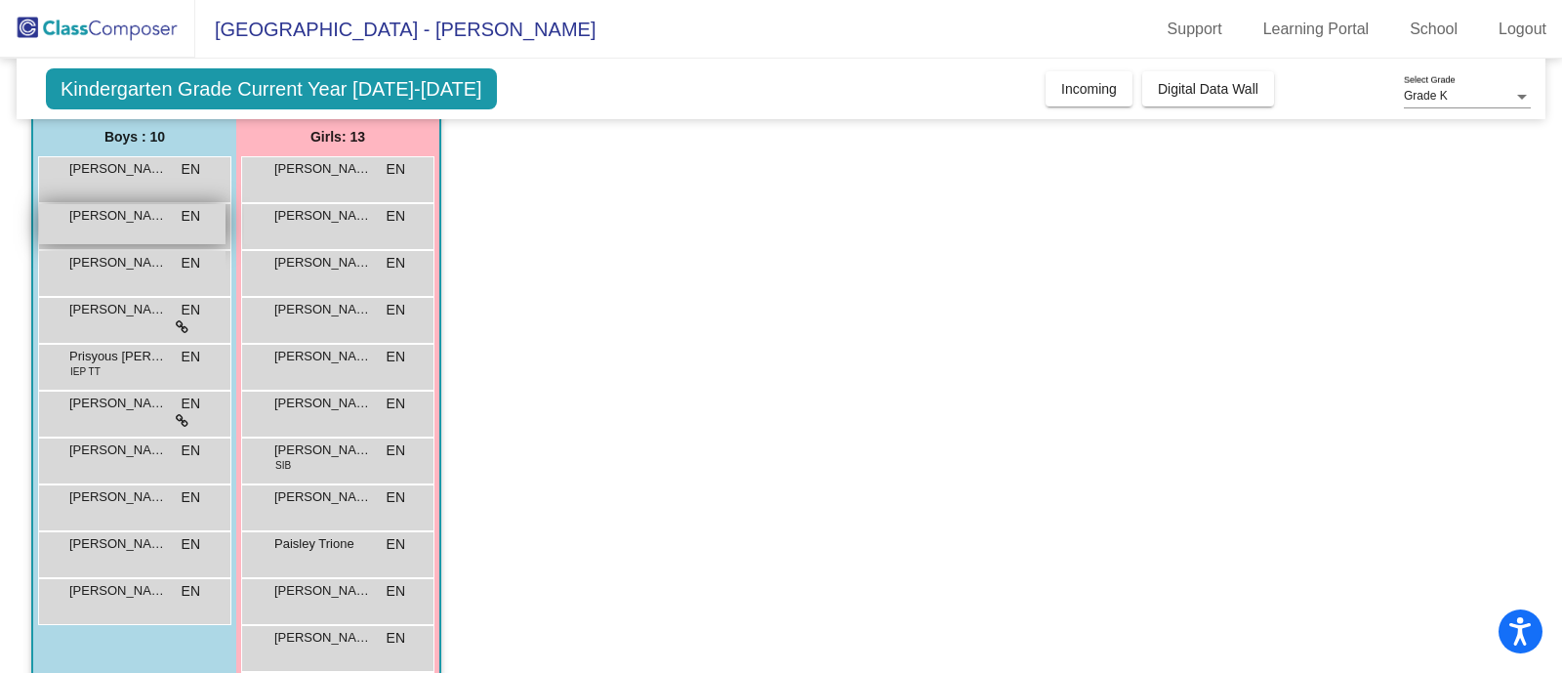
click at [146, 230] on div "[PERSON_NAME] EN lock do_not_disturb_alt" at bounding box center [132, 224] width 186 height 40
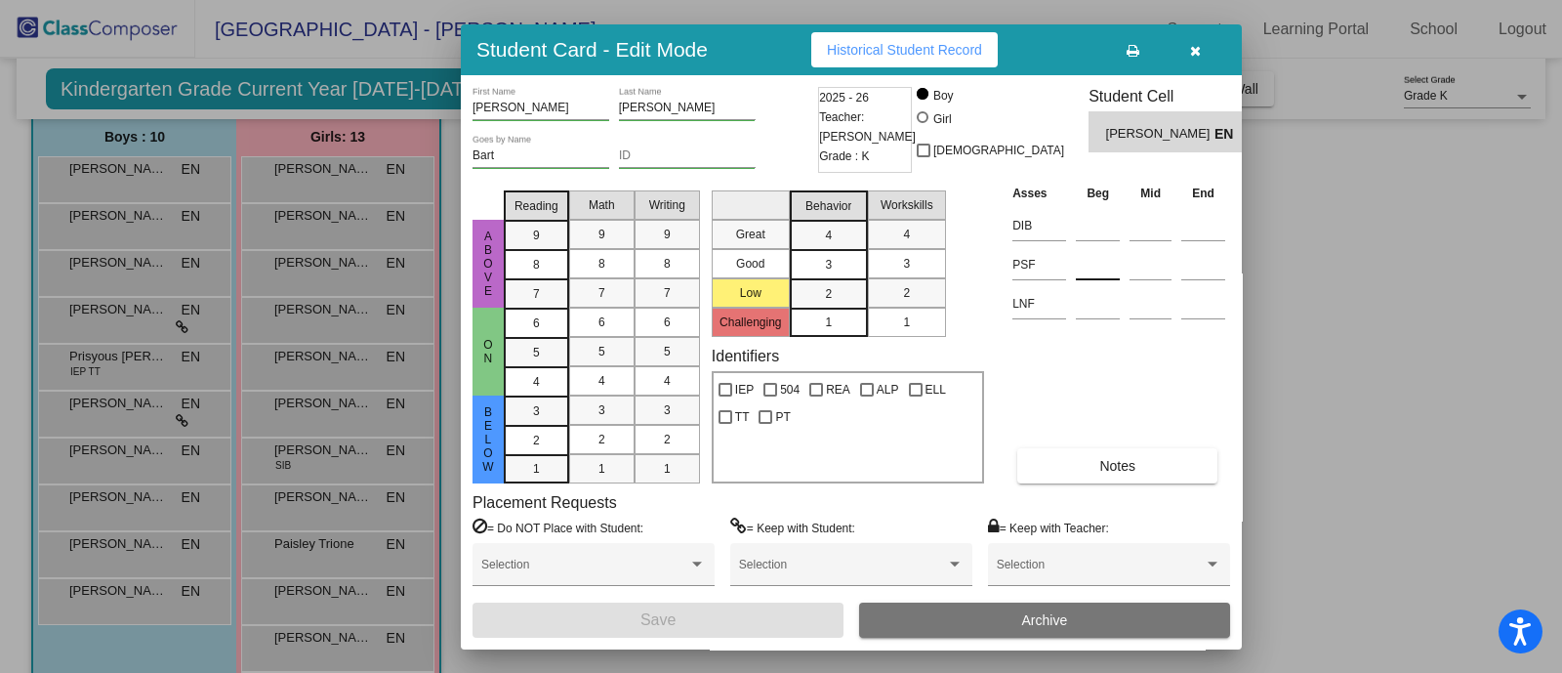
click at [1100, 273] on input at bounding box center [1098, 264] width 44 height 29
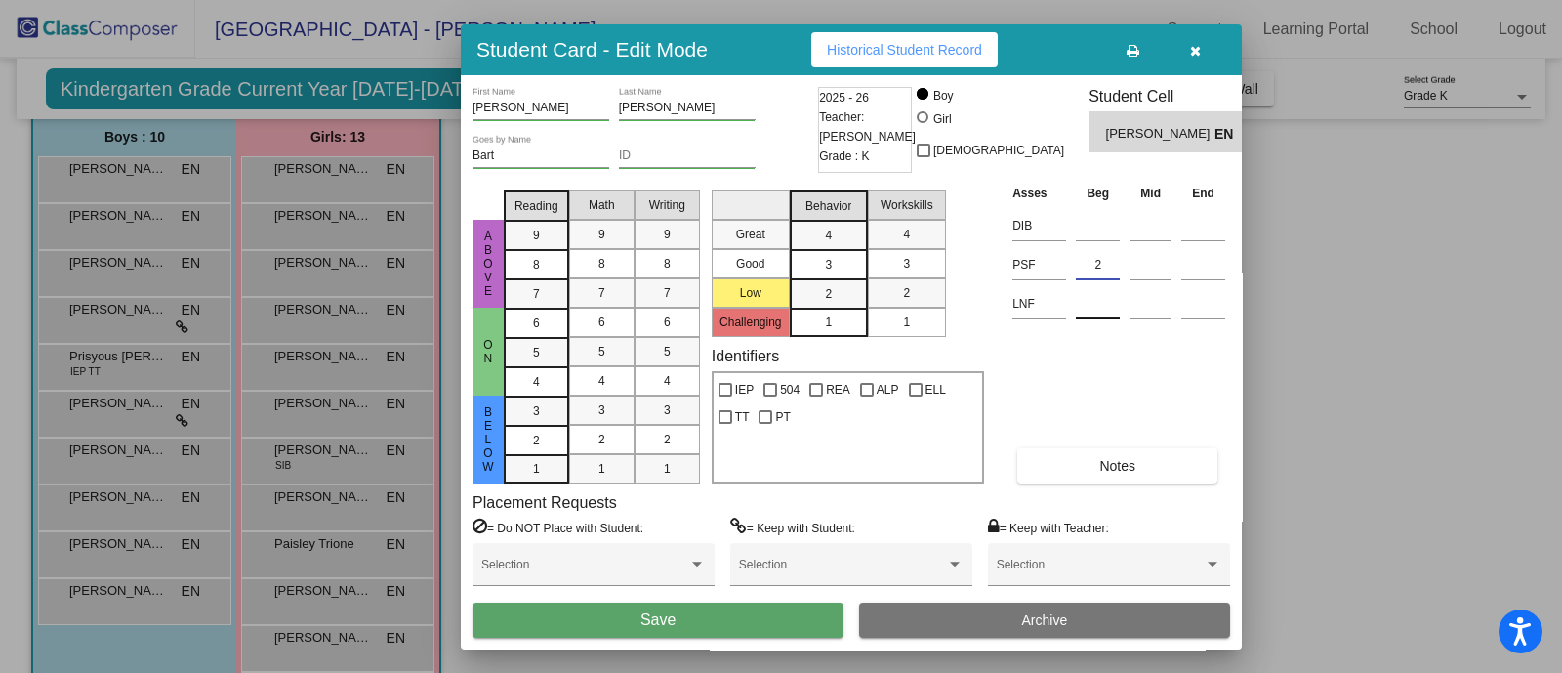
type input "2"
click at [1089, 310] on input at bounding box center [1098, 303] width 44 height 29
type input "20"
click at [675, 627] on span "Save" at bounding box center [657, 619] width 35 height 17
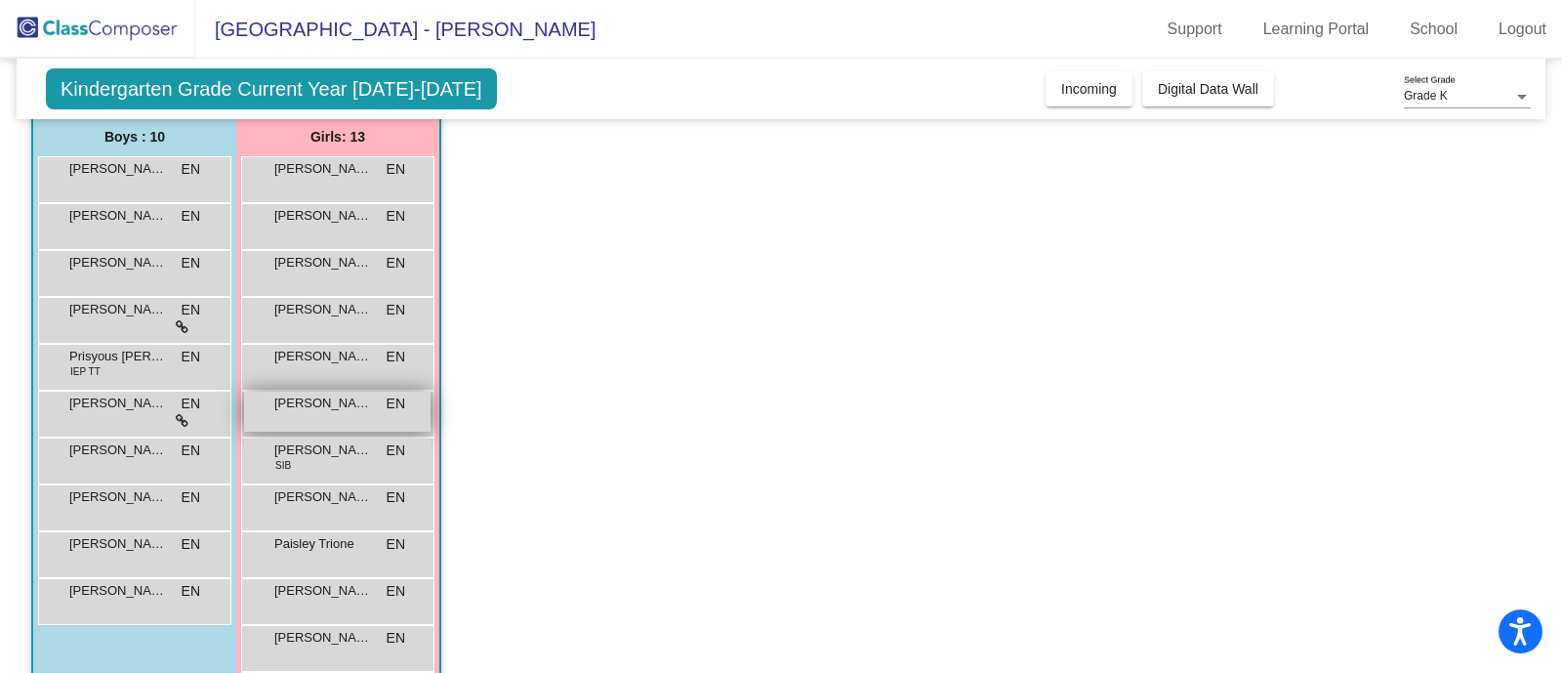
scroll to position [278, 0]
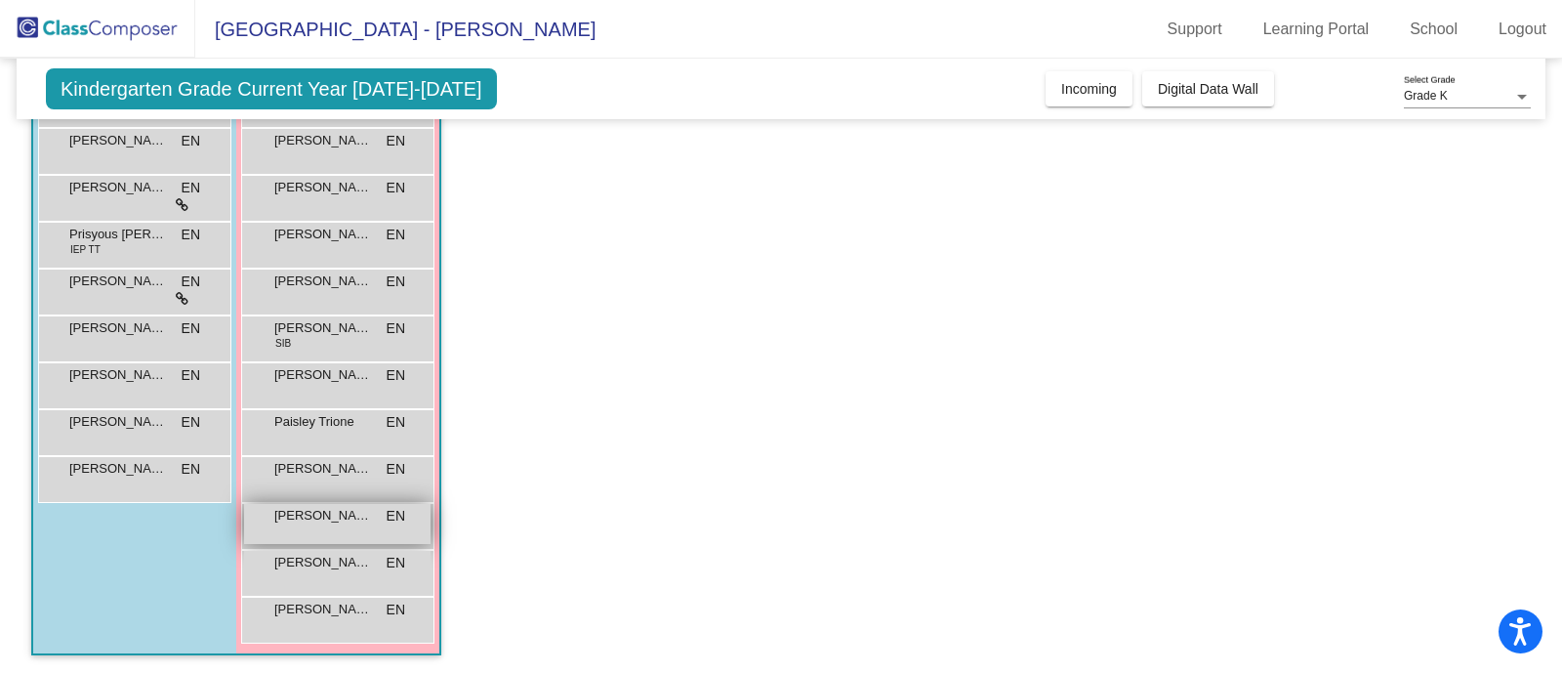
click at [324, 528] on div "[PERSON_NAME] EN lock do_not_disturb_alt" at bounding box center [337, 524] width 186 height 40
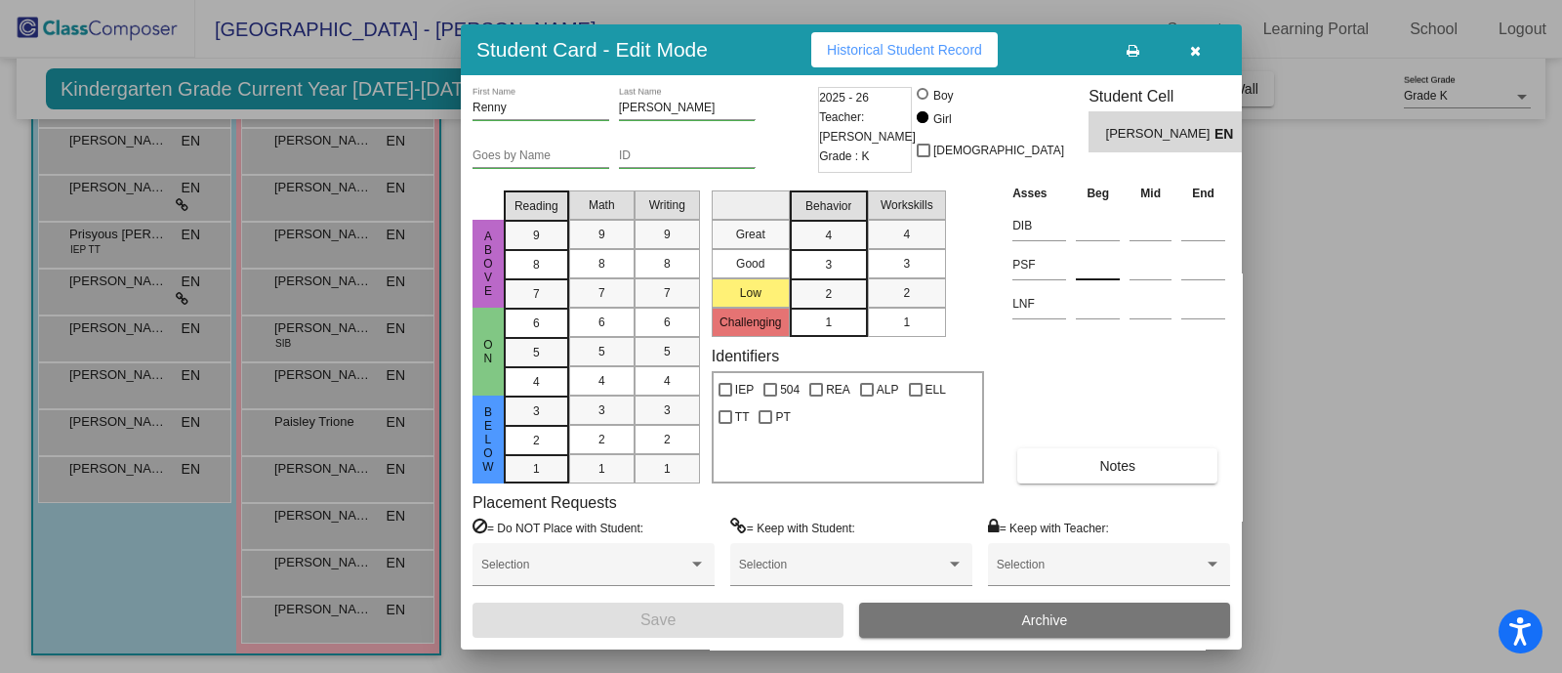
click at [1090, 266] on input at bounding box center [1098, 264] width 44 height 29
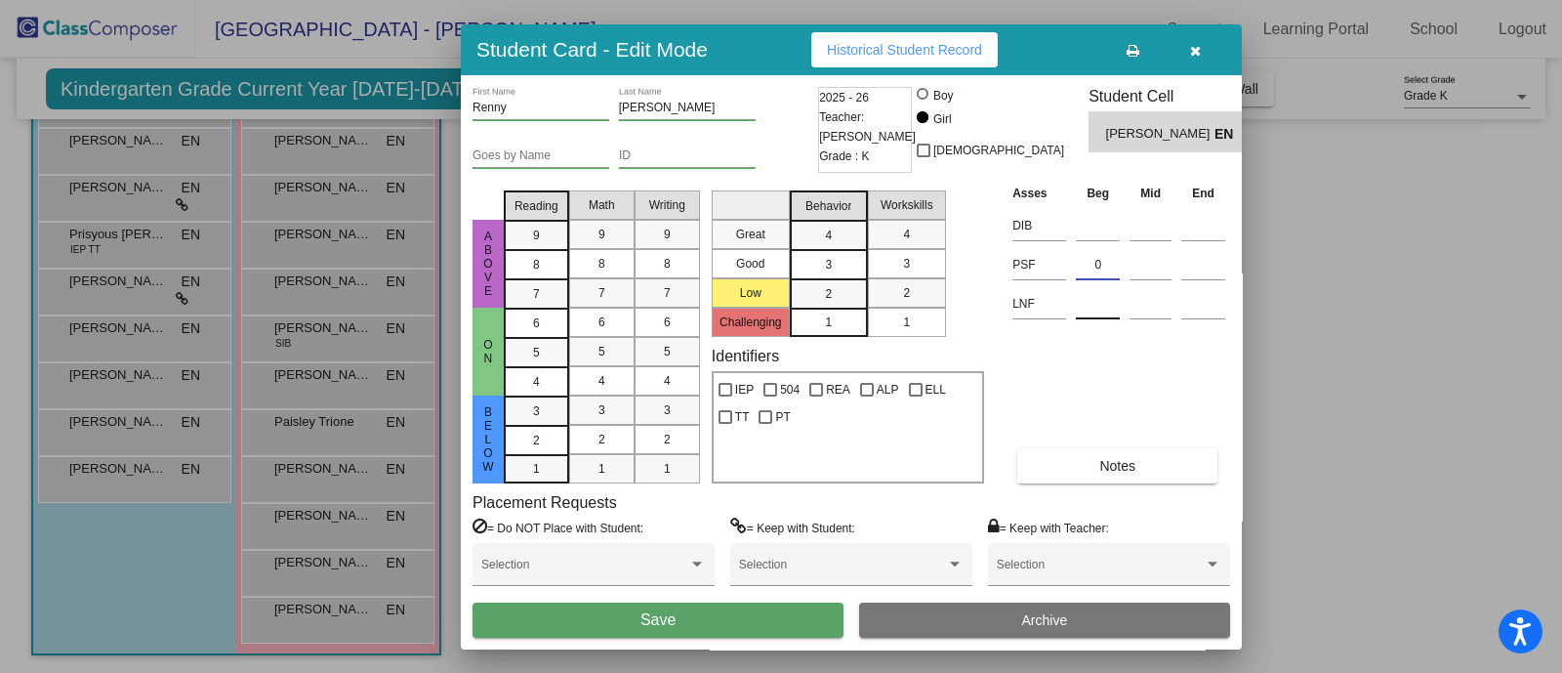
type input "0"
click at [1079, 284] on div at bounding box center [1098, 299] width 44 height 35
type input "27"
click at [666, 628] on button "Save" at bounding box center [657, 619] width 371 height 35
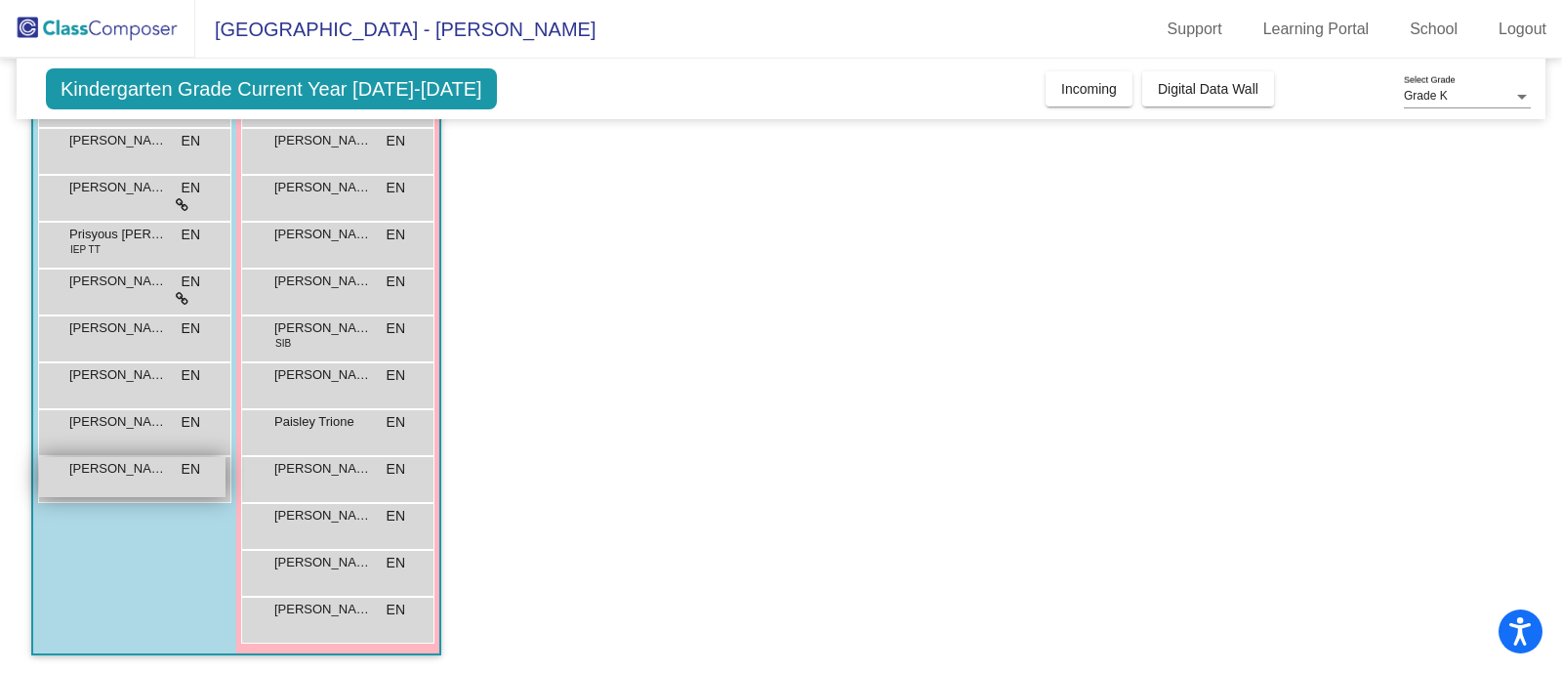
click at [167, 483] on div "[PERSON_NAME] EN lock do_not_disturb_alt" at bounding box center [132, 477] width 186 height 40
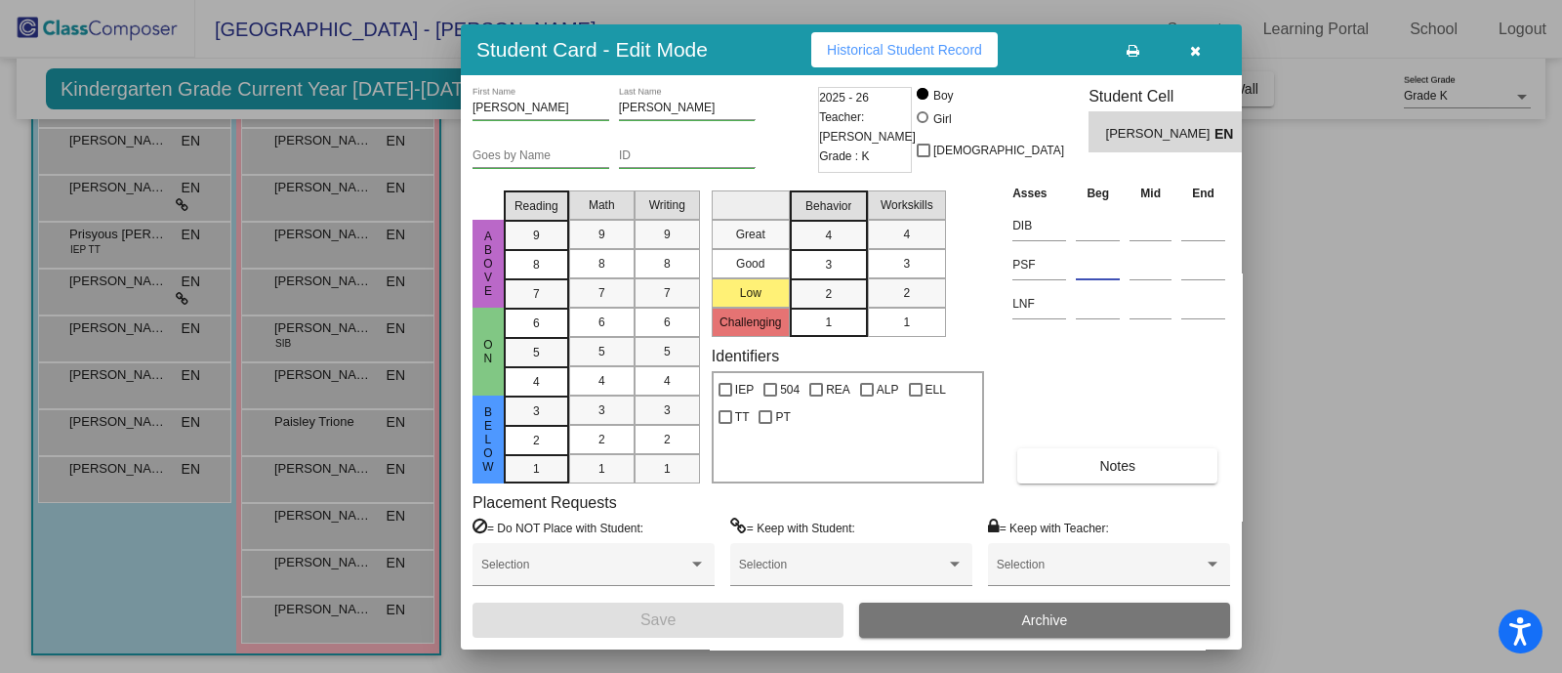
click at [1106, 264] on input at bounding box center [1098, 264] width 44 height 29
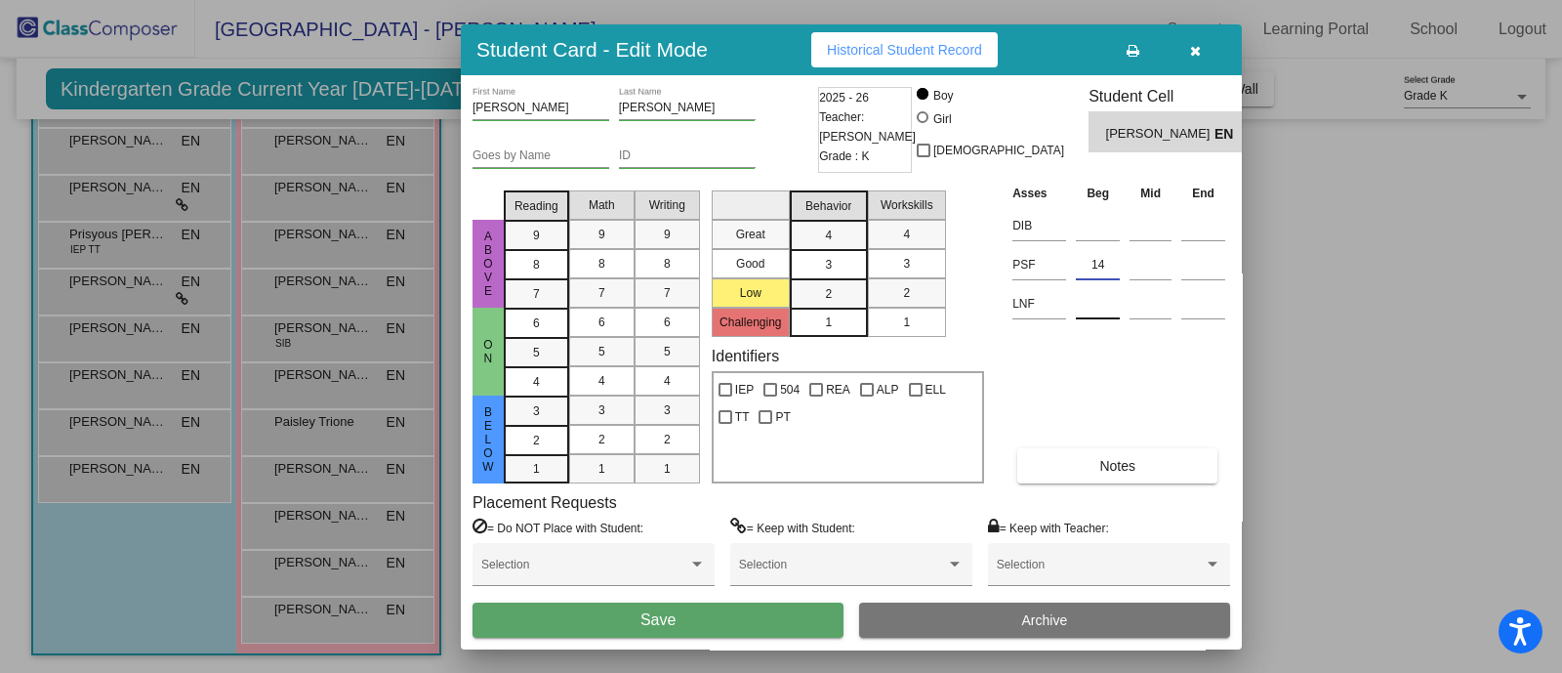
type input "14"
click at [1100, 307] on input at bounding box center [1098, 303] width 44 height 29
type input "25"
click at [739, 619] on button "Save" at bounding box center [657, 619] width 371 height 35
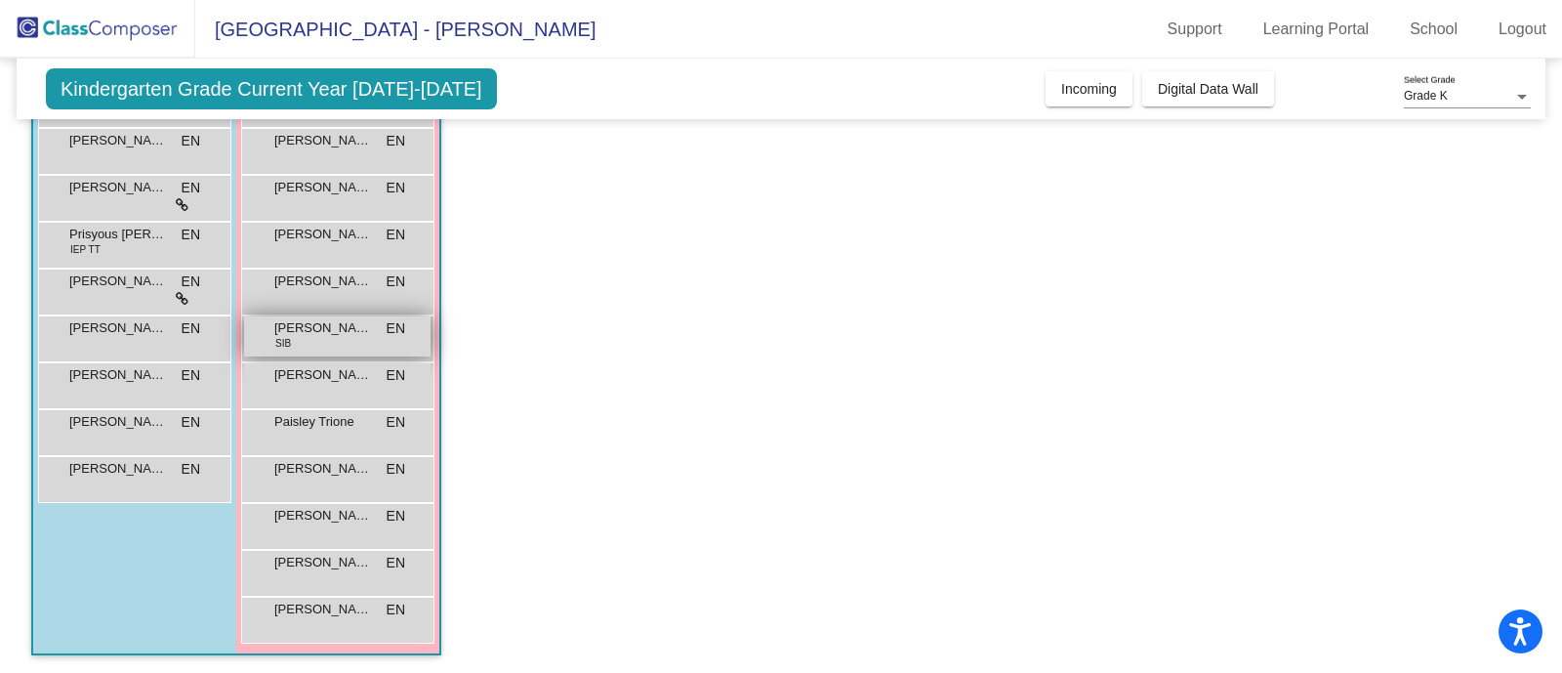
click at [293, 333] on span "[PERSON_NAME]" at bounding box center [323, 328] width 98 height 20
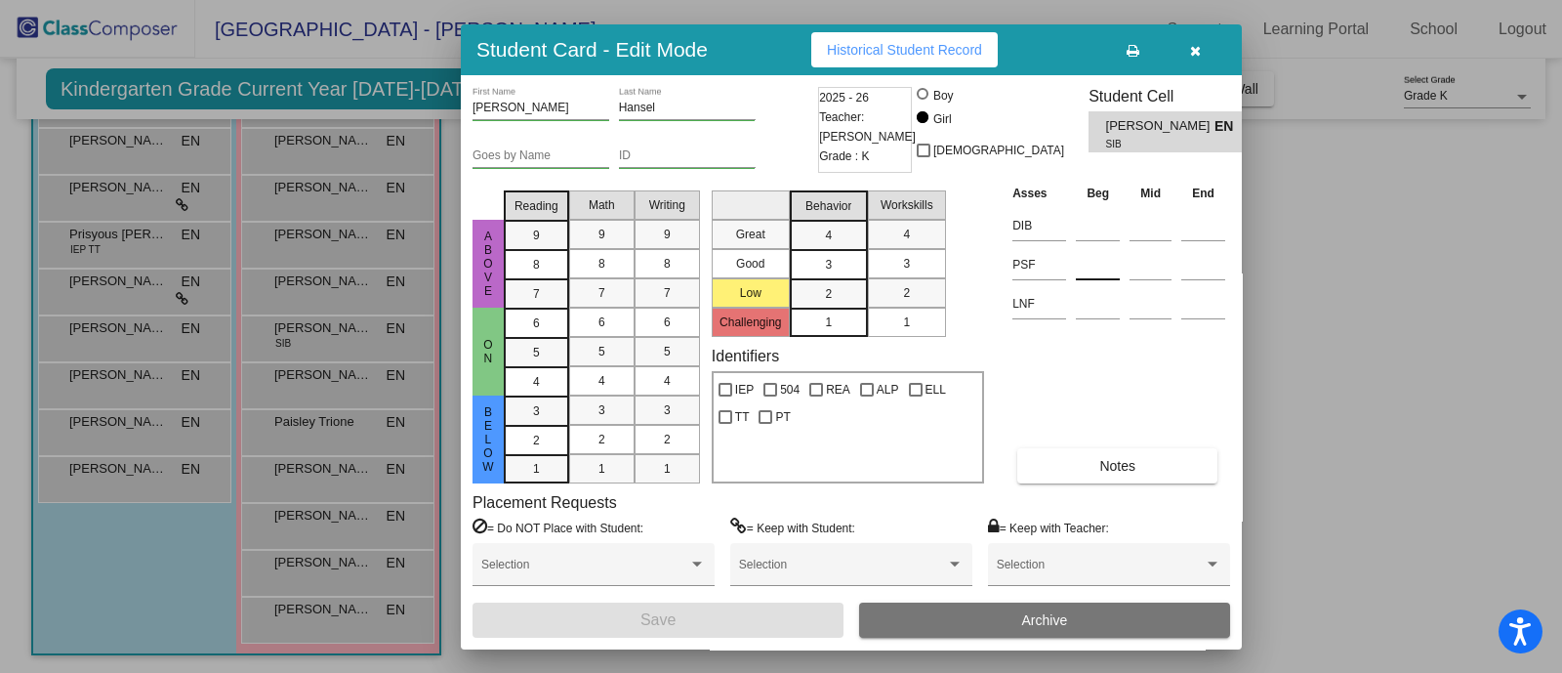
click at [1109, 269] on input at bounding box center [1098, 264] width 44 height 29
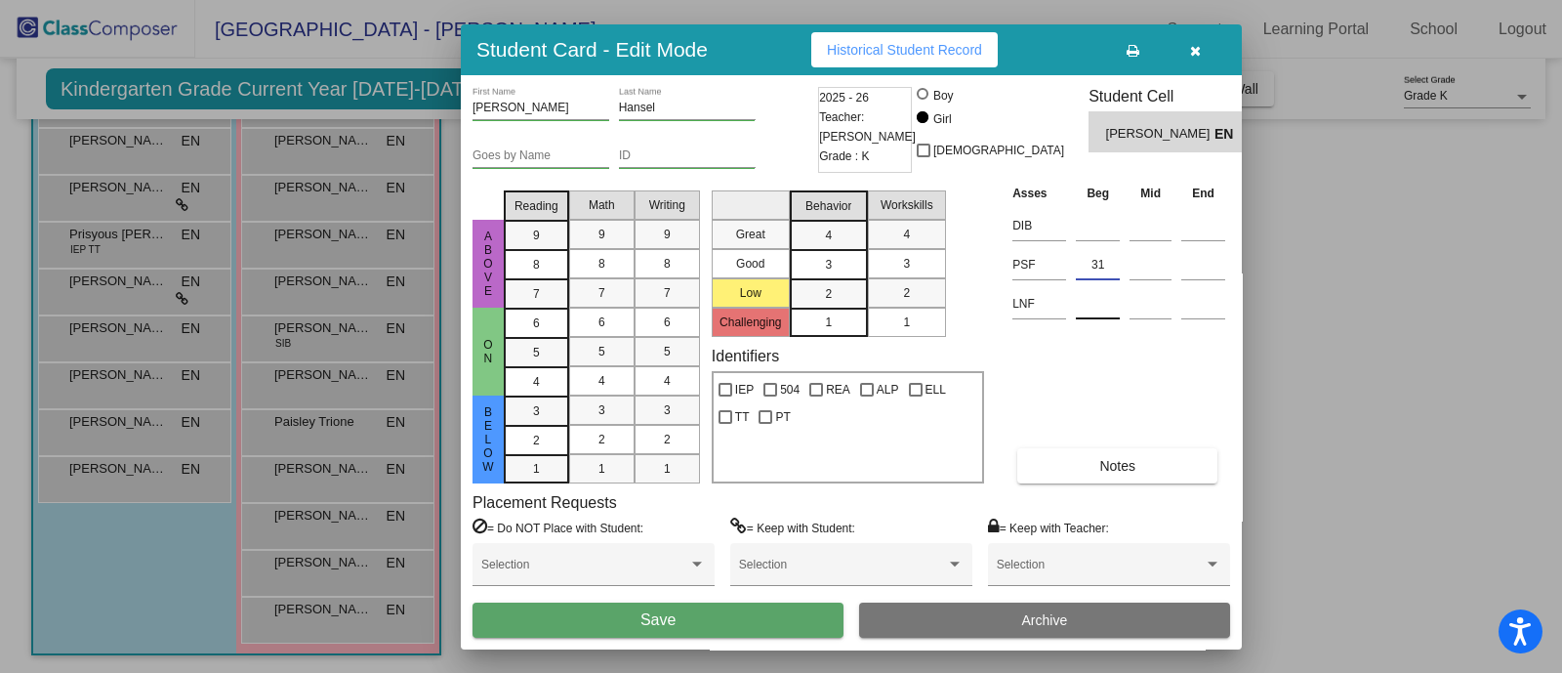
type input "31"
click at [1079, 303] on input at bounding box center [1098, 303] width 44 height 29
click at [1088, 300] on input at bounding box center [1098, 303] width 44 height 29
type input "20"
click at [772, 626] on button "Save" at bounding box center [657, 619] width 371 height 35
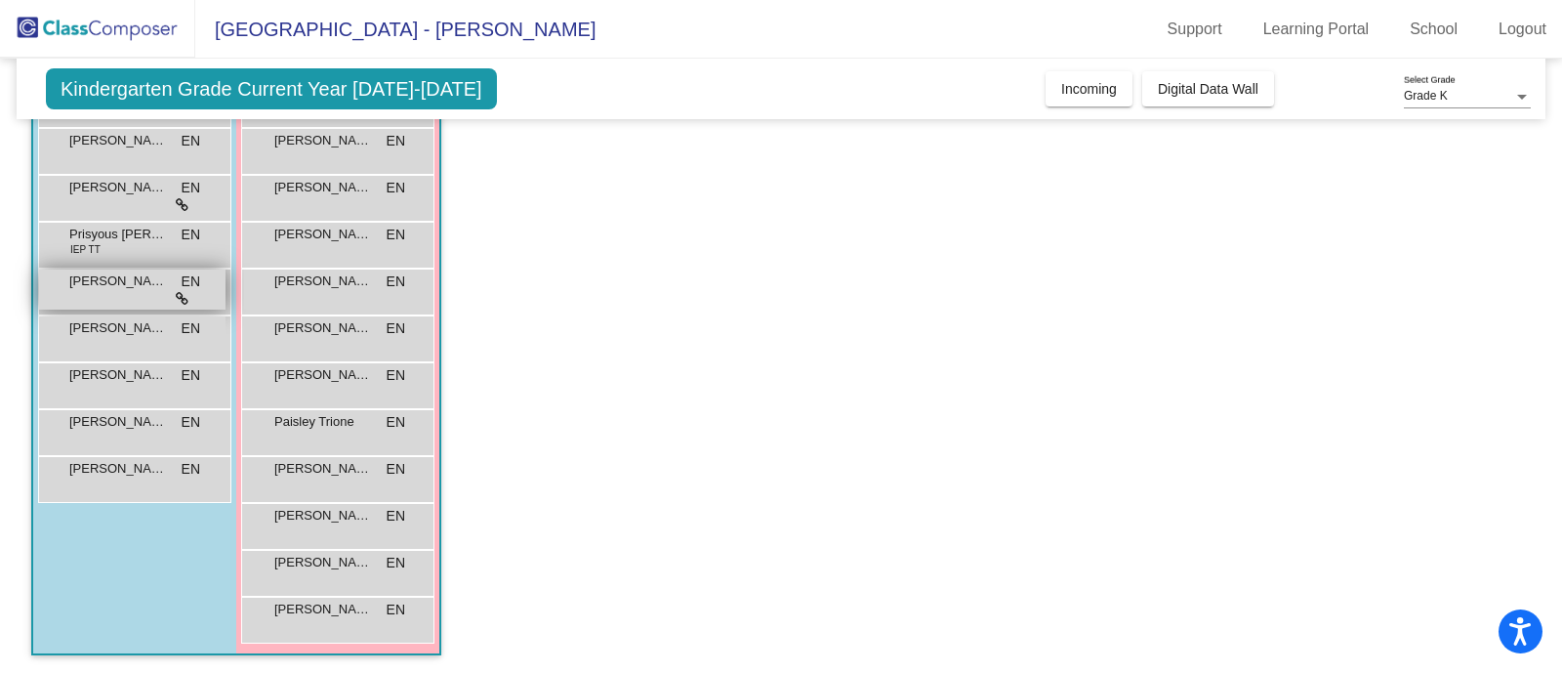
click at [149, 294] on div "[PERSON_NAME] EN lock do_not_disturb_alt" at bounding box center [132, 289] width 186 height 40
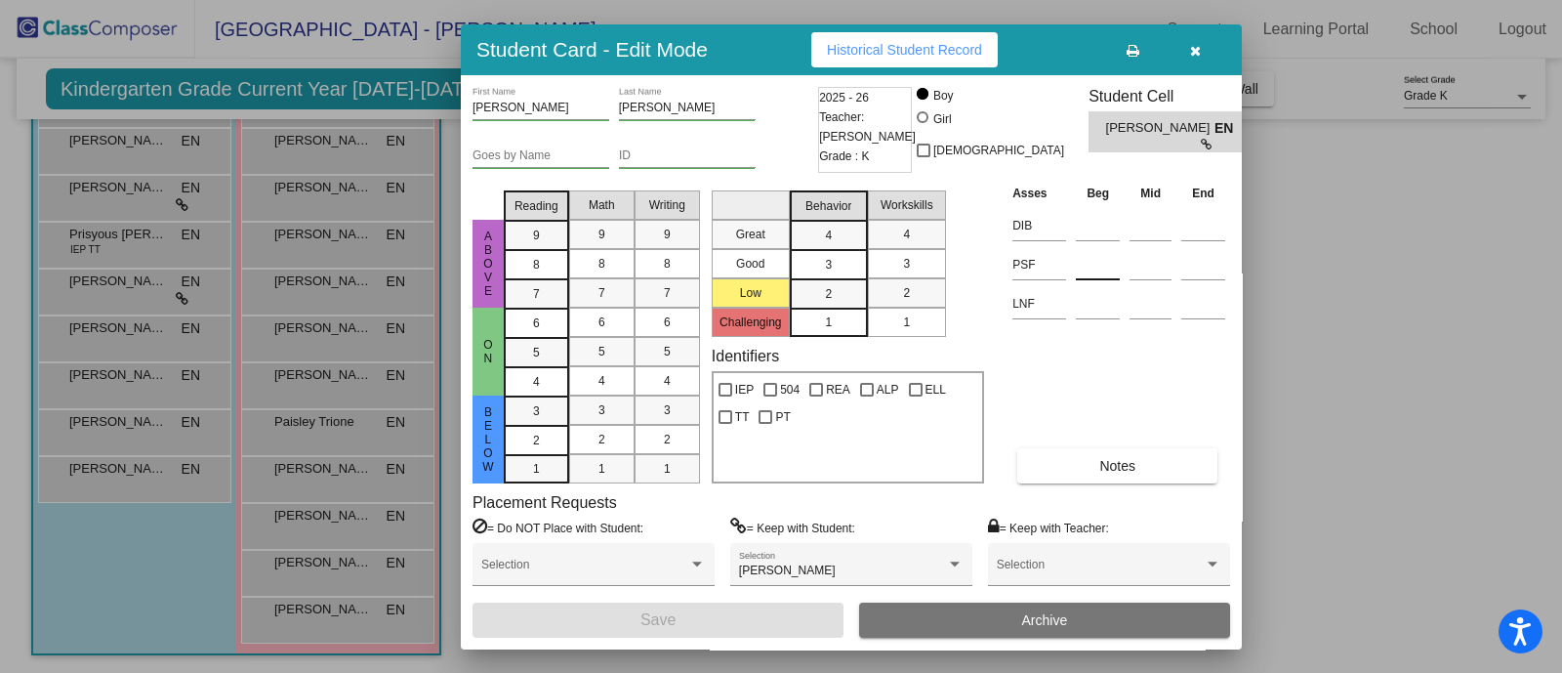
click at [1103, 258] on input at bounding box center [1098, 264] width 44 height 29
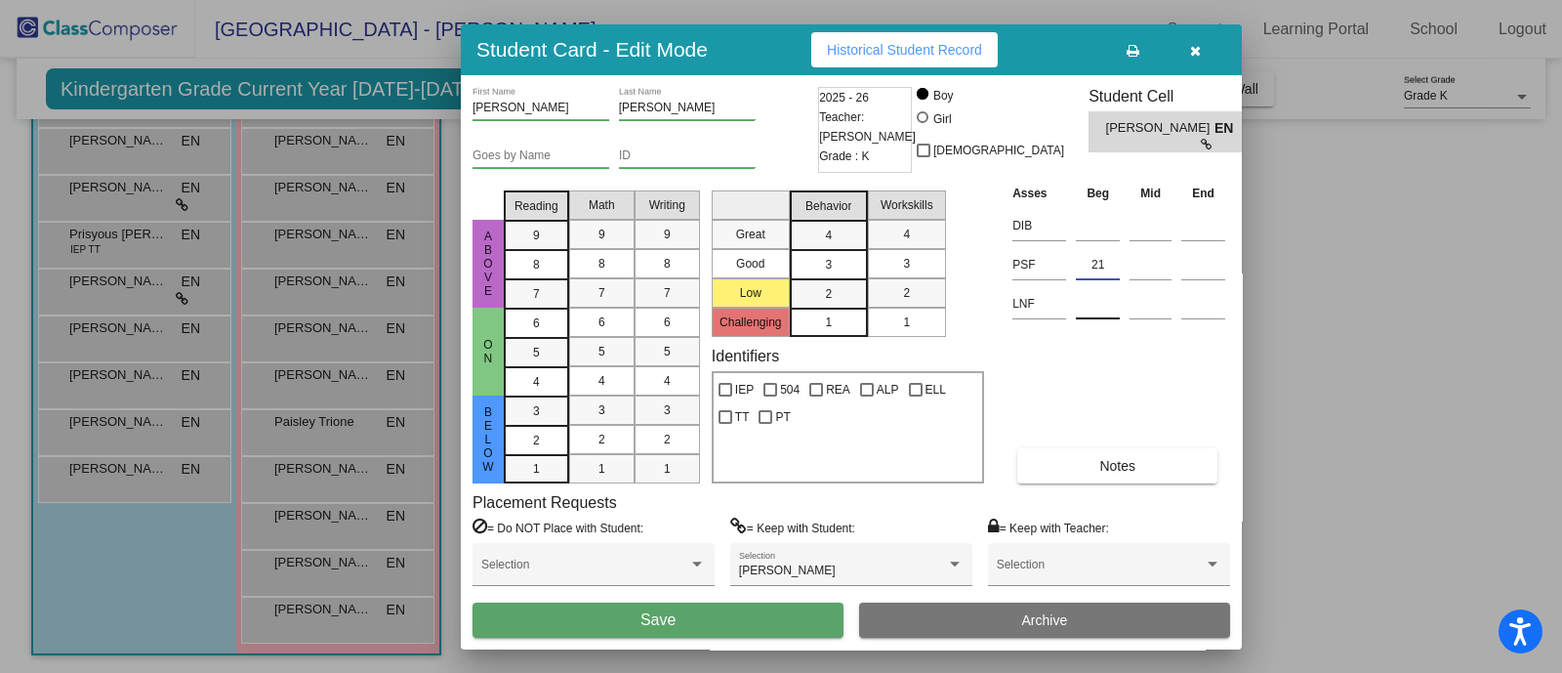
type input "21"
click at [1079, 316] on input at bounding box center [1098, 303] width 44 height 29
type input "25"
click at [791, 613] on button "Save" at bounding box center [657, 619] width 371 height 35
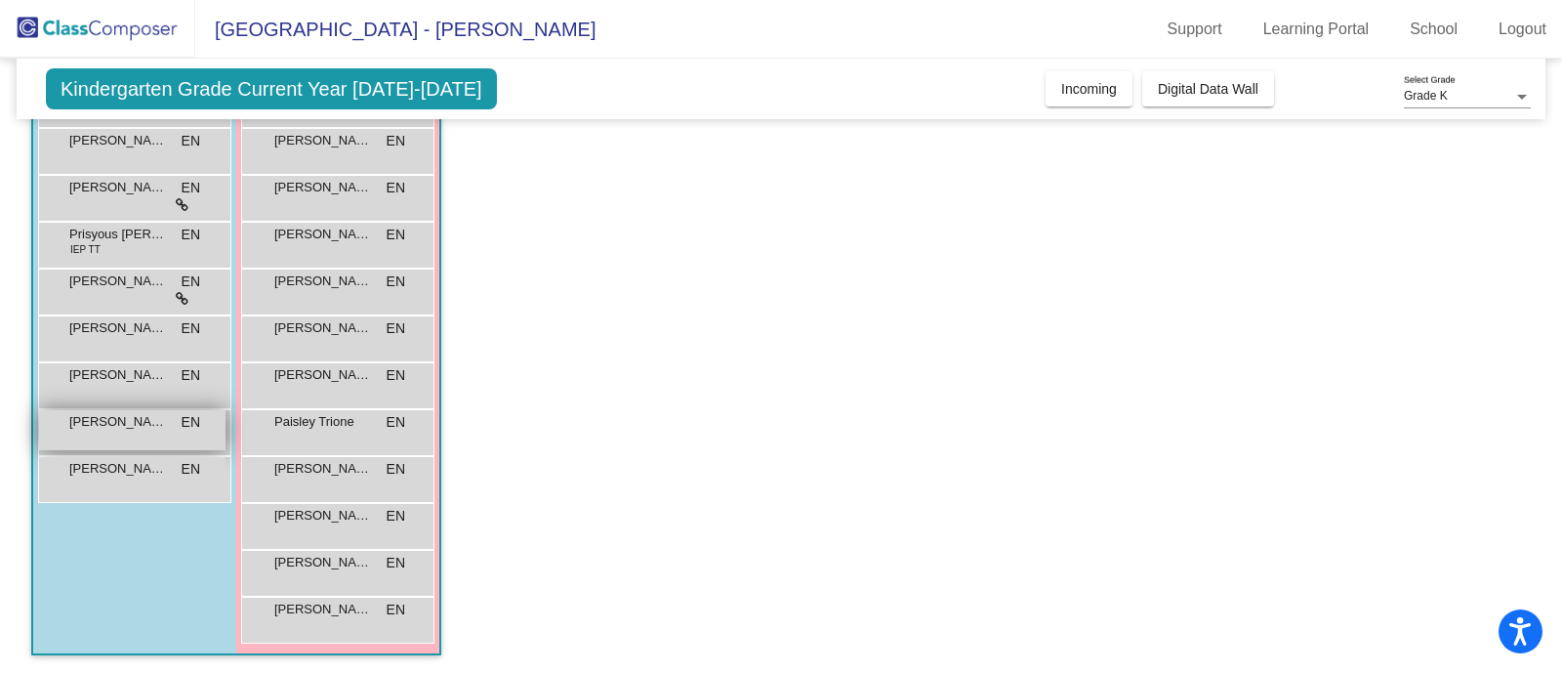
click at [194, 428] on span "EN" at bounding box center [191, 422] width 19 height 20
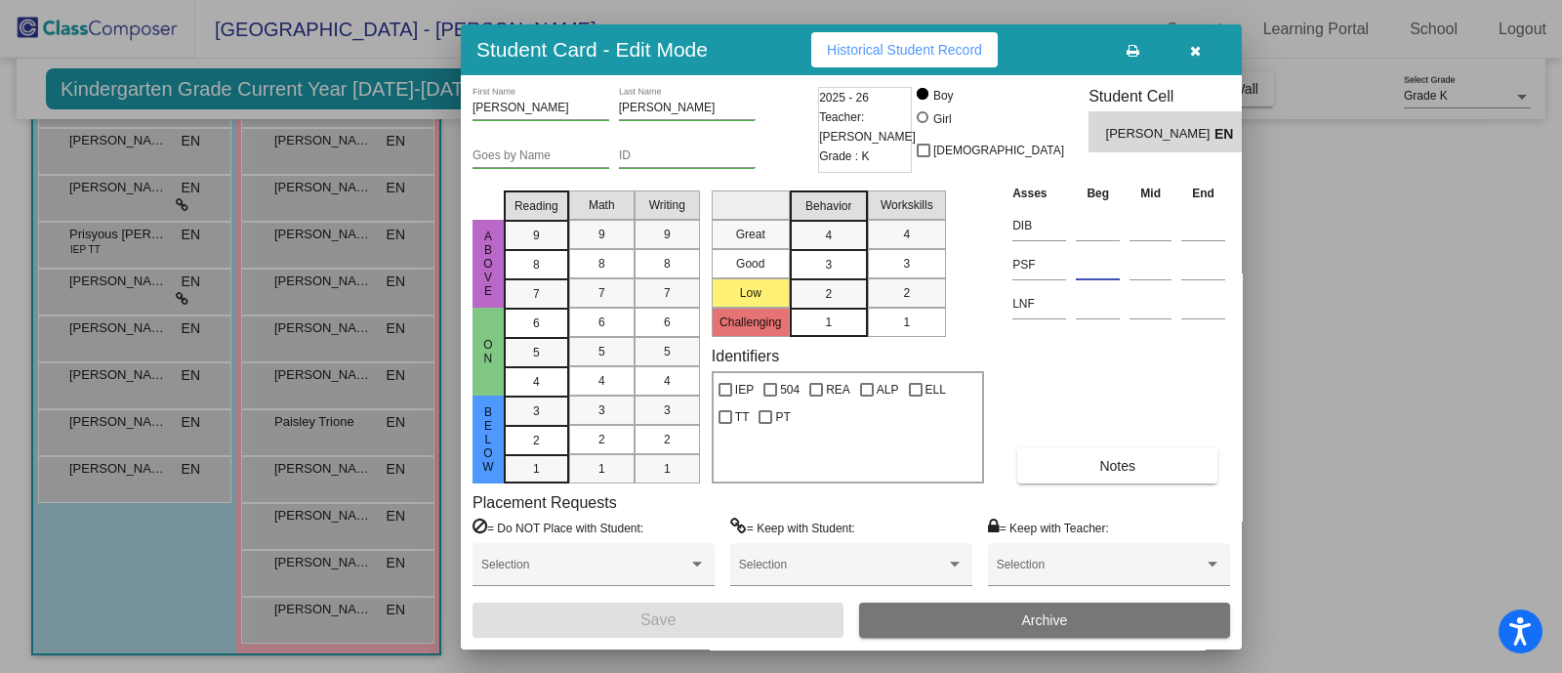
click at [1091, 266] on input at bounding box center [1098, 264] width 44 height 29
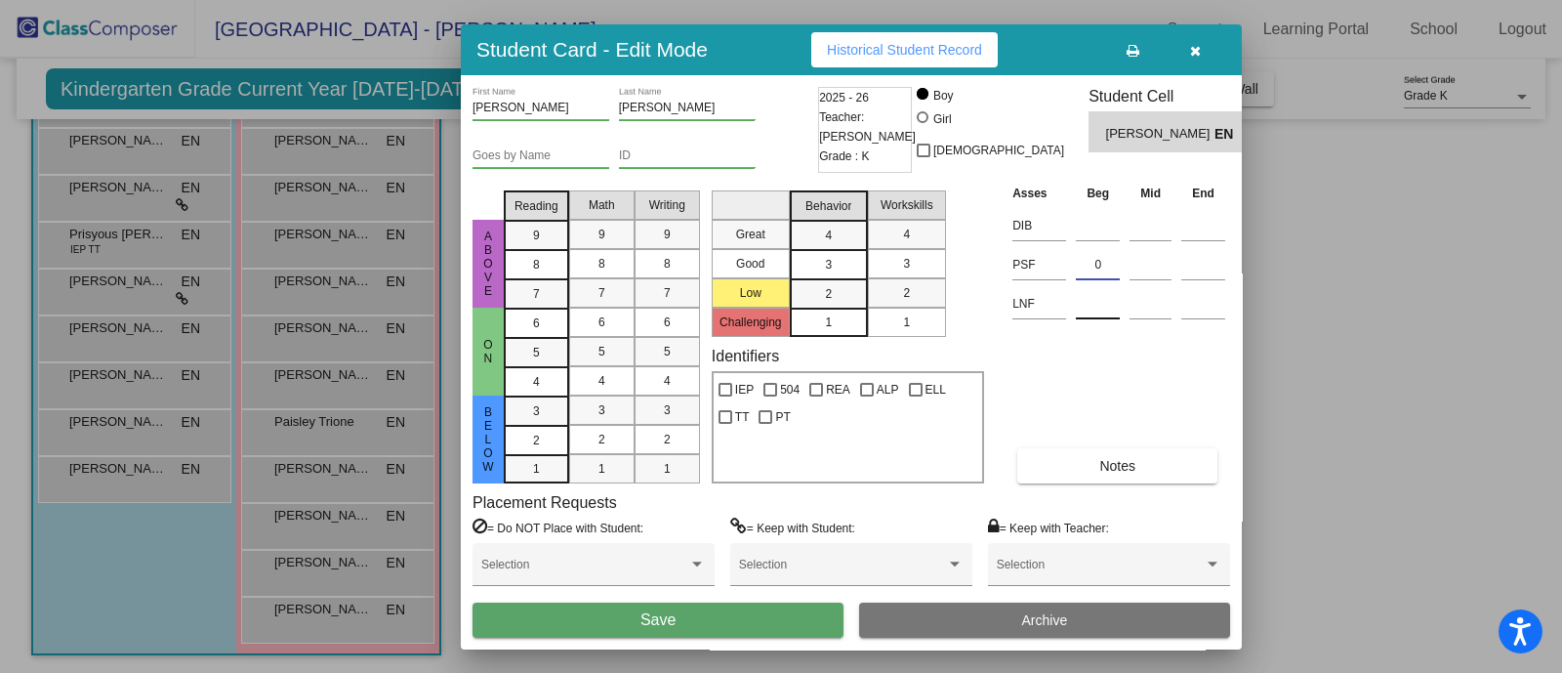
type input "0"
click at [1114, 305] on input at bounding box center [1098, 303] width 44 height 29
type input "36"
click at [758, 628] on button "Save" at bounding box center [657, 619] width 371 height 35
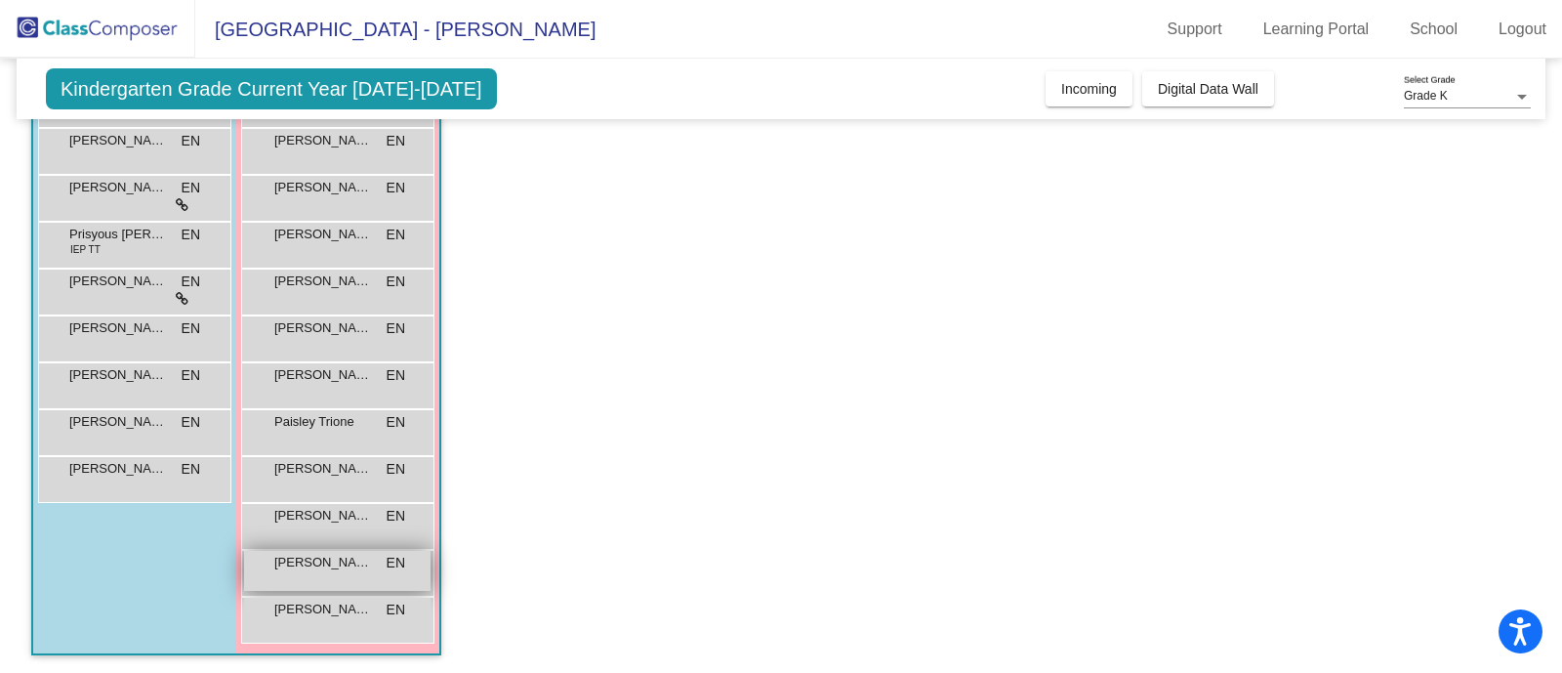
click at [351, 578] on div "[PERSON_NAME] EN lock do_not_disturb_alt" at bounding box center [337, 571] width 186 height 40
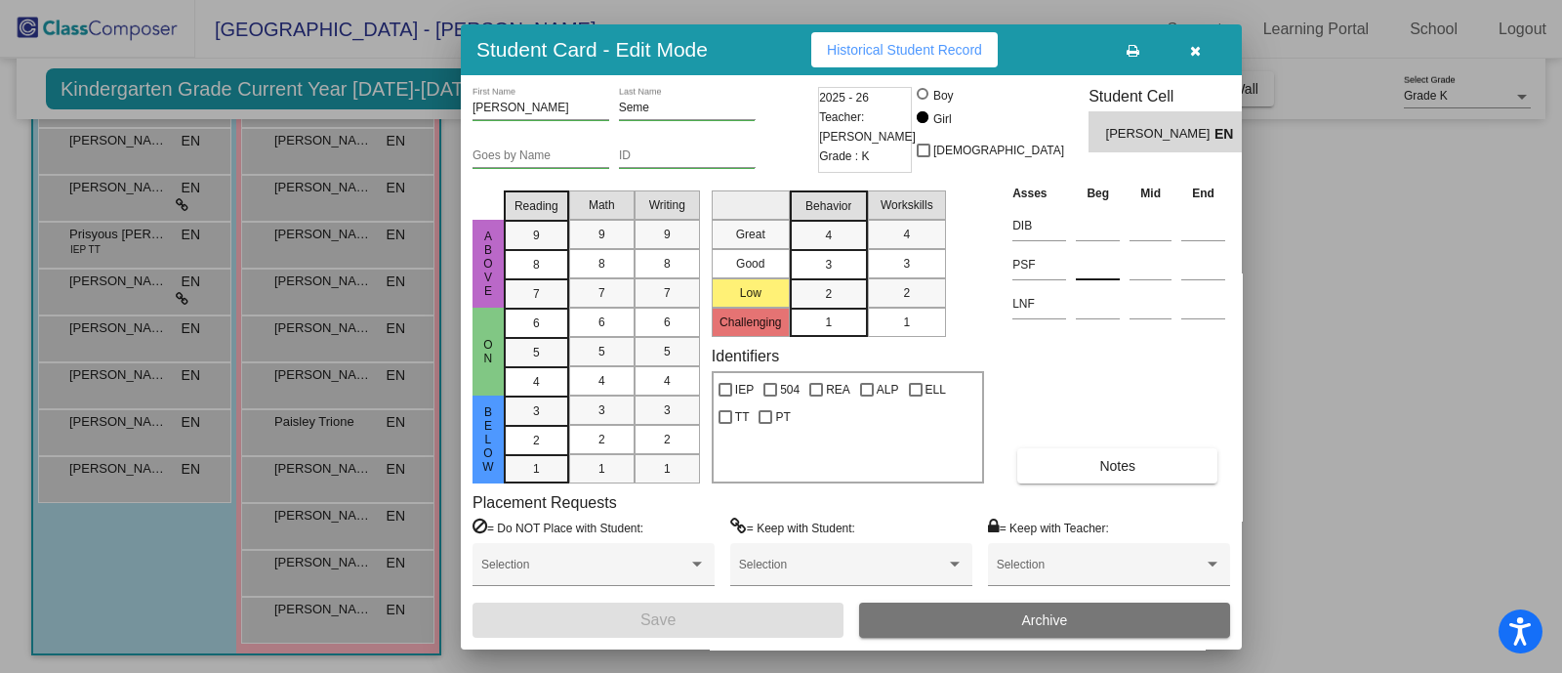
click at [1086, 266] on input at bounding box center [1098, 264] width 44 height 29
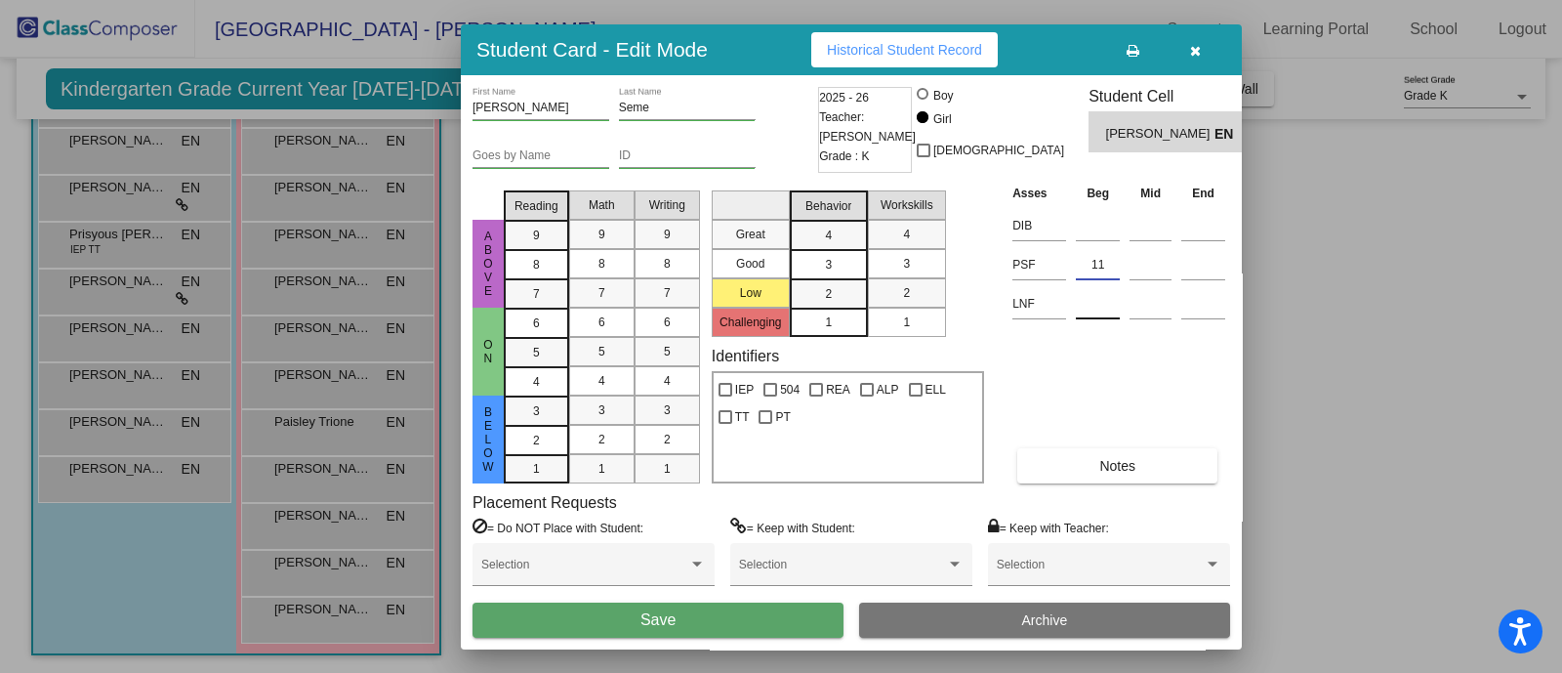
type input "11"
click at [1093, 293] on input at bounding box center [1098, 303] width 44 height 29
type input "32"
click at [771, 619] on button "Save" at bounding box center [657, 619] width 371 height 35
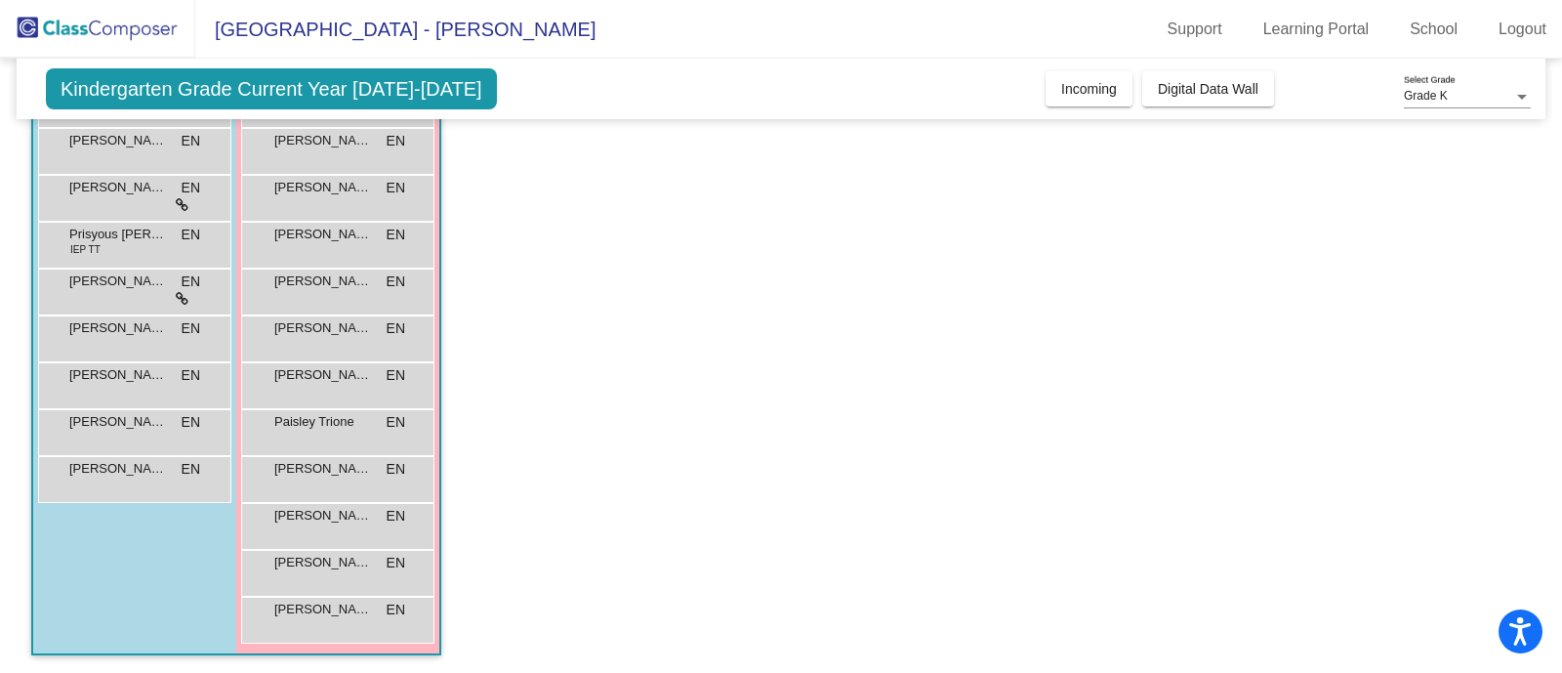
scroll to position [156, 0]
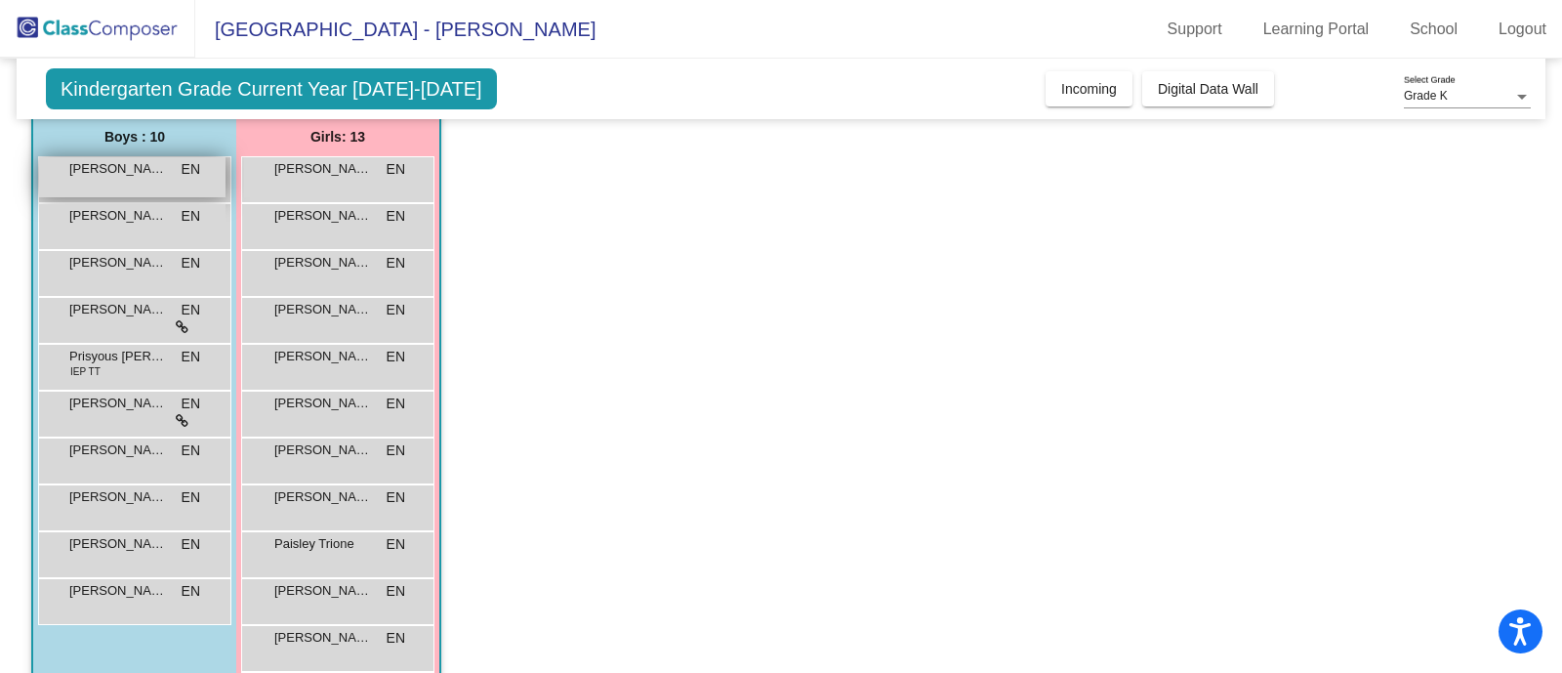
click at [117, 177] on div "[PERSON_NAME] EN lock do_not_disturb_alt" at bounding box center [132, 177] width 186 height 40
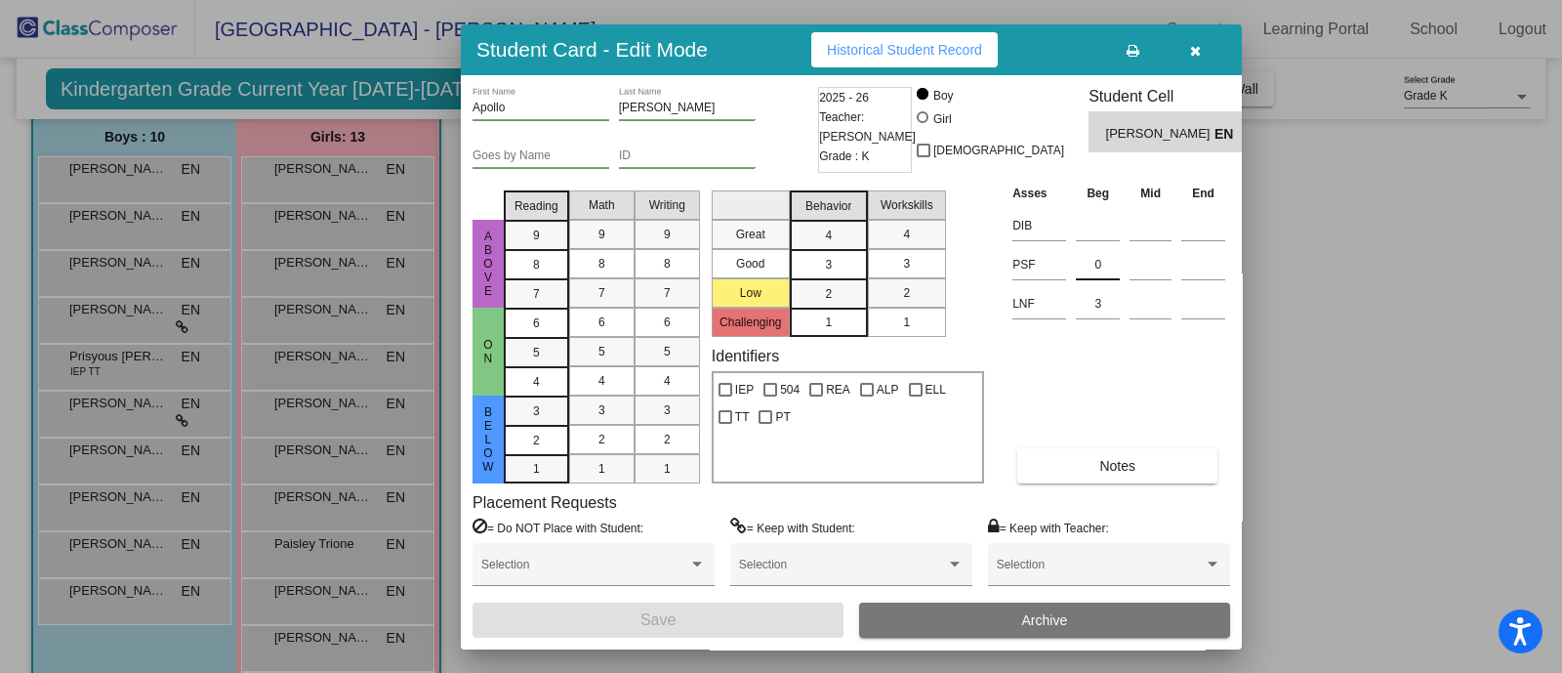
click at [1110, 266] on input "0" at bounding box center [1098, 264] width 44 height 29
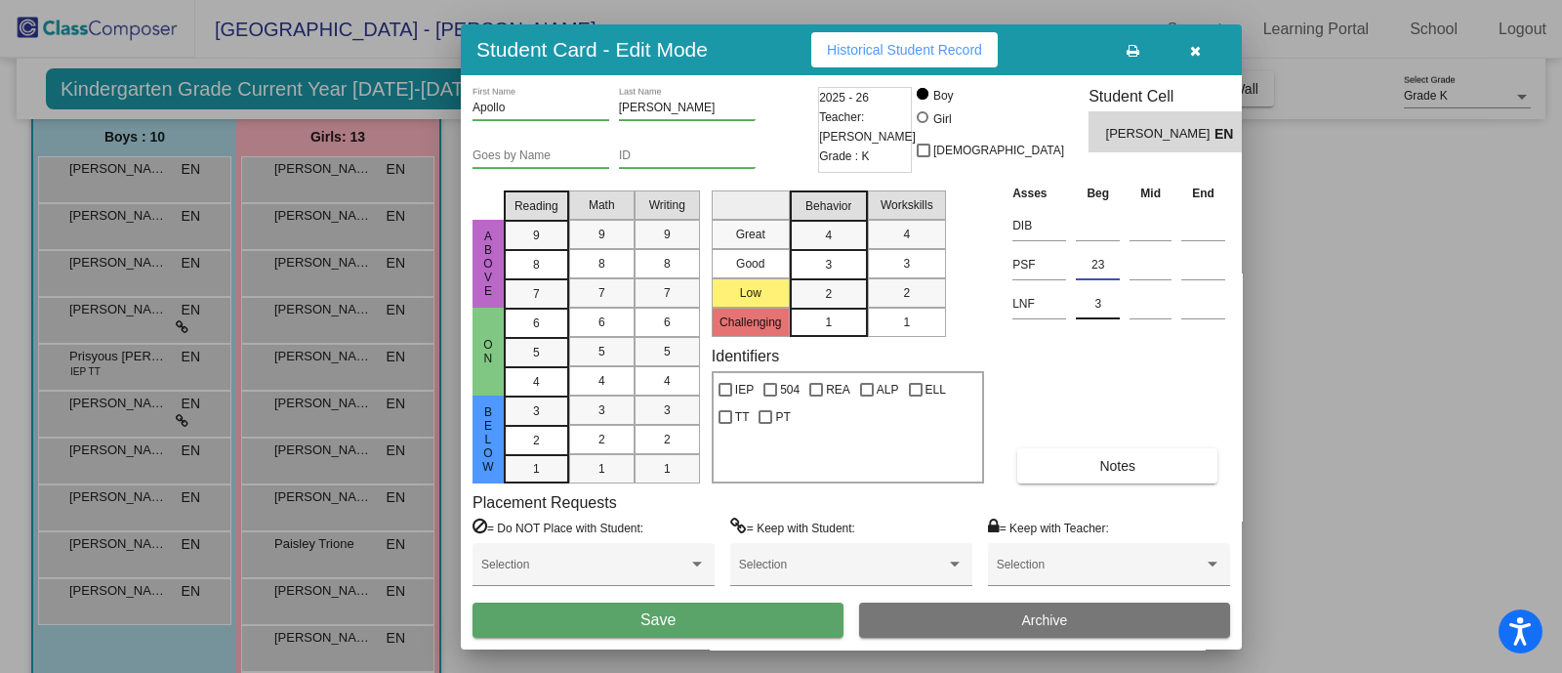
type input "23"
click at [1113, 305] on input "3" at bounding box center [1098, 303] width 44 height 29
type input "33"
click at [703, 619] on button "Save" at bounding box center [657, 619] width 371 height 35
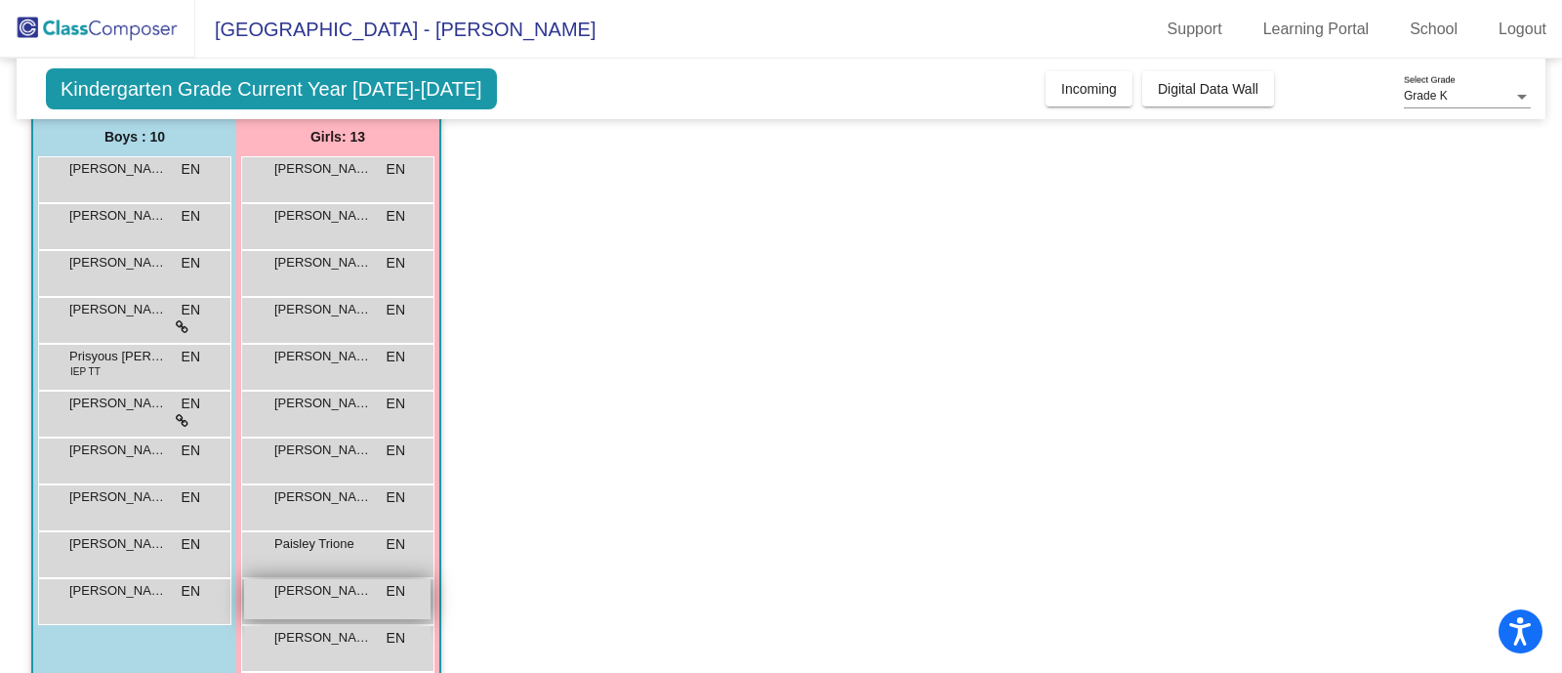
click at [308, 593] on span "[PERSON_NAME]" at bounding box center [323, 591] width 98 height 20
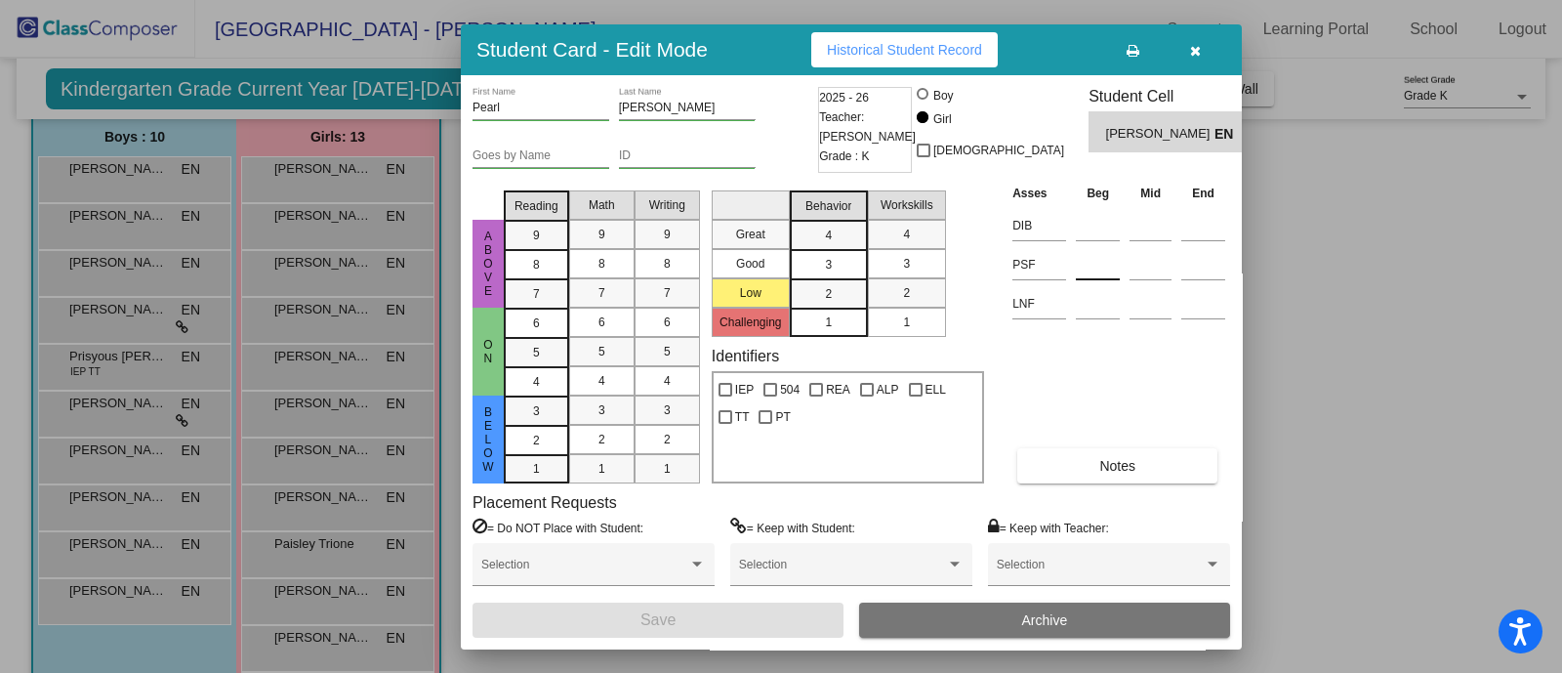
click at [1094, 266] on input at bounding box center [1098, 264] width 44 height 29
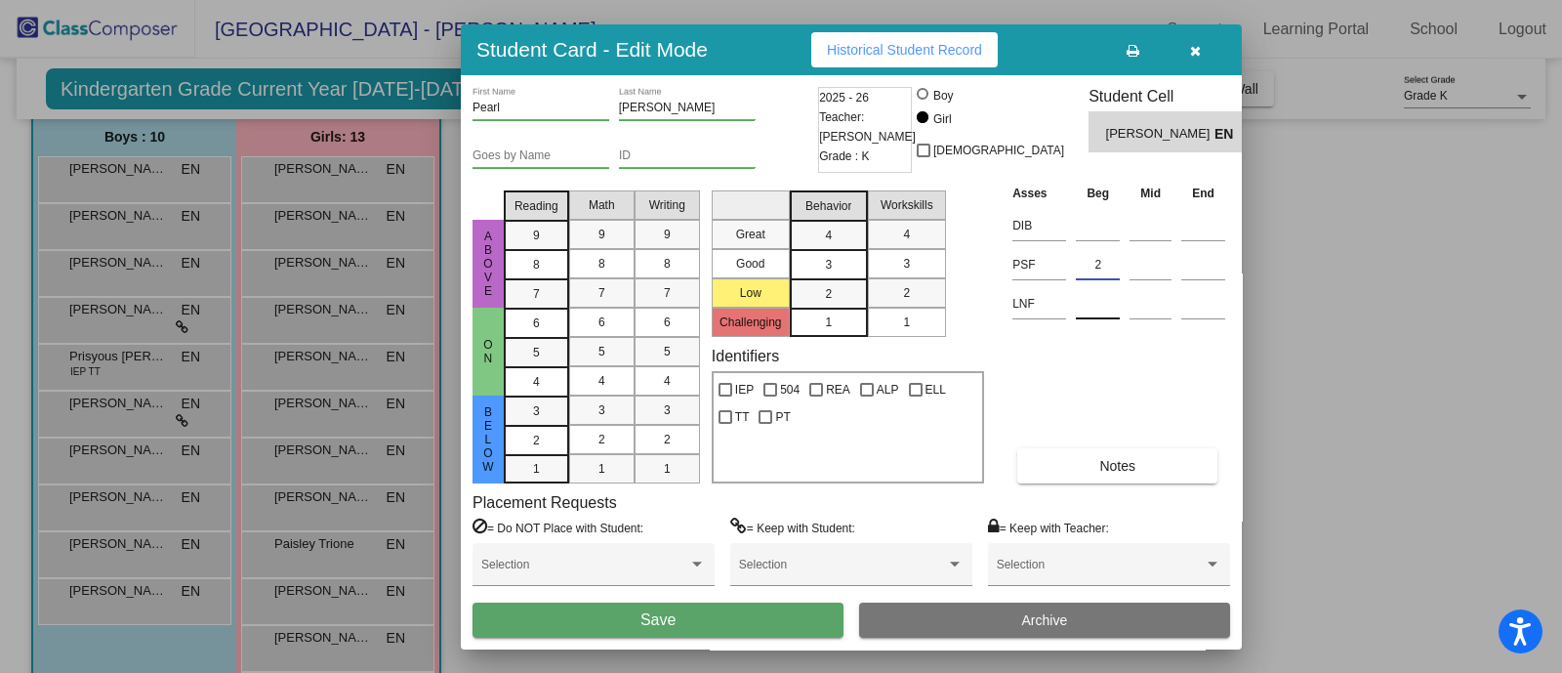
type input "2"
click at [1092, 311] on input at bounding box center [1098, 303] width 44 height 29
type input "33"
click at [732, 627] on button "Save" at bounding box center [657, 619] width 371 height 35
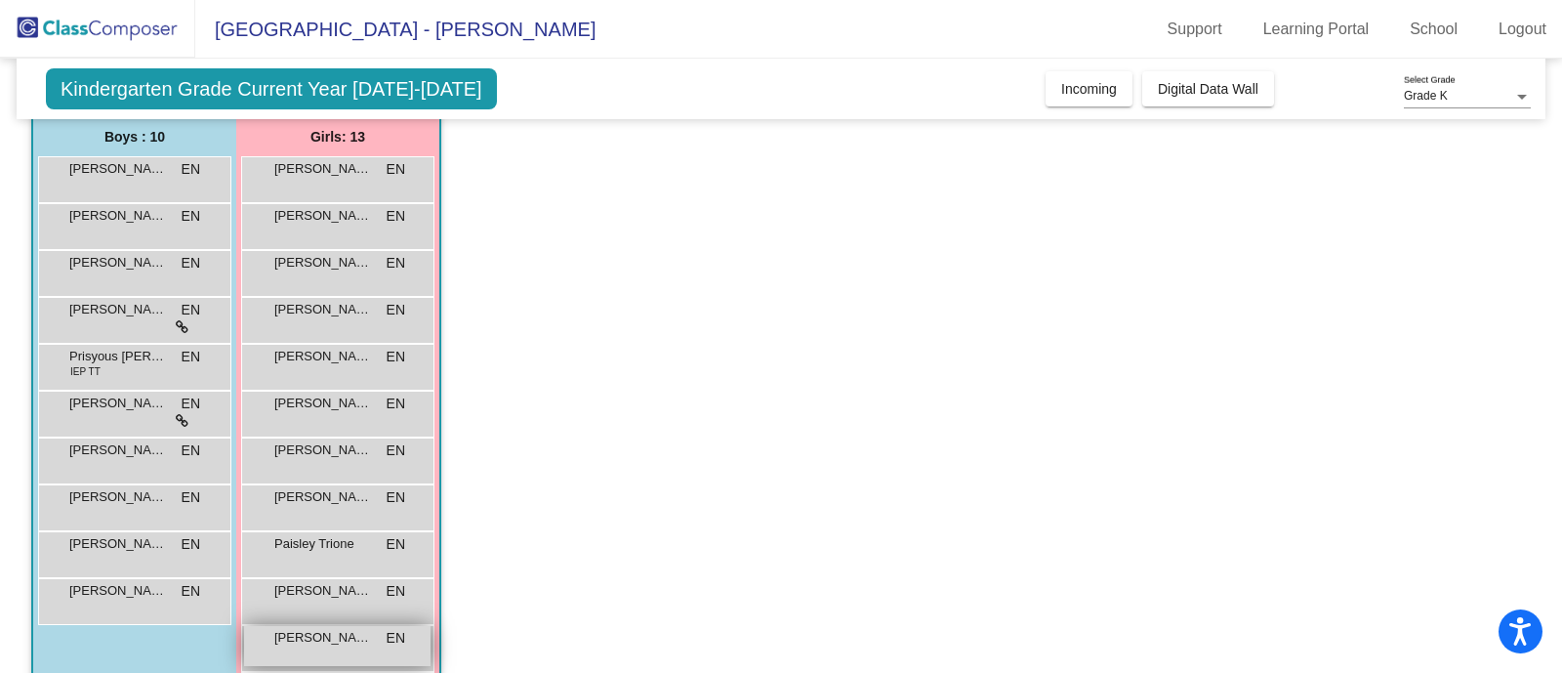
scroll to position [278, 0]
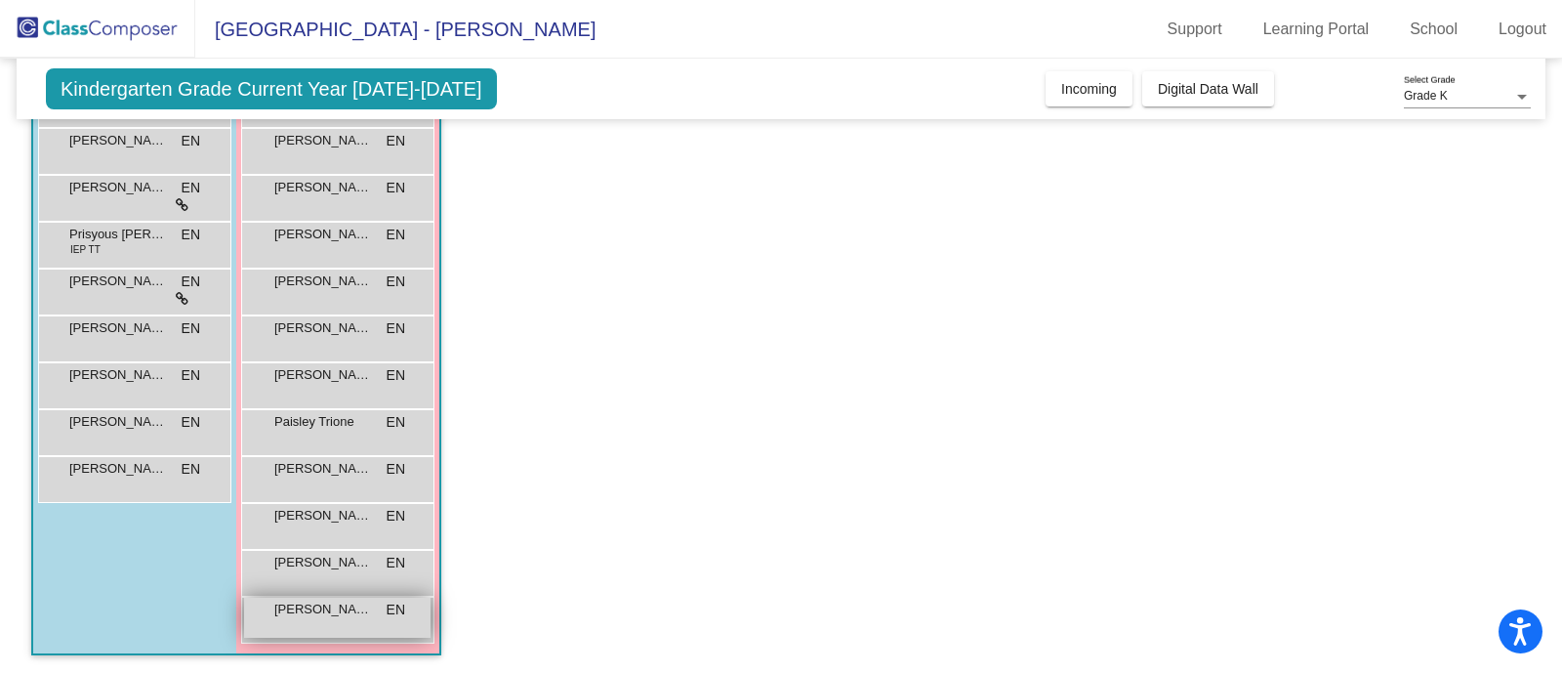
click at [321, 628] on div "[PERSON_NAME] EN lock do_not_disturb_alt" at bounding box center [337, 617] width 186 height 40
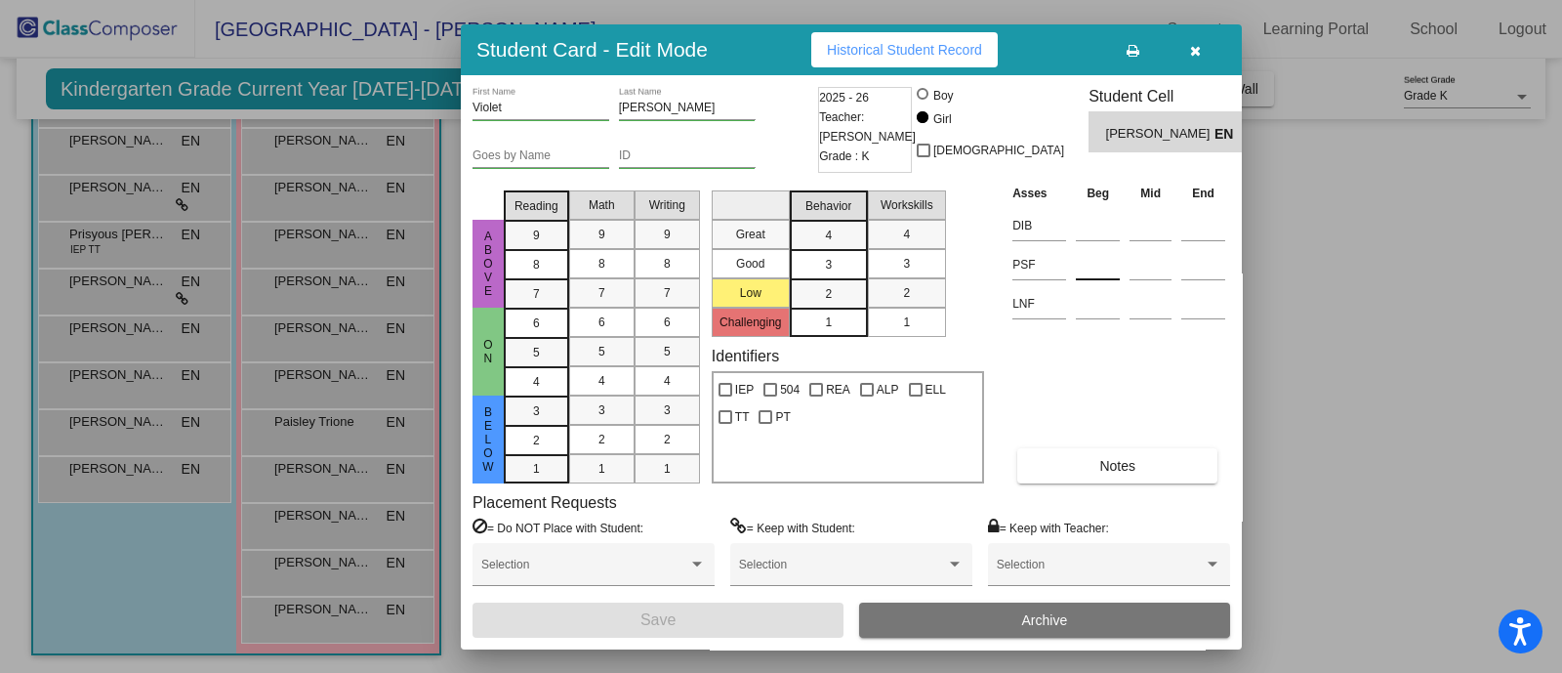
click at [1087, 274] on input at bounding box center [1098, 264] width 44 height 29
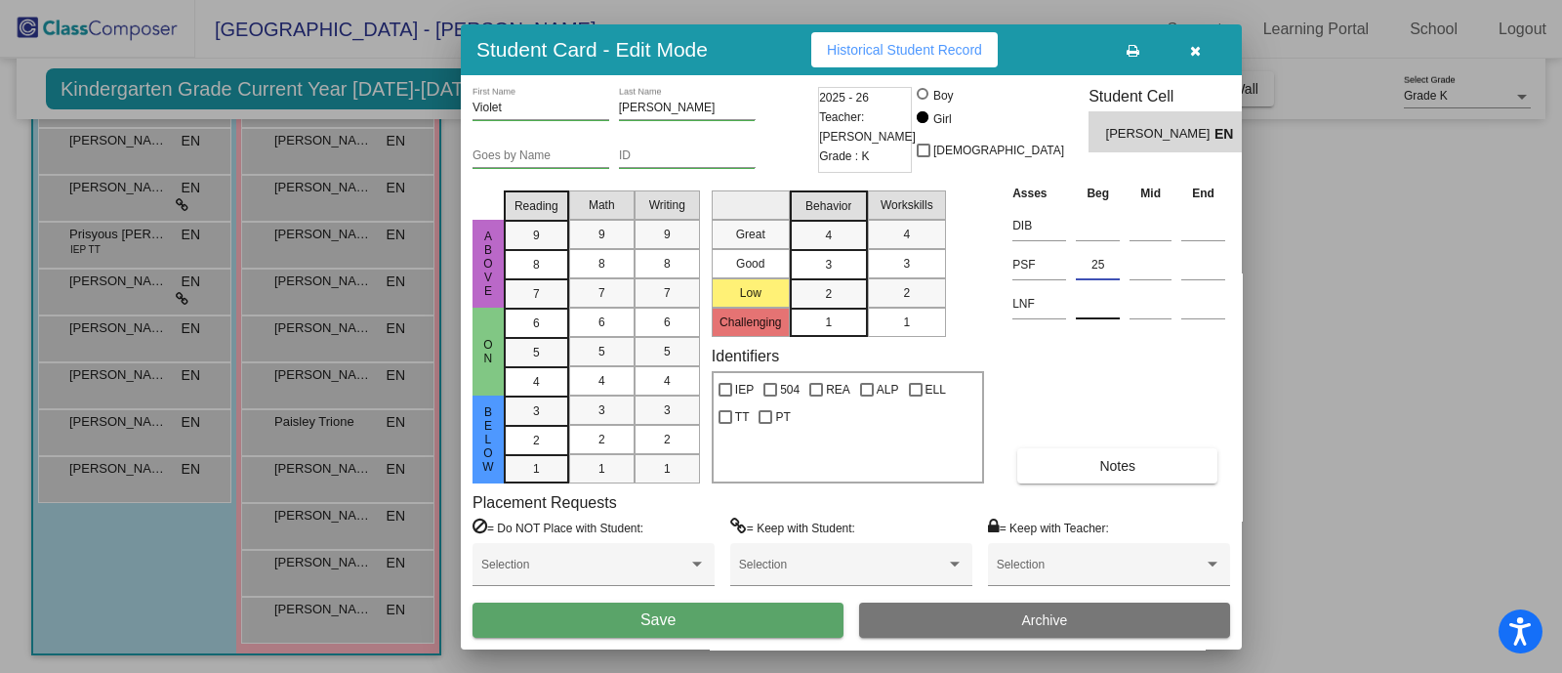
type input "25"
click at [1090, 301] on input at bounding box center [1098, 303] width 44 height 29
type input "42"
click at [761, 612] on button "Save" at bounding box center [657, 619] width 371 height 35
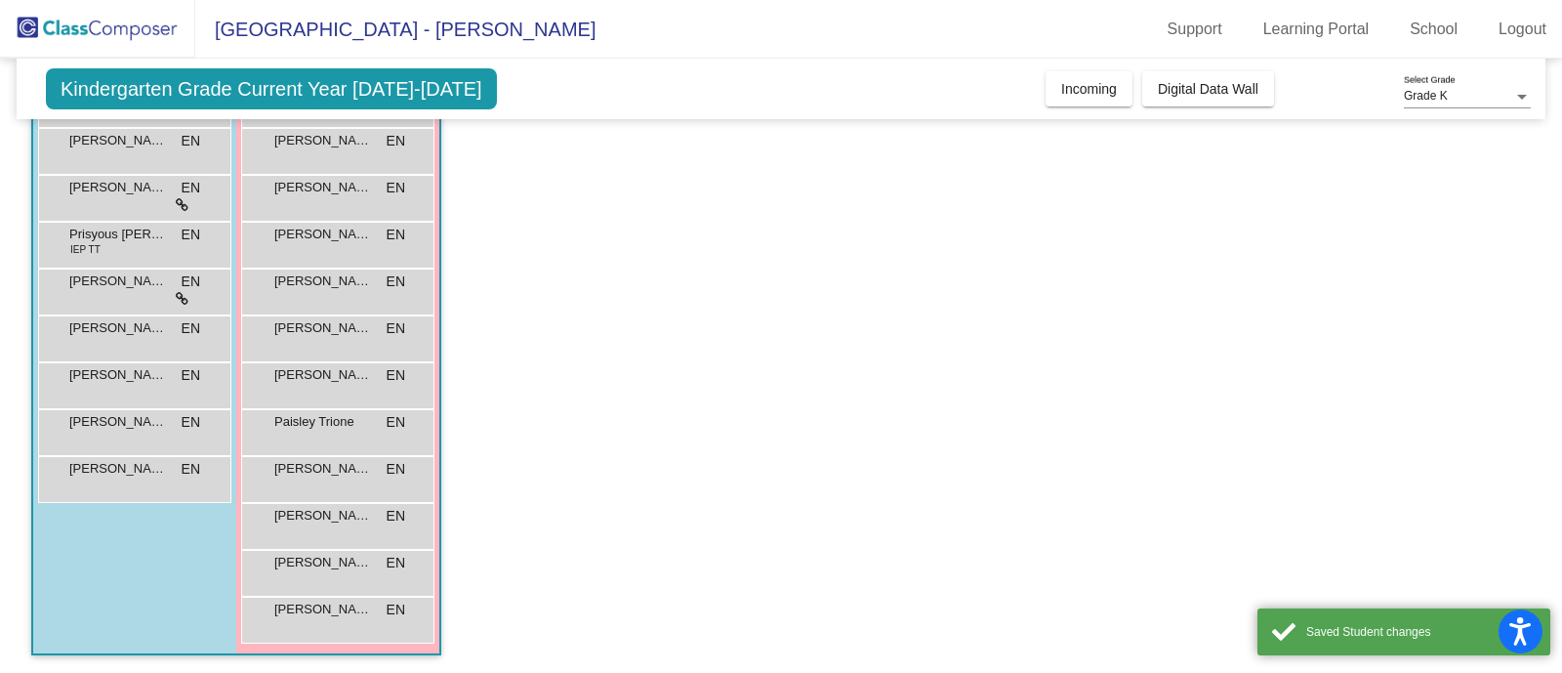
scroll to position [0, 0]
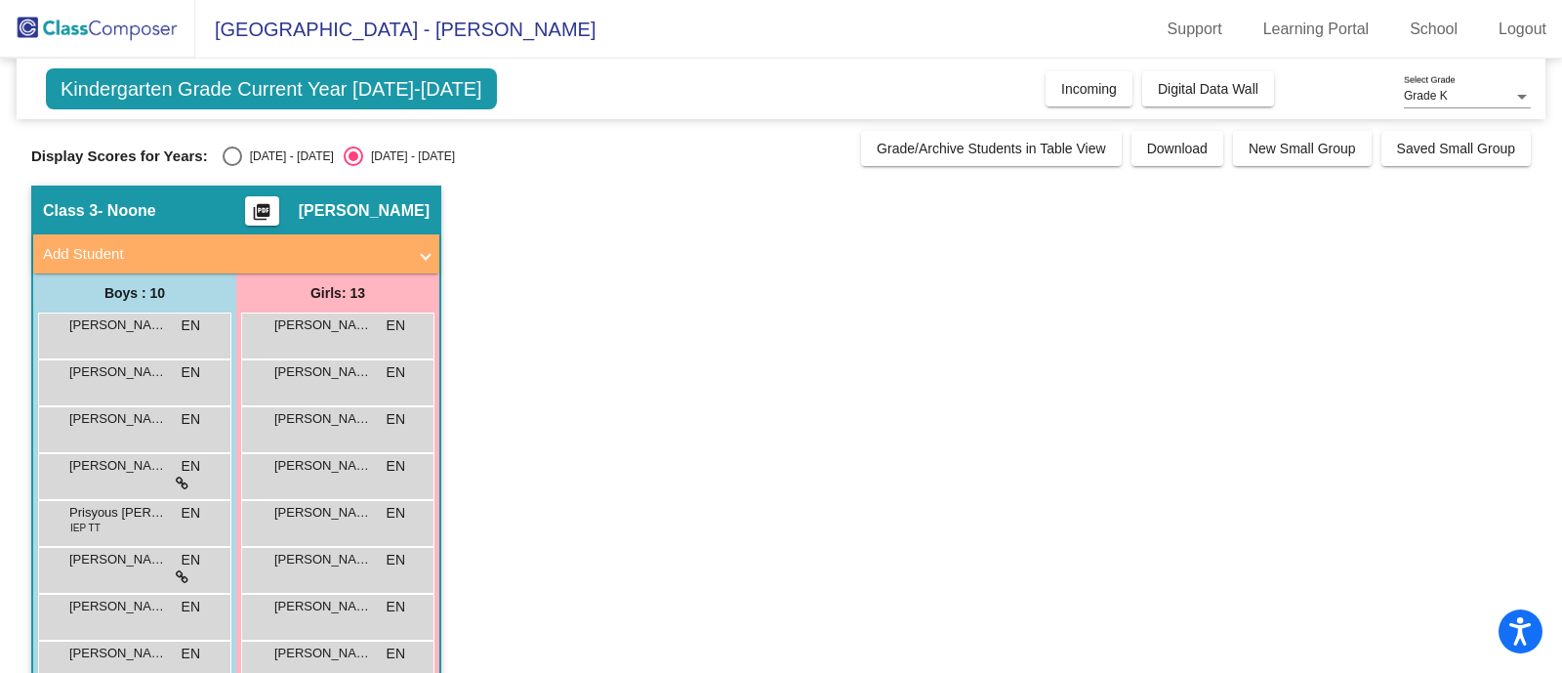
click at [941, 446] on app-classroom "Class 3 - Noone picture_as_pdf [PERSON_NAME] Add Student First Name Last Name S…" at bounding box center [780, 568] width 1499 height 767
